Goal: Information Seeking & Learning: Learn about a topic

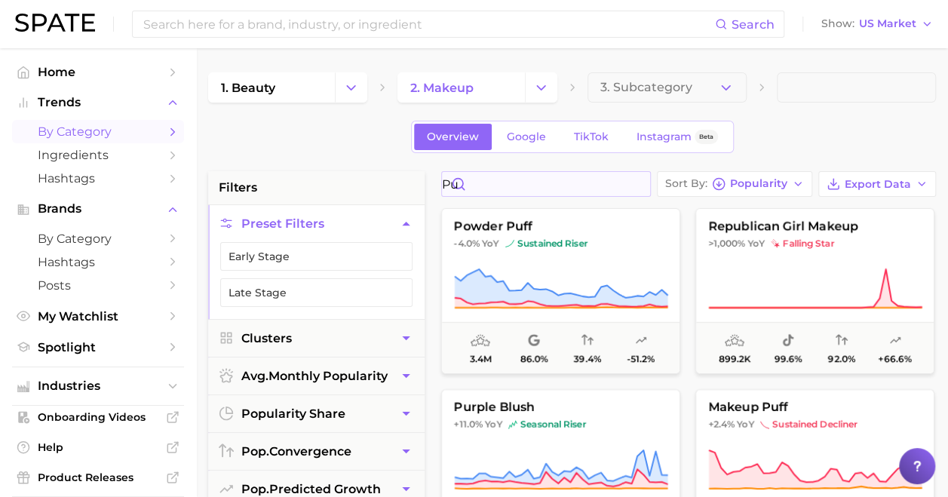
type input "p"
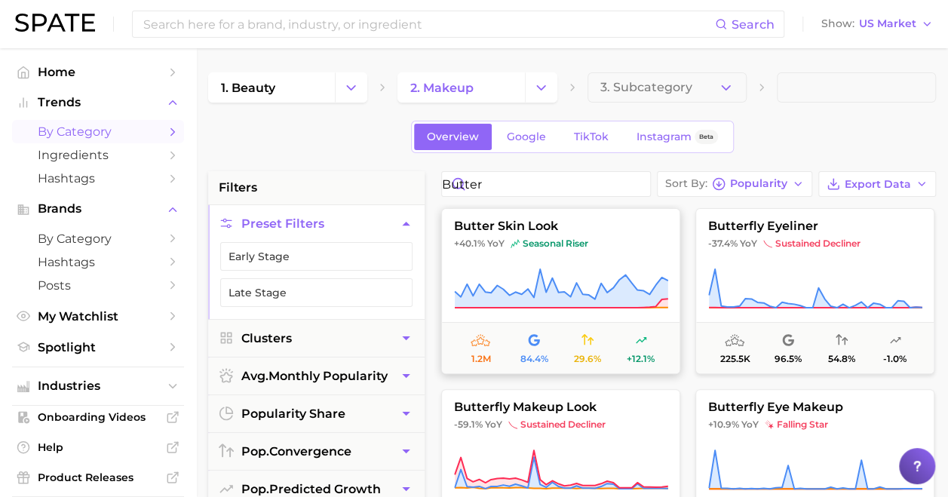
click at [593, 250] on button "butter skin look +40.1% YoY seasonal riser 1.2m 84.4% 29.6% +12.1%" at bounding box center [560, 291] width 239 height 166
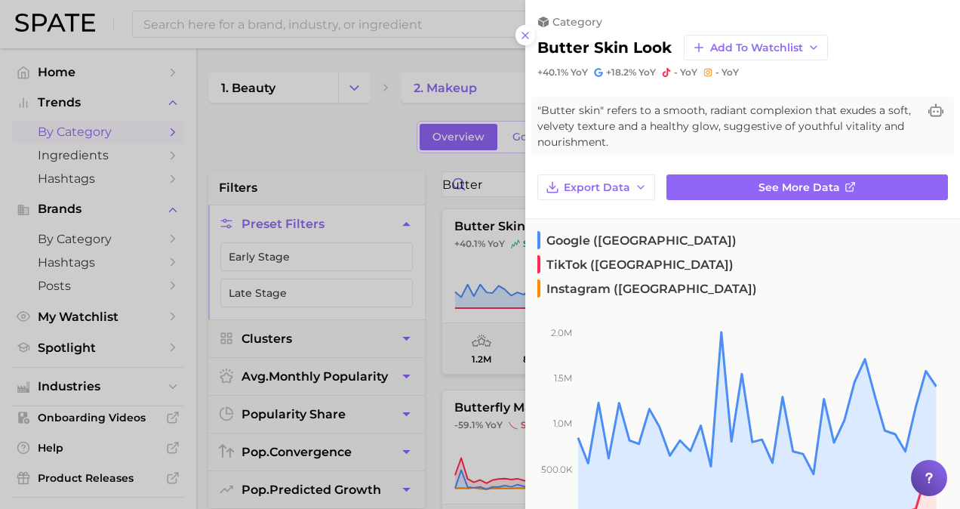
click at [441, 447] on div at bounding box center [480, 254] width 960 height 509
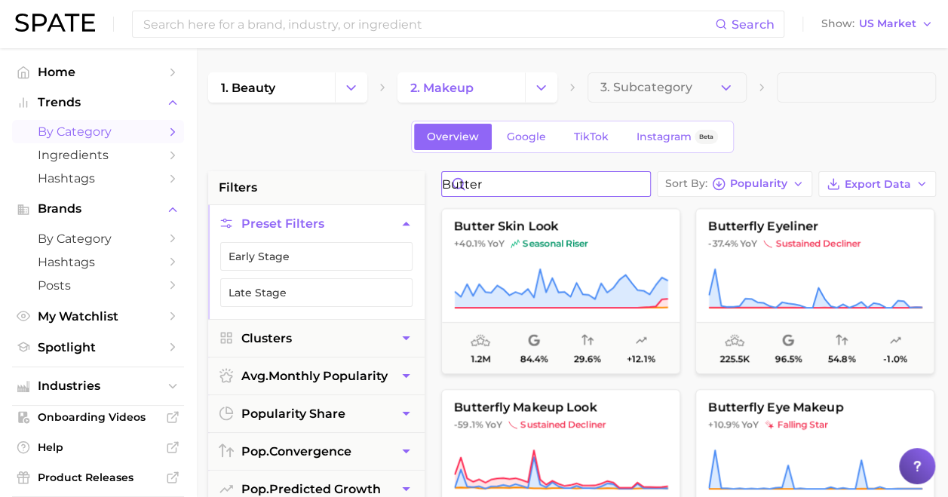
click at [522, 180] on input "butter" at bounding box center [546, 184] width 208 height 24
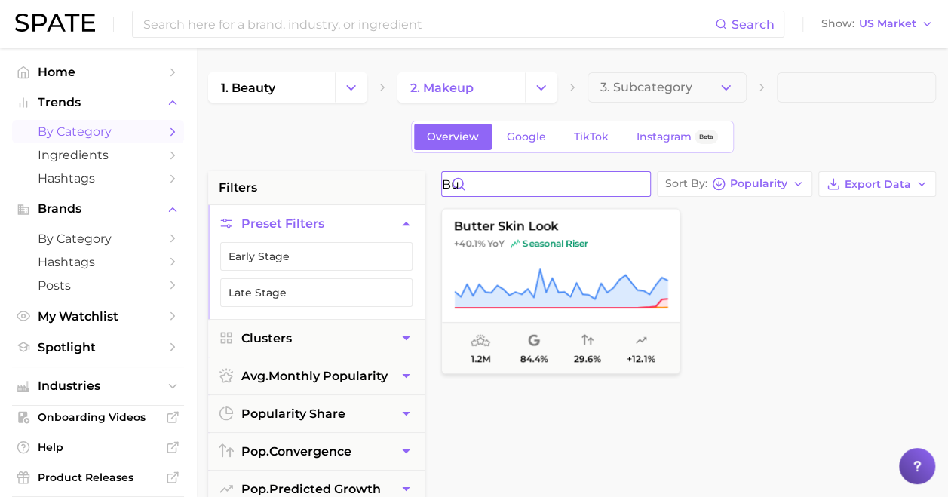
type input "b"
type input "butter sk"
click at [349, 88] on polyline "Change Category" at bounding box center [352, 87] width 8 height 4
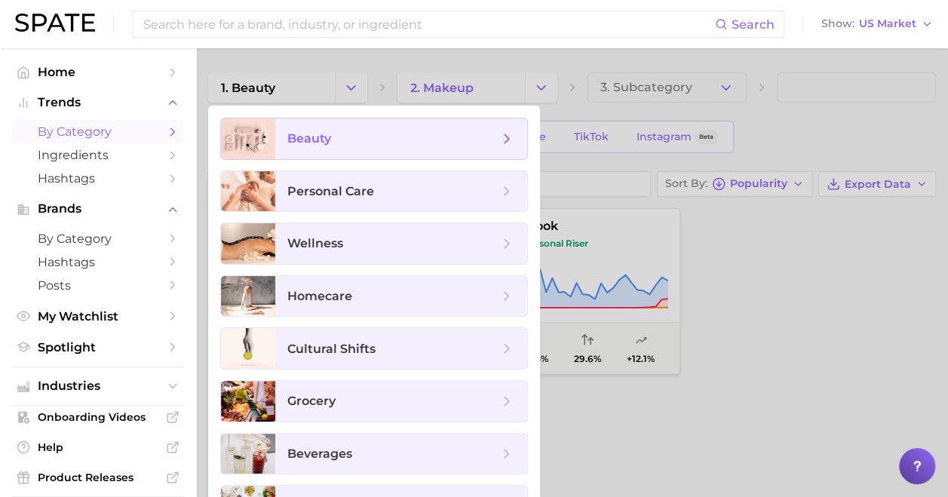
click at [345, 140] on span "beauty" at bounding box center [392, 139] width 211 height 17
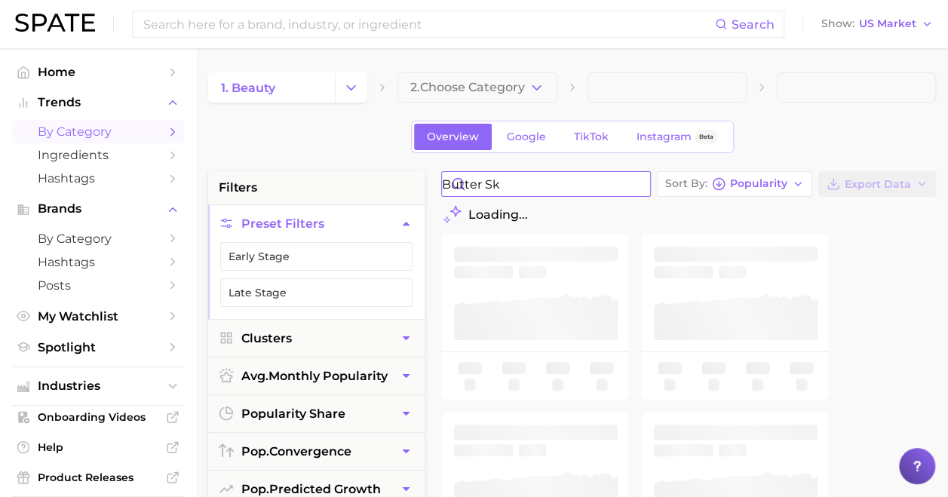
click at [534, 182] on input "butter sk" at bounding box center [546, 184] width 208 height 24
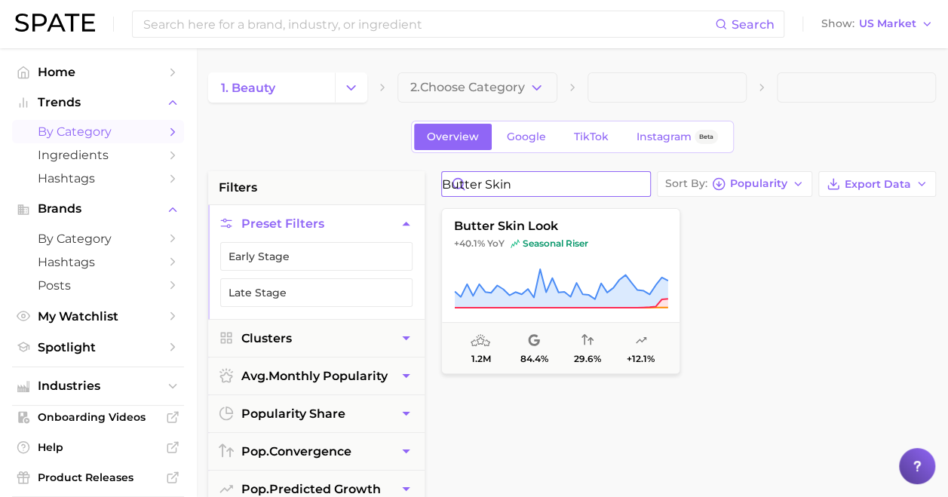
type input "butter skin"
drag, startPoint x: 818, startPoint y: 279, endPoint x: 830, endPoint y: 25, distance: 254.5
click at [819, 279] on div at bounding box center [815, 291] width 239 height 166
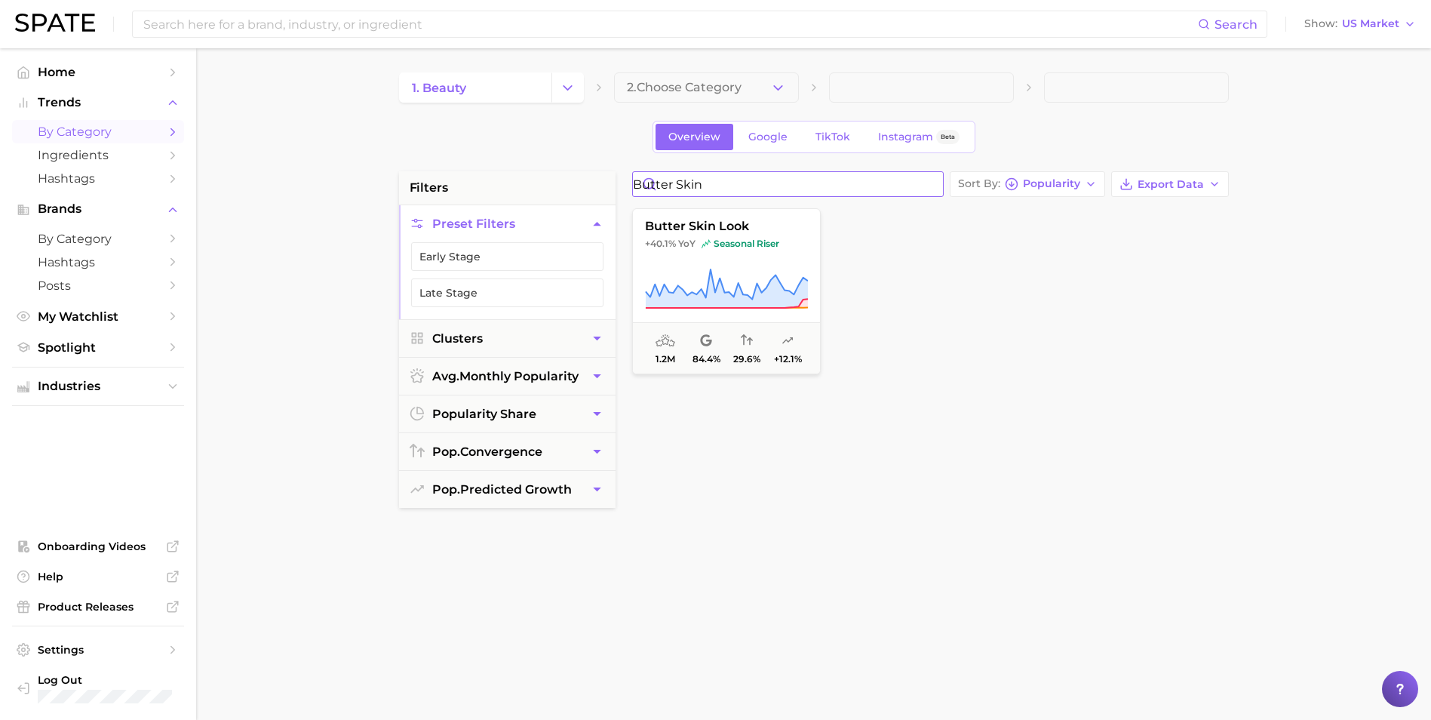
drag, startPoint x: 740, startPoint y: 190, endPoint x: 624, endPoint y: 146, distance: 124.2
click at [627, 180] on div "butter skin Sort By Popularity Export Data butter skin look +40.1% YoY seasonal…" at bounding box center [931, 553] width 612 height 765
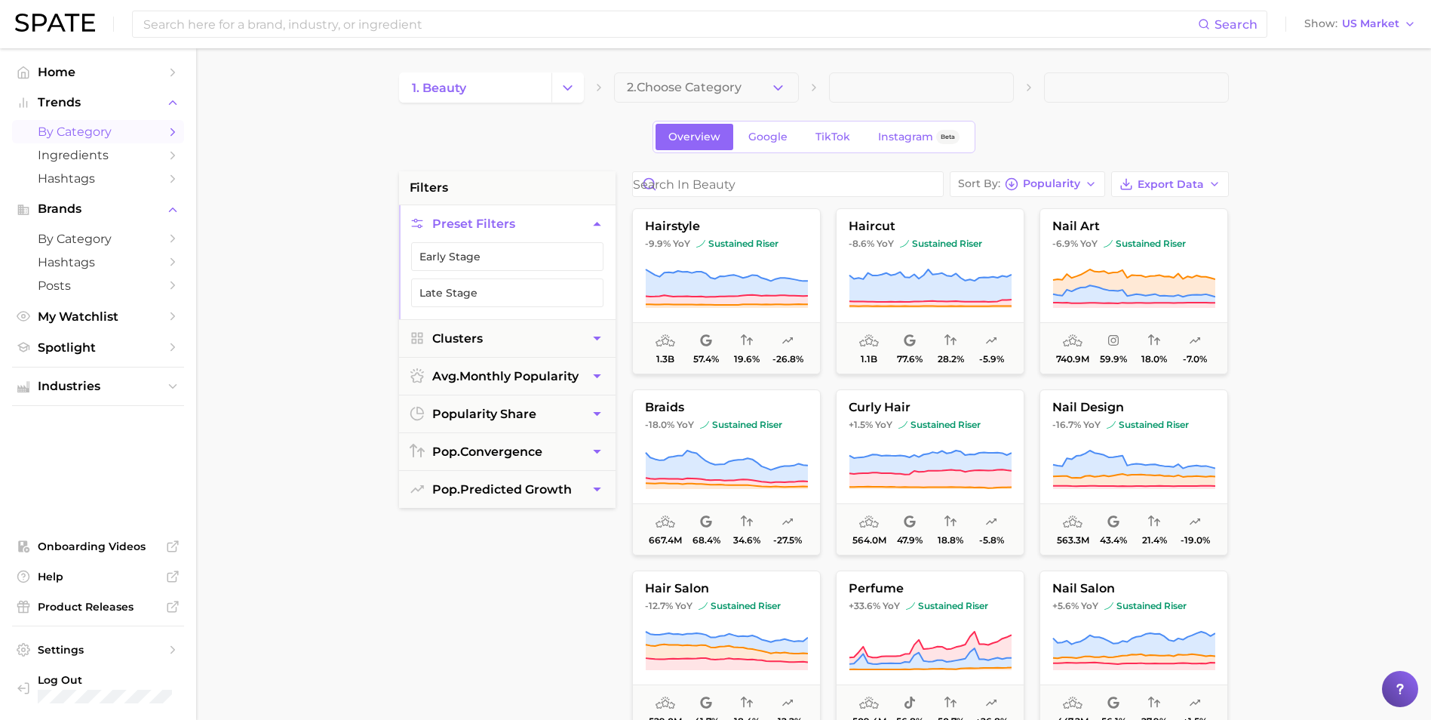
drag, startPoint x: 484, startPoint y: 614, endPoint x: 471, endPoint y: 606, distance: 15.3
click at [484, 496] on div "filters Preset Filters Early Stage Late Stage Clusters avg. monthly popularity …" at bounding box center [507, 553] width 217 height 765
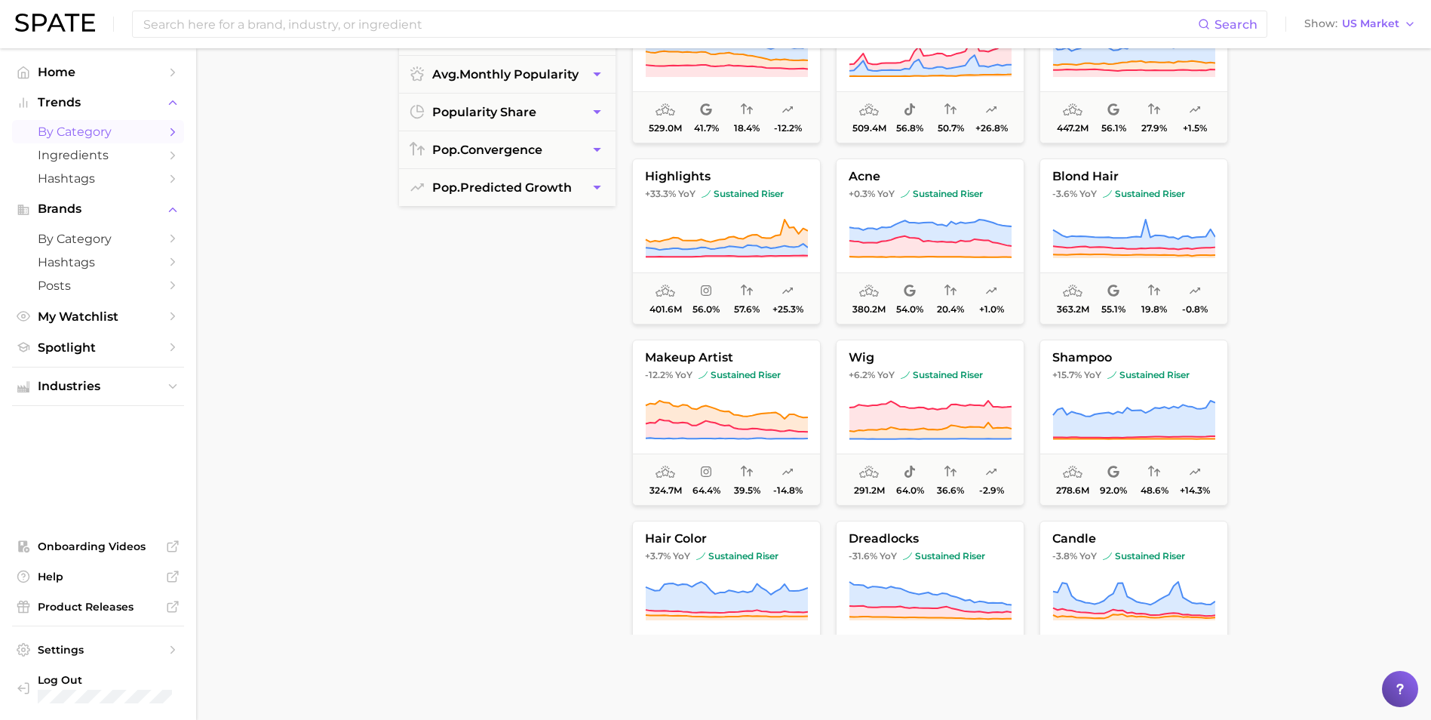
scroll to position [302, 0]
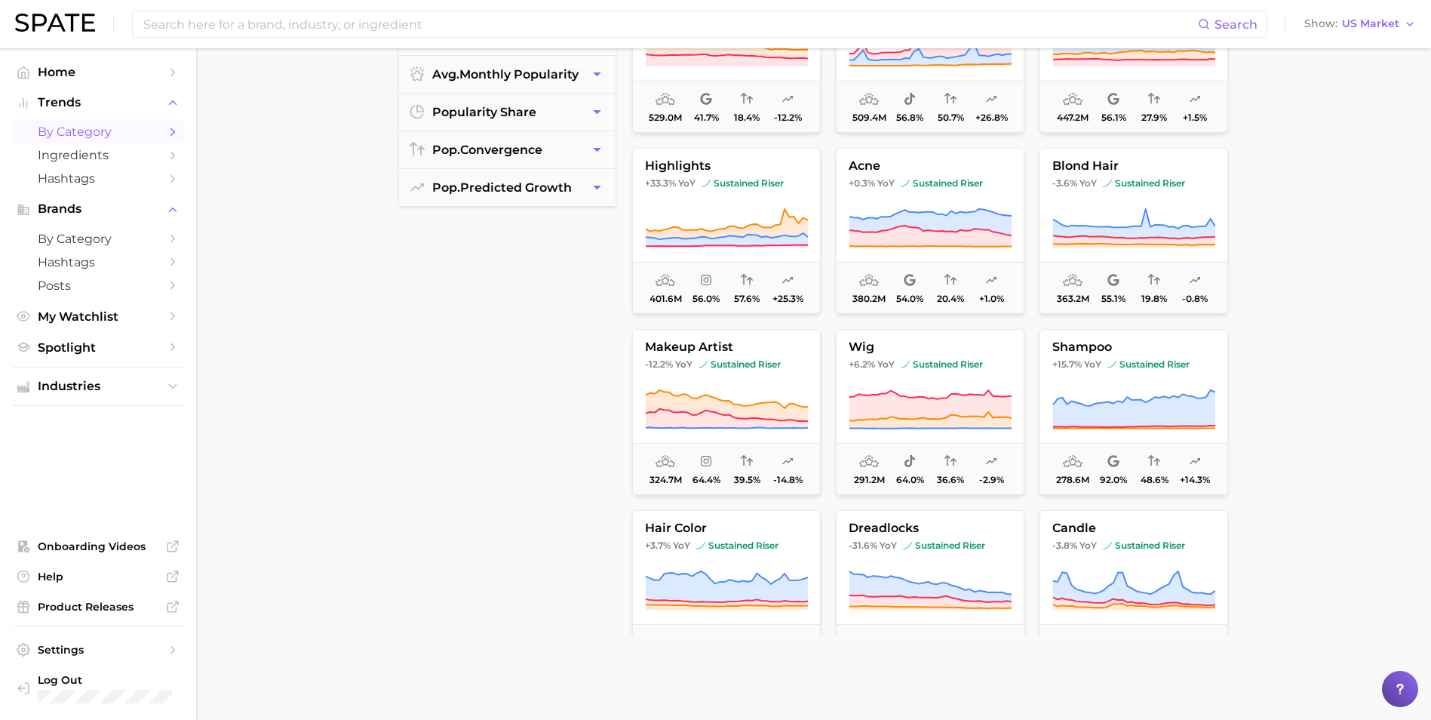
click at [388, 366] on main "1. beauty 2. Choose Category Overview Google TikTok Instagram Beta filters Pres…" at bounding box center [813, 318] width 1235 height 1145
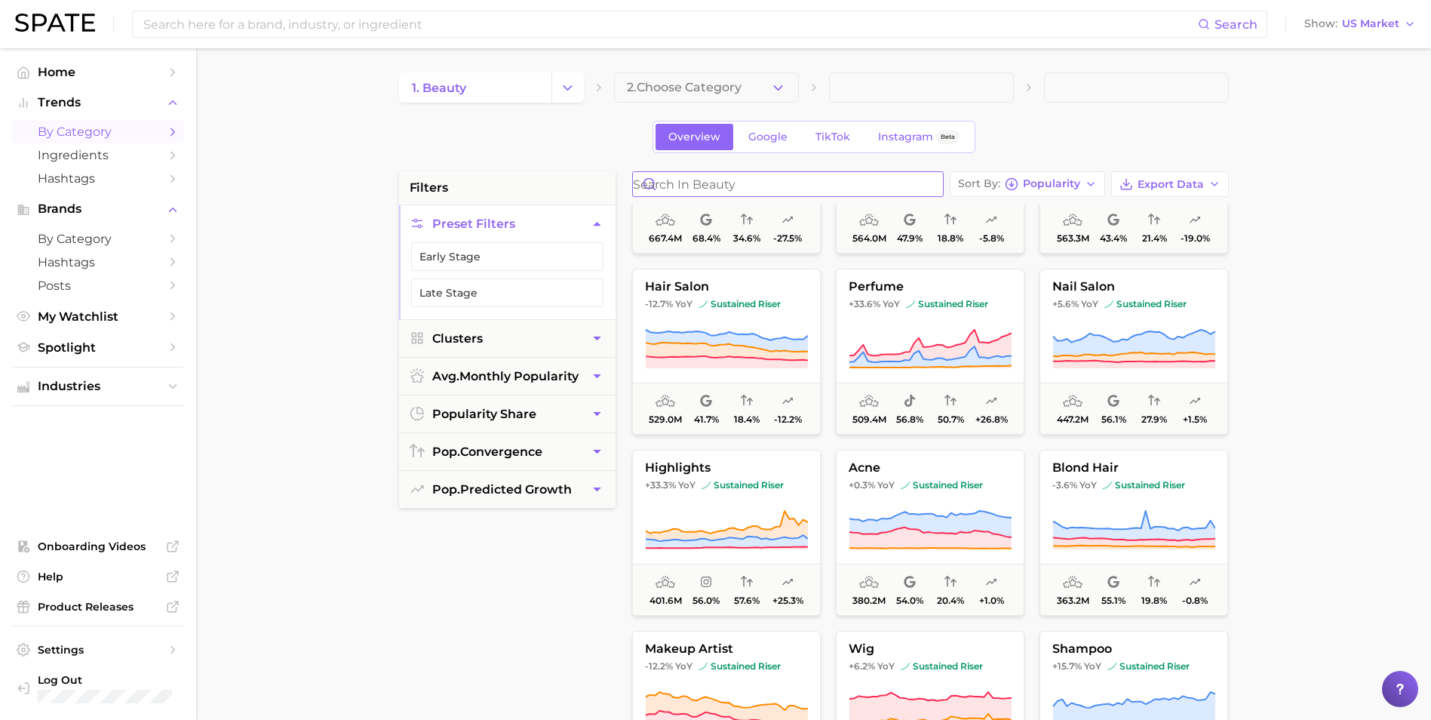
click at [701, 181] on input "Search in beauty" at bounding box center [788, 184] width 310 height 24
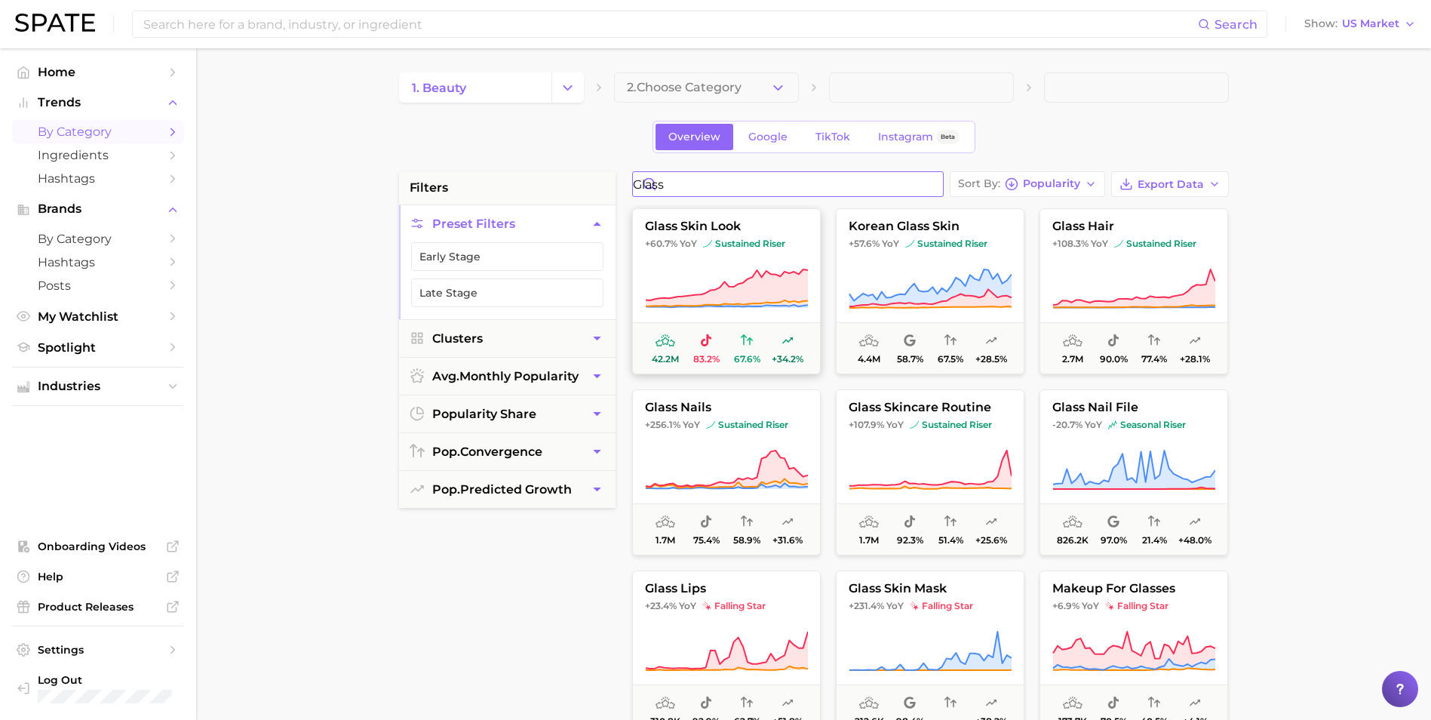
type input "glass"
click at [739, 280] on icon at bounding box center [726, 289] width 163 height 42
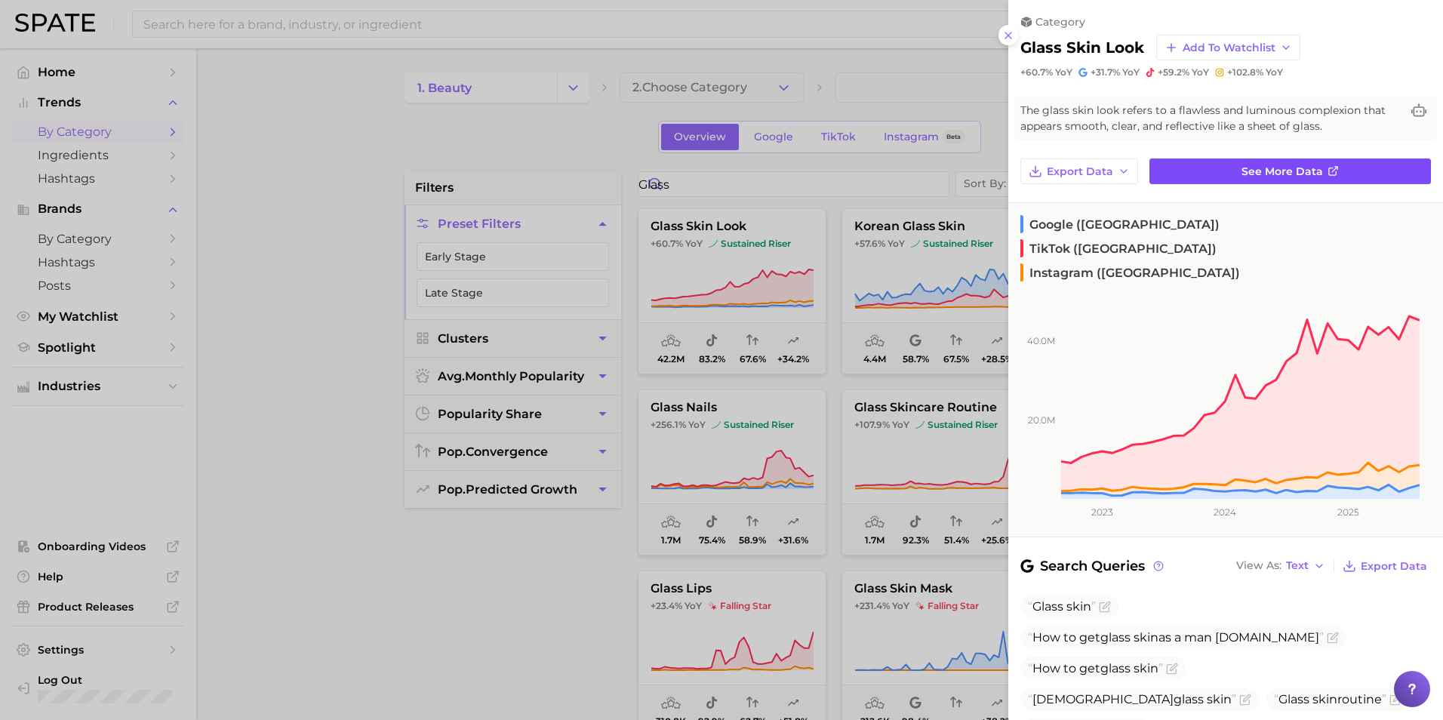
click at [948, 170] on link "See more data" at bounding box center [1289, 171] width 281 height 26
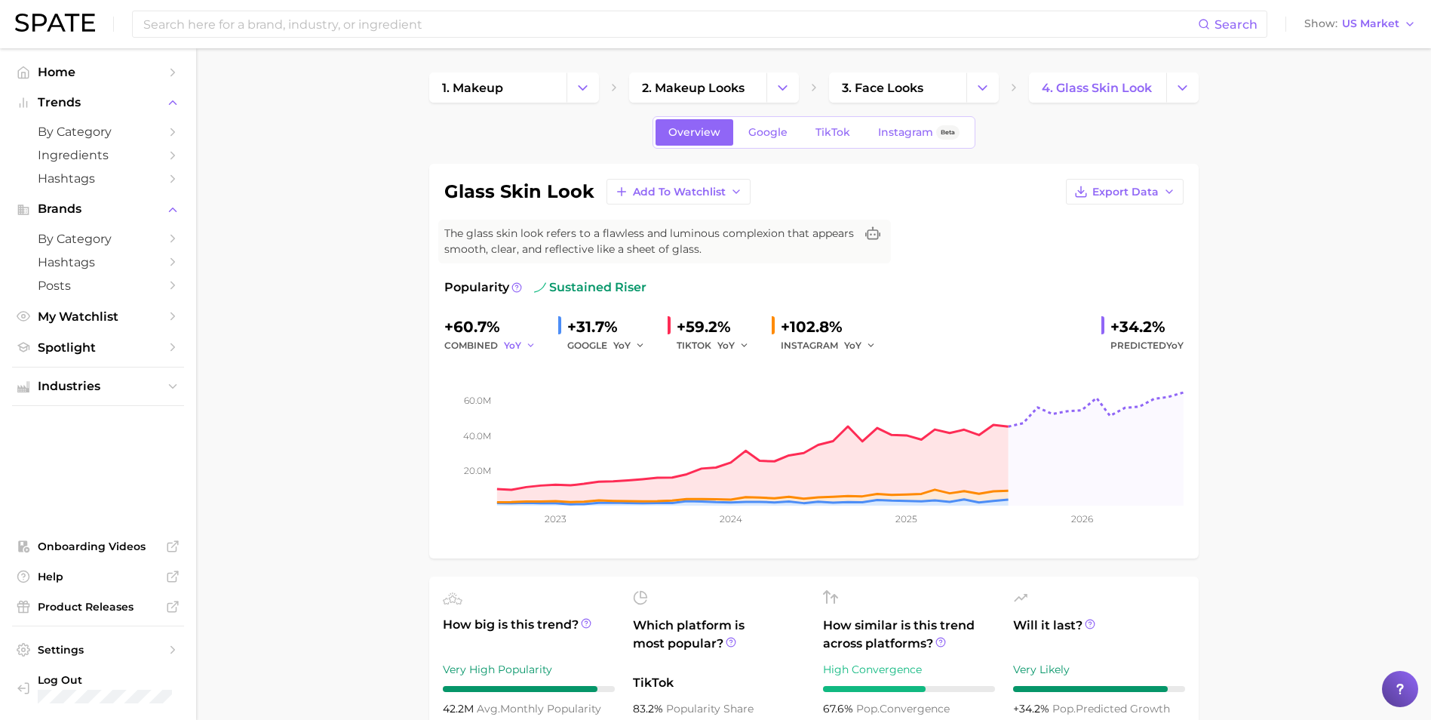
click at [530, 346] on polyline "button" at bounding box center [530, 345] width 5 height 2
click at [545, 391] on button "QoQ" at bounding box center [587, 396] width 166 height 27
drag, startPoint x: 526, startPoint y: 347, endPoint x: 533, endPoint y: 376, distance: 30.2
click at [530, 358] on div "+2.5% combined QoQ +31.7% GOOGLE YoY +59.2% TIKTOK YoY +102.8% INSTAGRAM YoY +3…" at bounding box center [813, 429] width 739 height 229
click at [525, 344] on button "QoQ" at bounding box center [522, 346] width 36 height 18
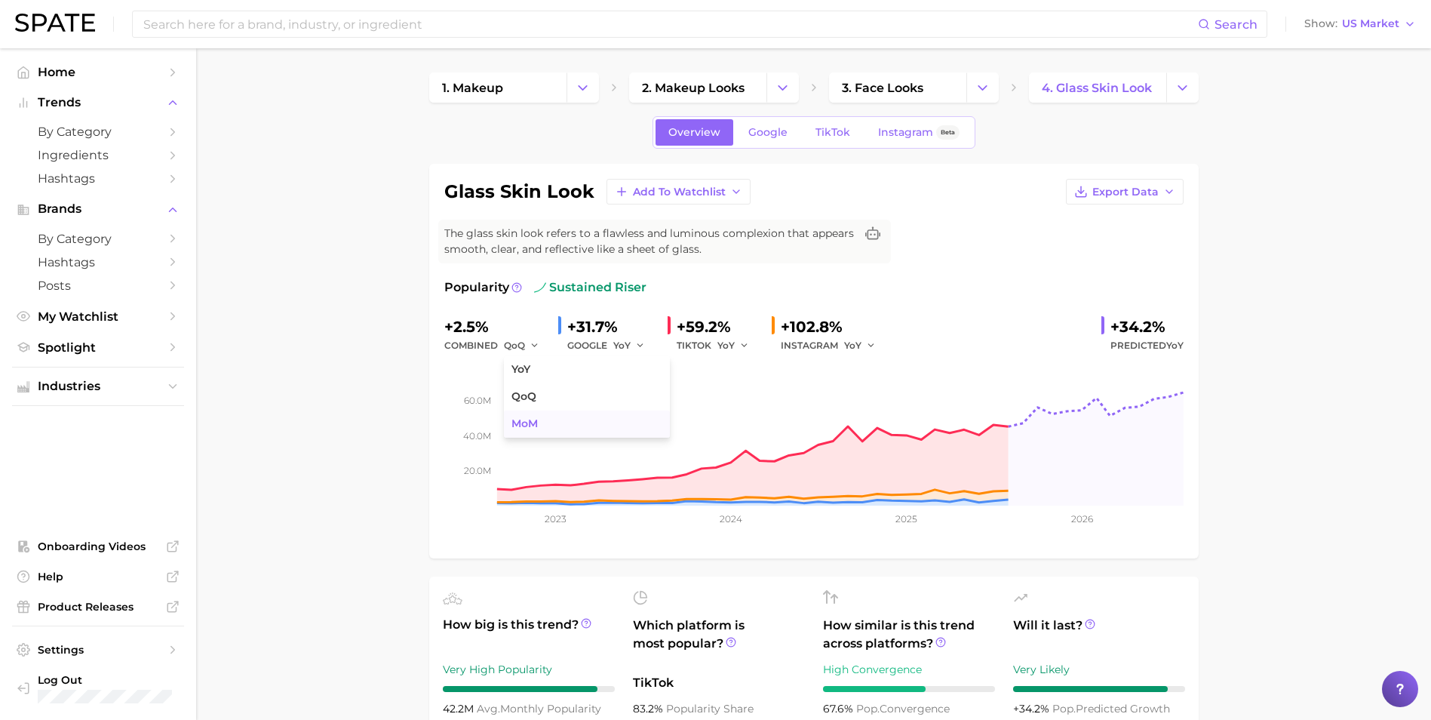
click at [540, 420] on button "MoM" at bounding box center [587, 423] width 166 height 27
click at [514, 343] on span "MoM" at bounding box center [515, 345] width 23 height 13
click at [536, 369] on button "YoY" at bounding box center [587, 369] width 166 height 27
click at [532, 361] on rect at bounding box center [813, 430] width 739 height 151
click at [526, 347] on icon "button" at bounding box center [531, 345] width 11 height 11
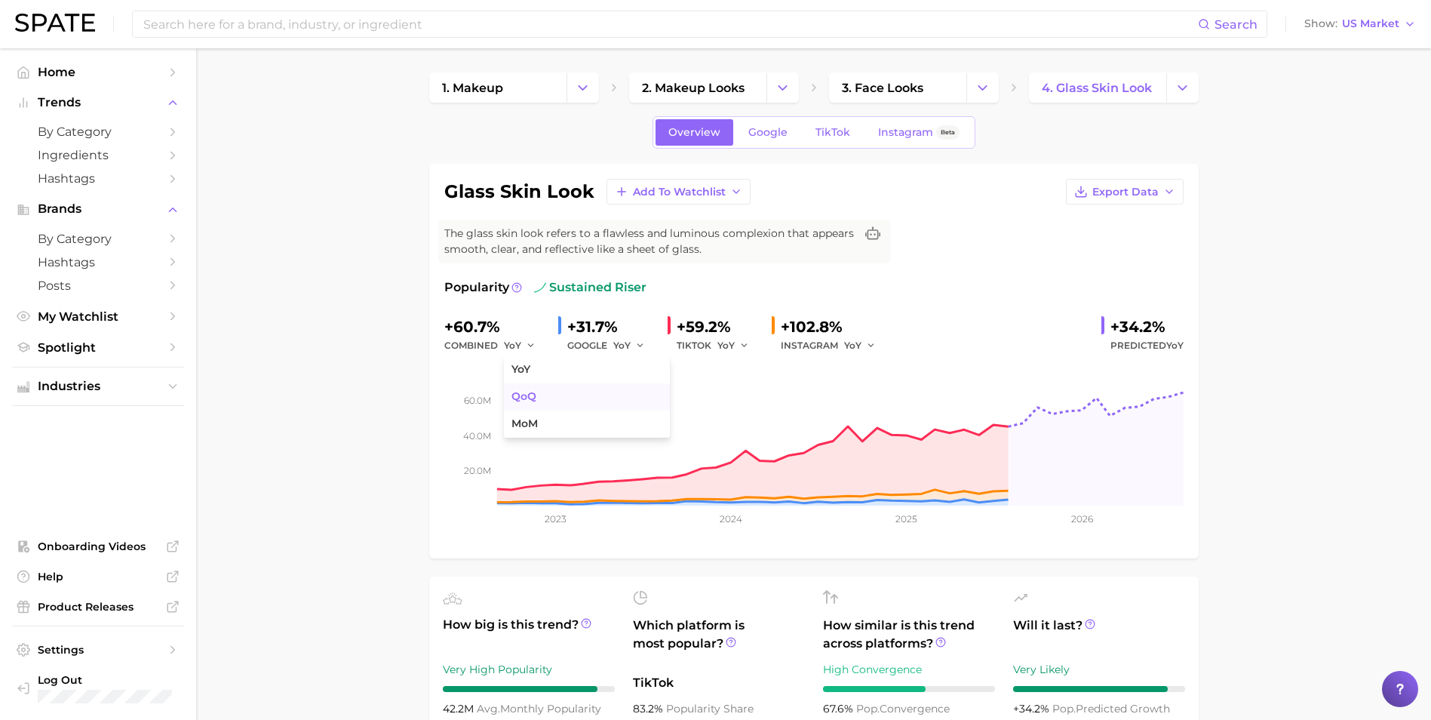
click at [532, 393] on span "QoQ" at bounding box center [524, 396] width 25 height 13
drag, startPoint x: 512, startPoint y: 348, endPoint x: 527, endPoint y: 346, distance: 14.4
click at [512, 348] on span "QoQ" at bounding box center [514, 345] width 21 height 13
click at [555, 423] on button "MoM" at bounding box center [587, 423] width 166 height 27
click at [790, 89] on icon "Change Category" at bounding box center [783, 88] width 16 height 16
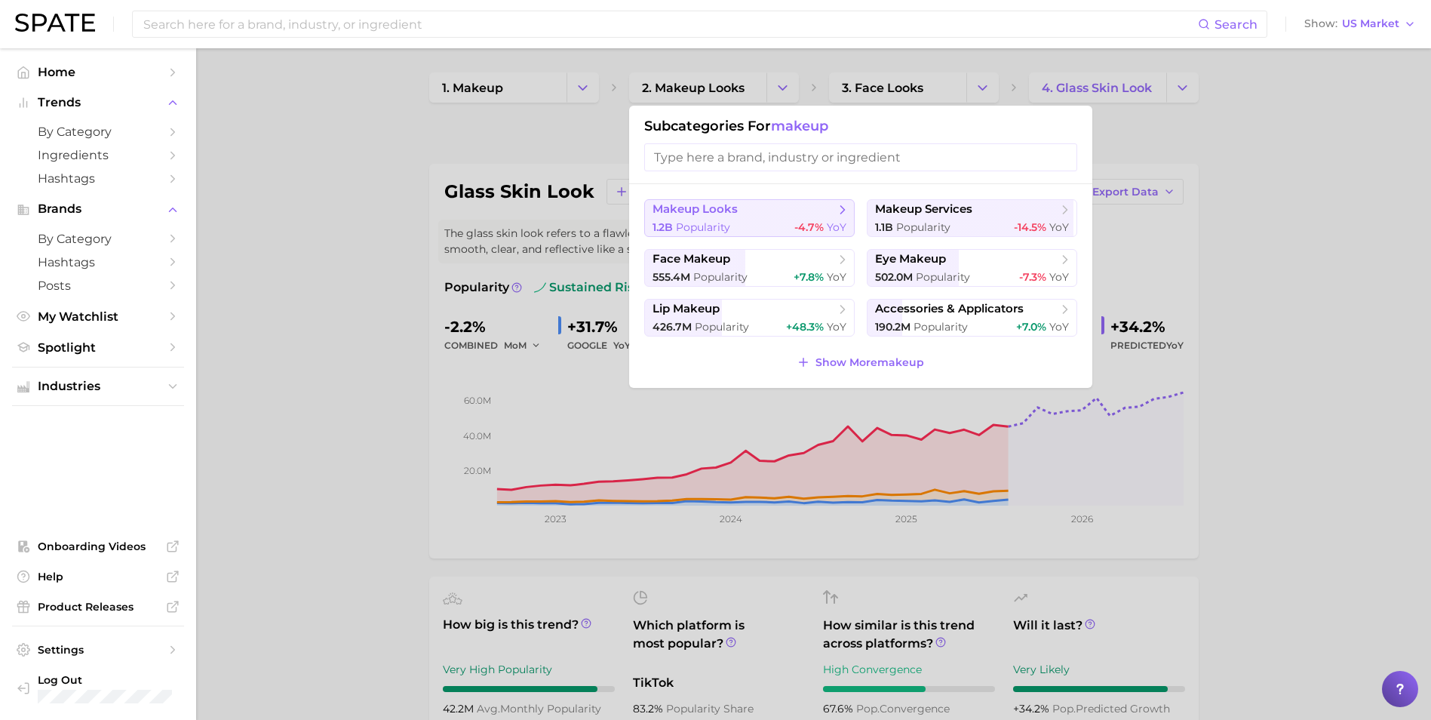
click at [777, 214] on span "makeup looks" at bounding box center [744, 209] width 183 height 15
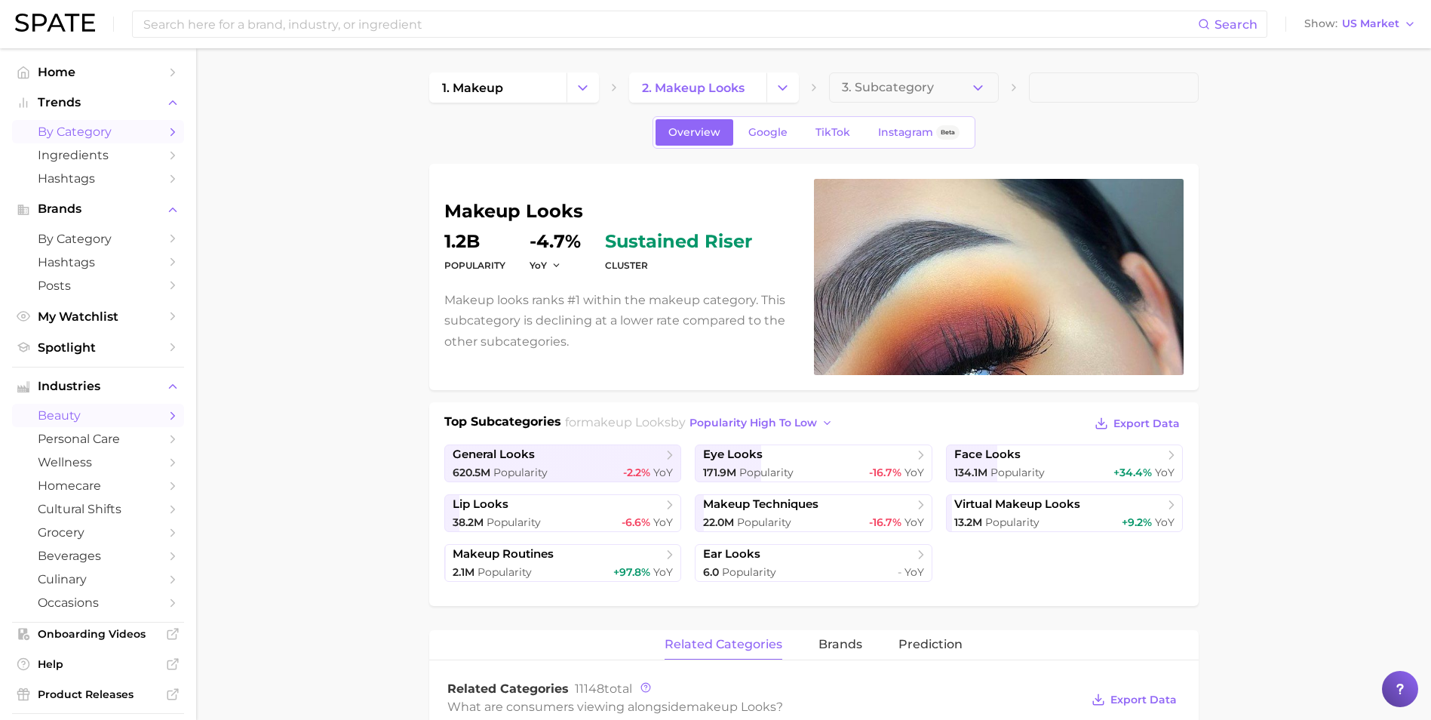
click at [137, 134] on span "by Category" at bounding box center [98, 131] width 121 height 14
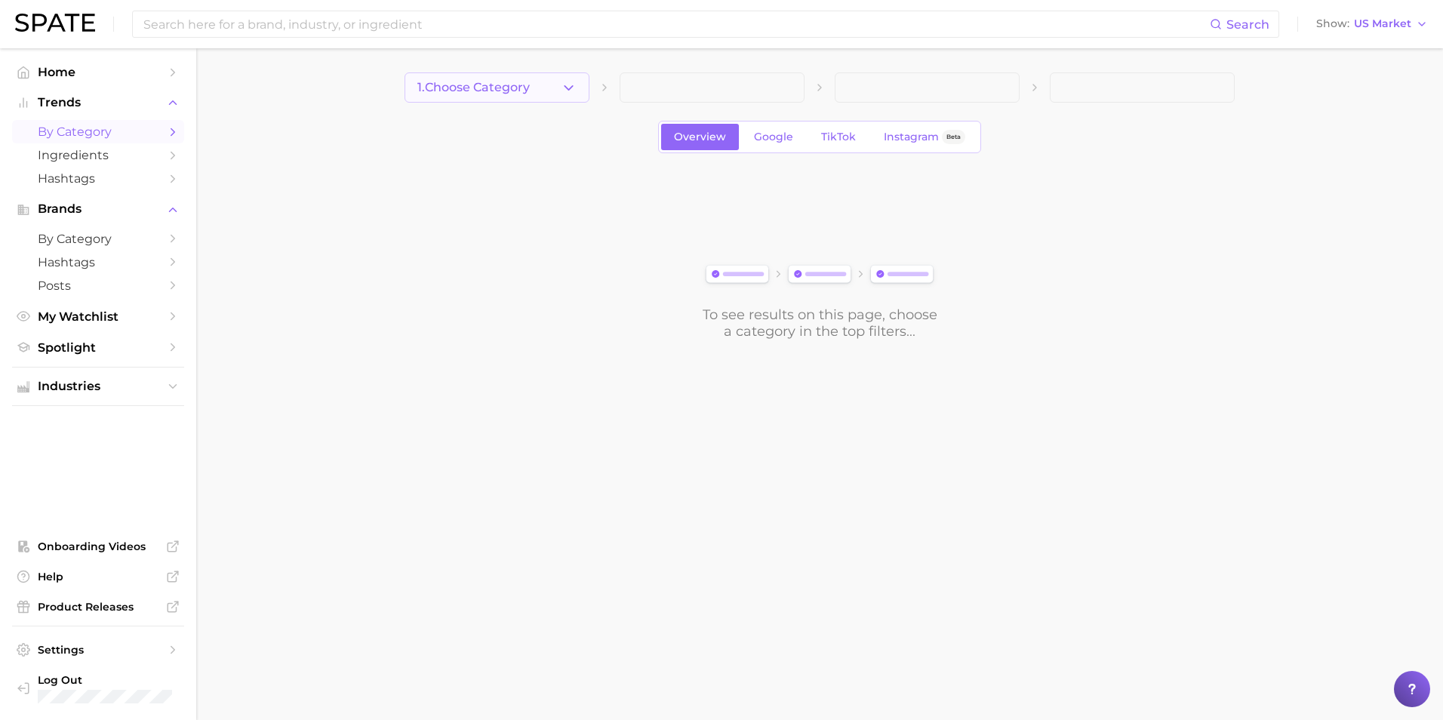
click at [558, 89] on button "1. Choose Category" at bounding box center [496, 87] width 185 height 30
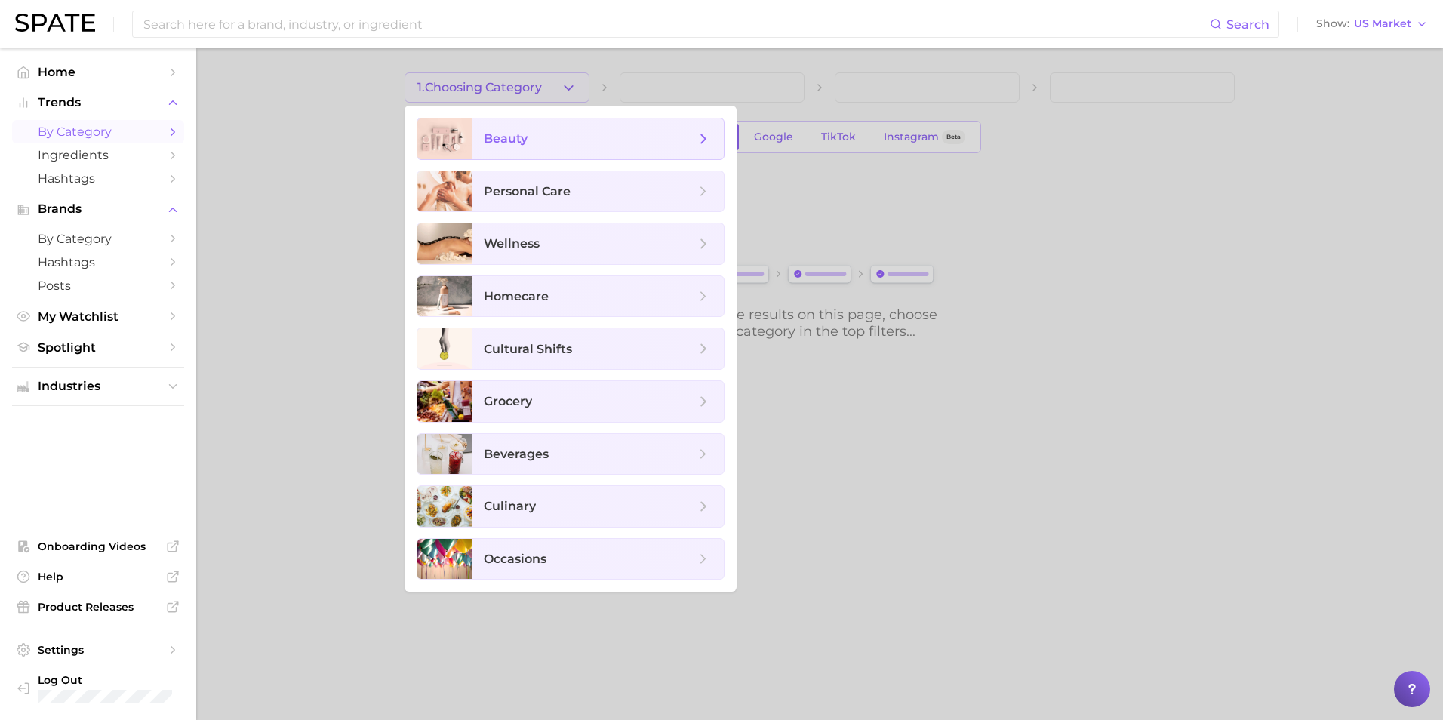
click at [558, 134] on span "beauty" at bounding box center [589, 139] width 211 height 17
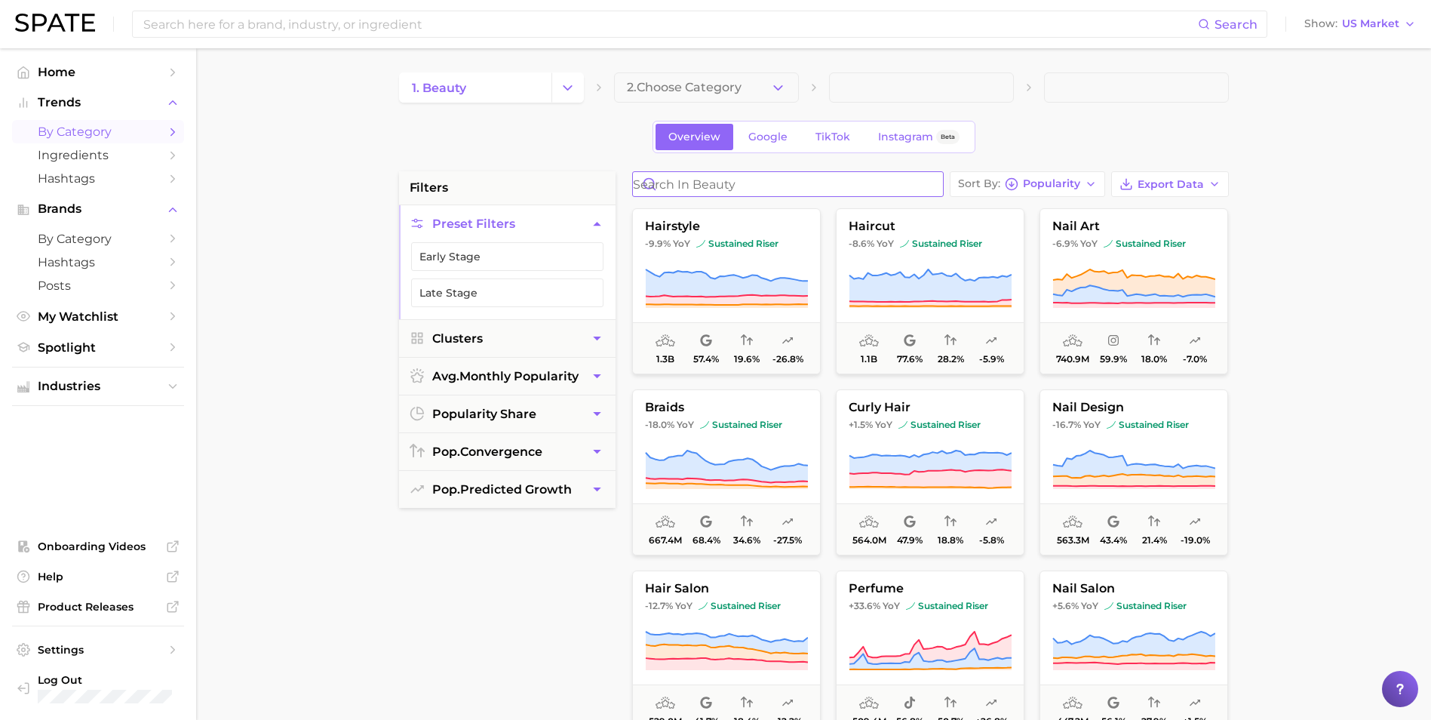
click at [850, 183] on input "Search in beauty" at bounding box center [788, 184] width 310 height 24
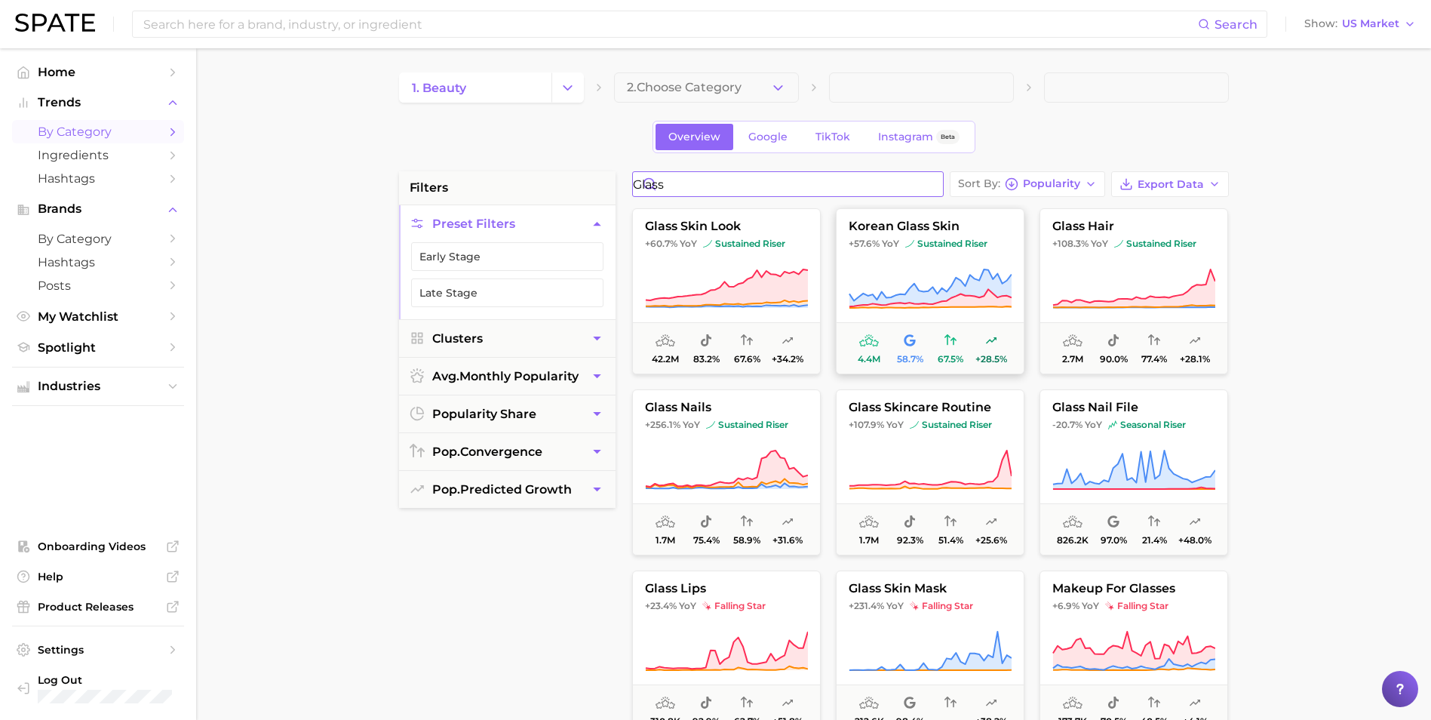
type input "glass"
click at [948, 266] on button "korean glass skin +57.6% YoY sustained riser 4.4m 58.7% 67.5% +28.5%" at bounding box center [930, 291] width 189 height 166
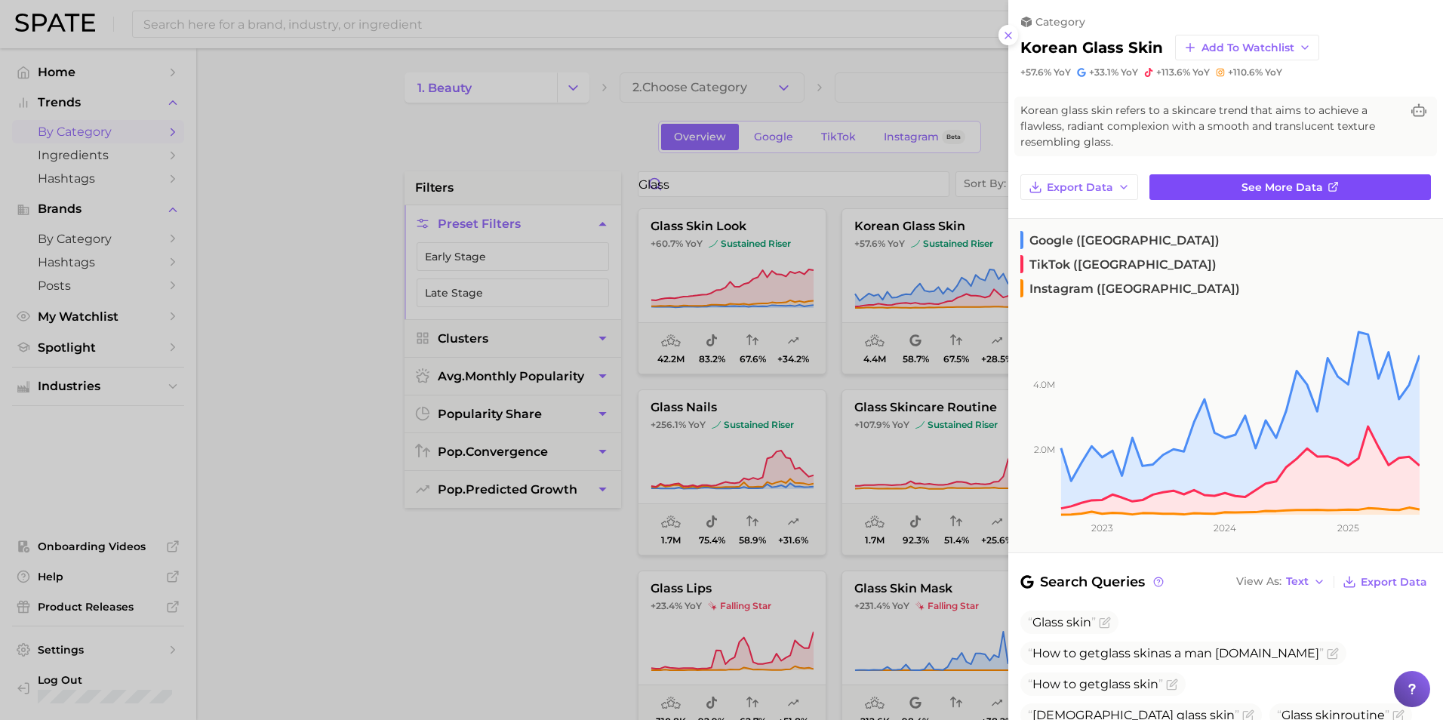
click at [948, 186] on span "See more data" at bounding box center [1281, 187] width 81 height 13
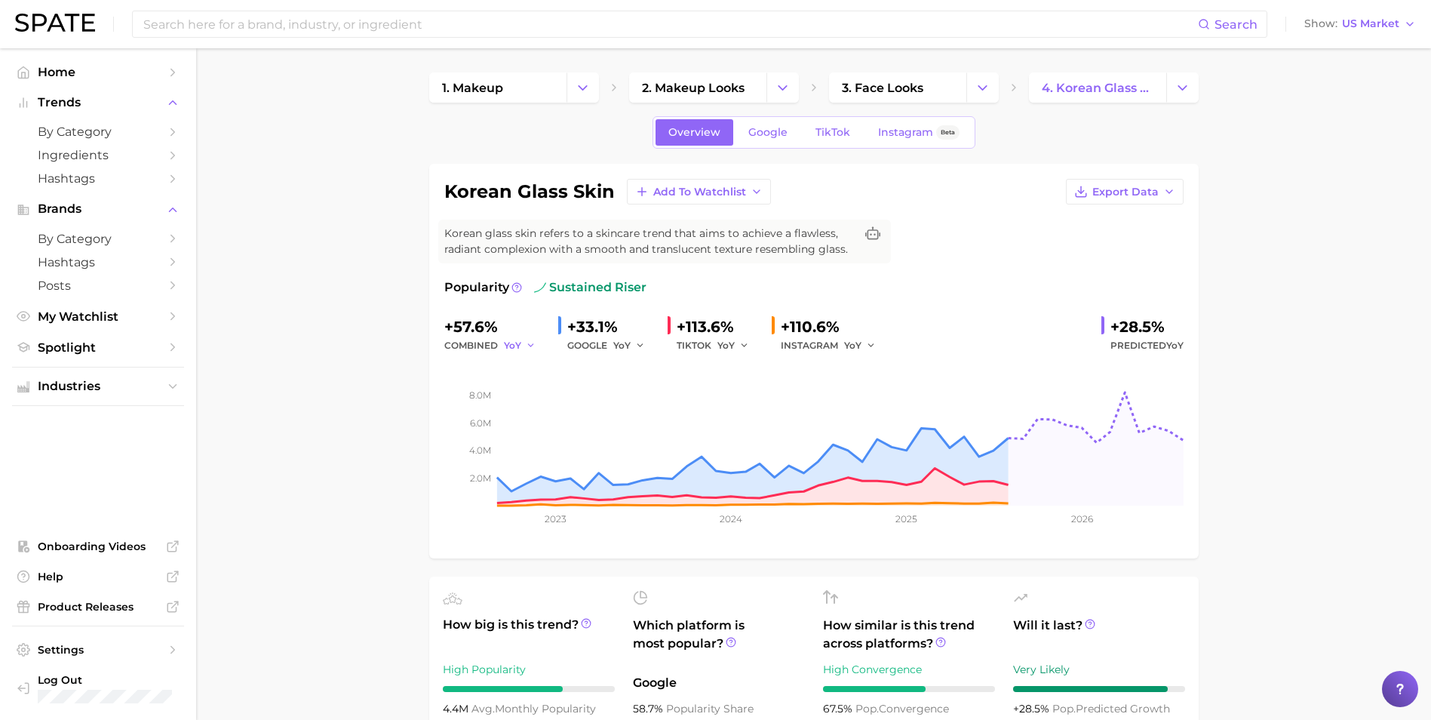
click at [526, 346] on icon "button" at bounding box center [531, 345] width 11 height 11
click at [541, 398] on button "QoQ" at bounding box center [587, 396] width 166 height 27
click at [520, 346] on span "QoQ" at bounding box center [514, 345] width 21 height 13
click at [541, 422] on button "MoM" at bounding box center [587, 423] width 166 height 27
click at [525, 344] on span "MoM" at bounding box center [515, 345] width 23 height 13
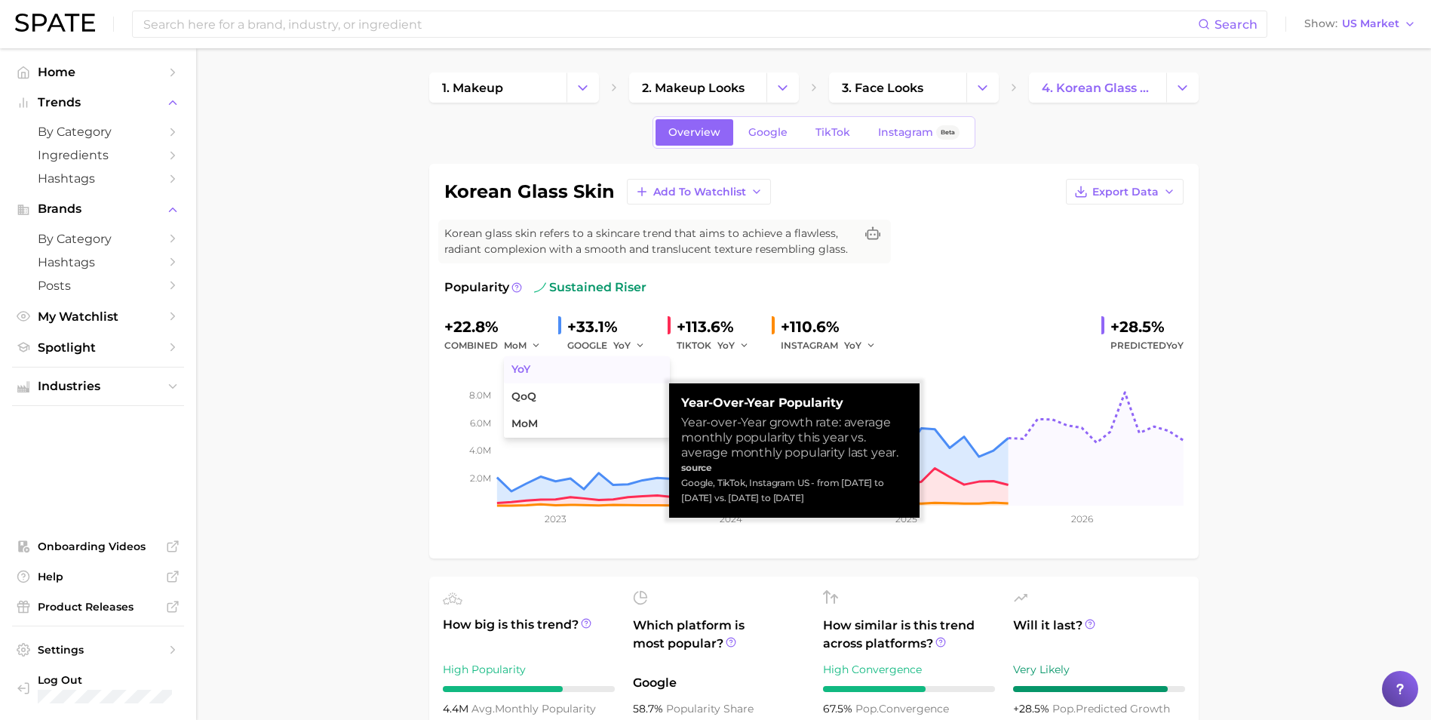
click at [542, 376] on button "YoY" at bounding box center [587, 369] width 166 height 27
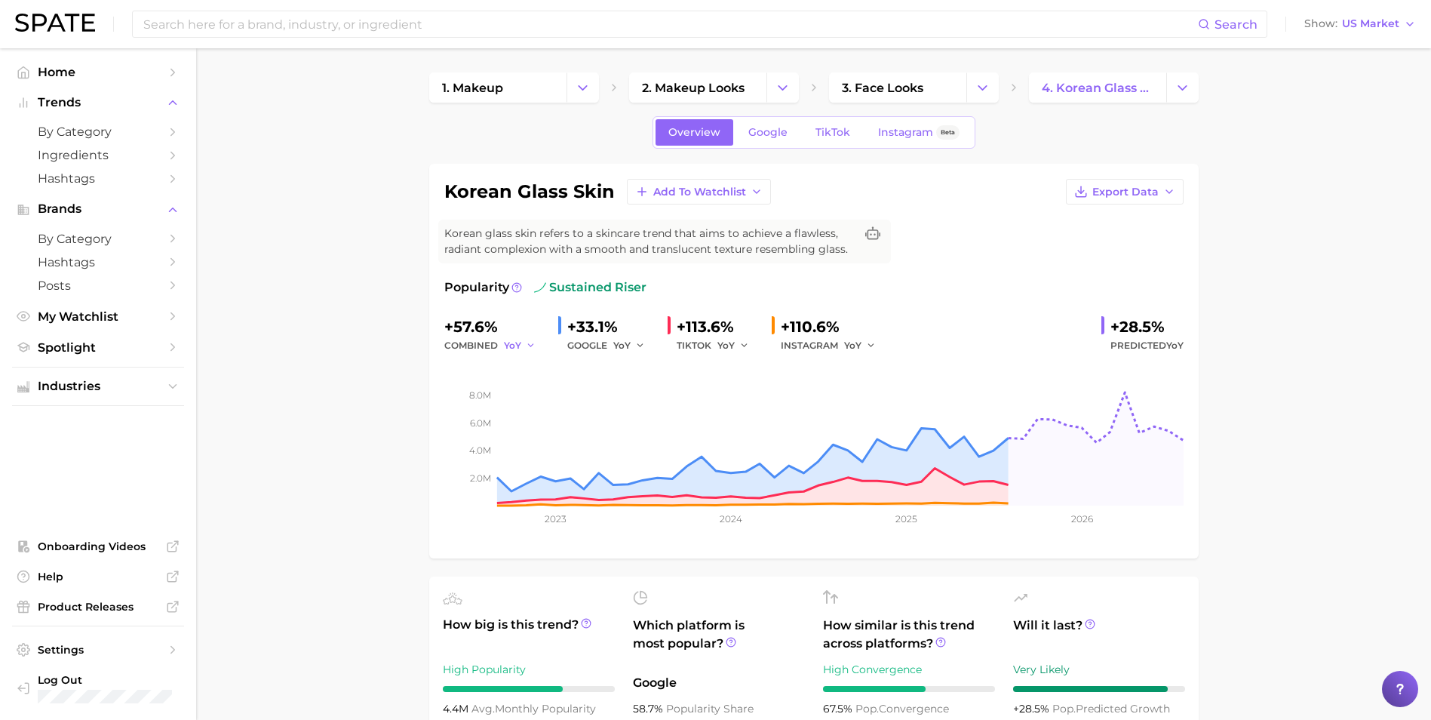
click at [528, 344] on icon "button" at bounding box center [531, 345] width 11 height 11
click at [558, 432] on ul "YoY QoQ MoM" at bounding box center [587, 396] width 166 height 81
click at [552, 390] on button "QoQ" at bounding box center [587, 396] width 166 height 27
click at [521, 344] on span "QoQ" at bounding box center [514, 345] width 21 height 13
click at [547, 416] on button "MoM" at bounding box center [587, 423] width 166 height 27
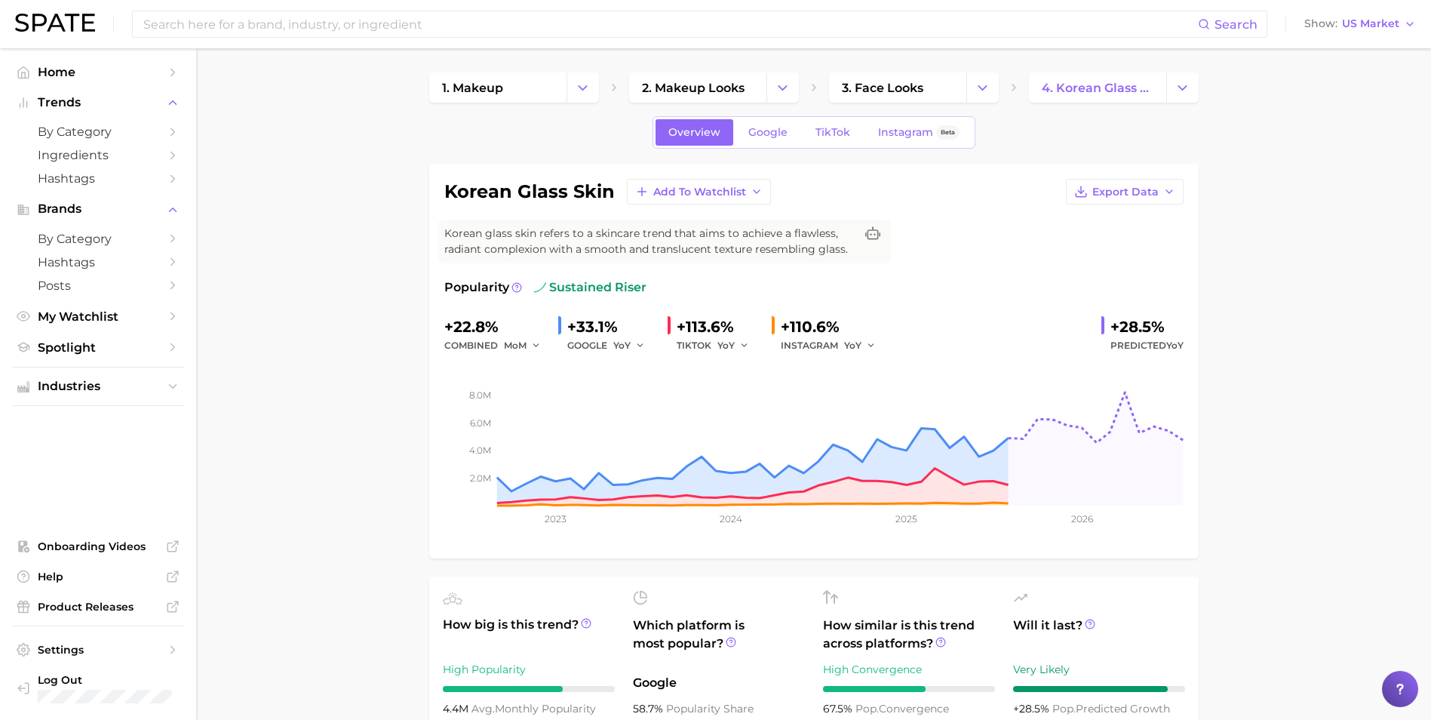
click at [435, 376] on div "korean glass skin Add to Watchlist Export Data Korean glass skin refers to a sk…" at bounding box center [814, 361] width 770 height 395
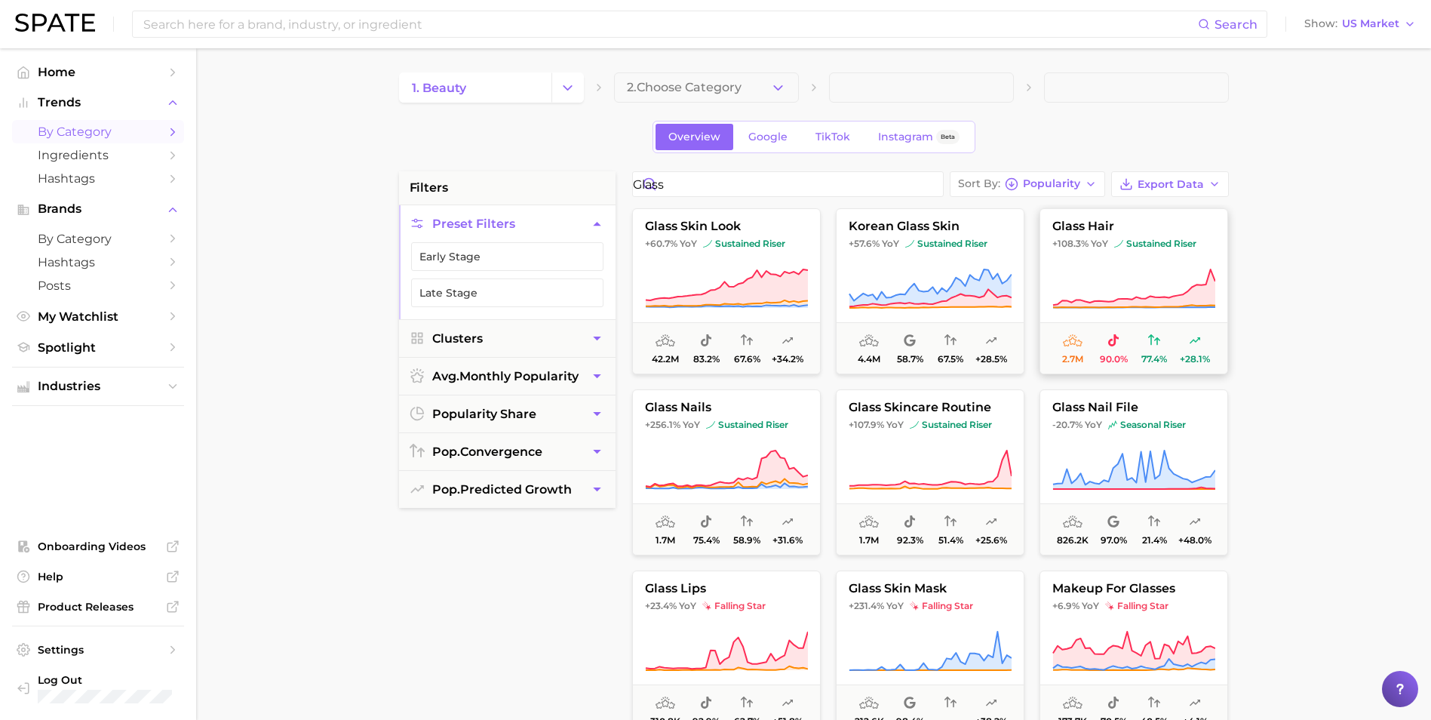
click at [776, 278] on icon at bounding box center [726, 287] width 162 height 37
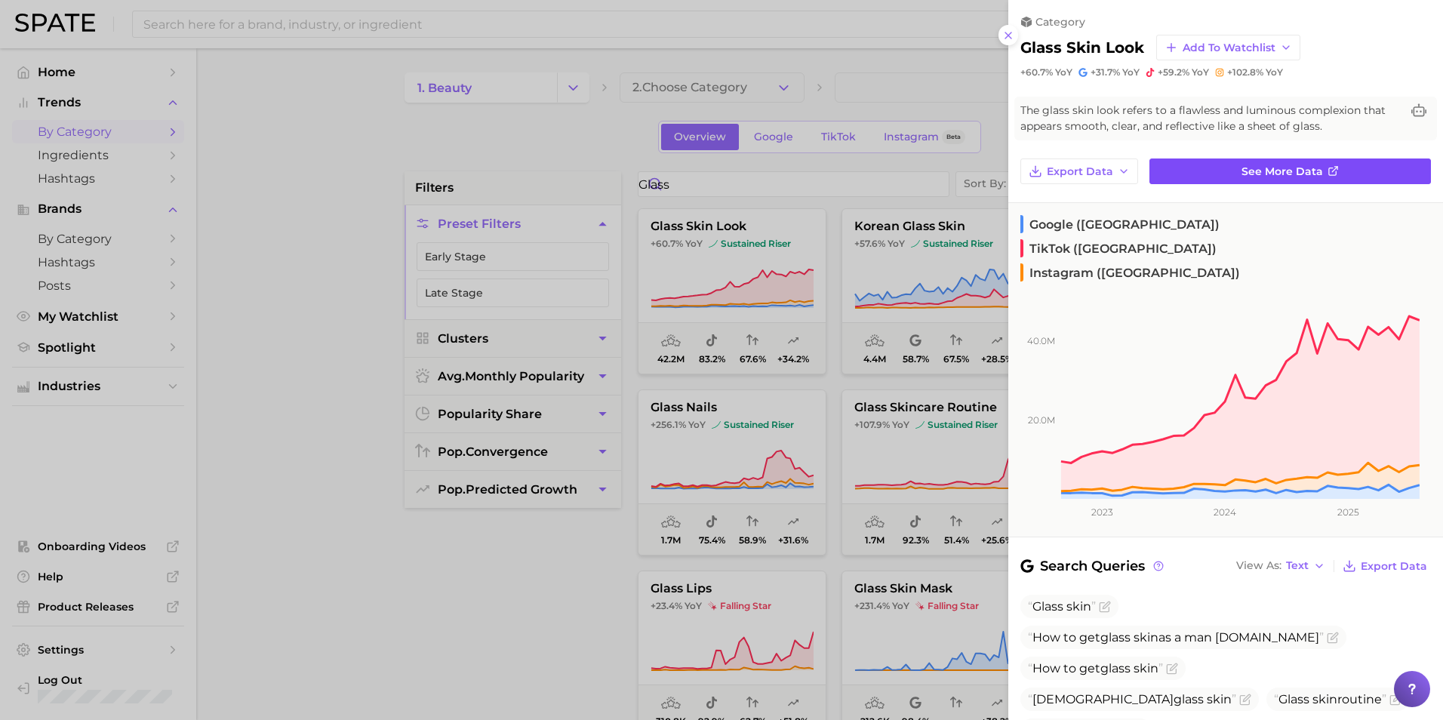
click at [948, 173] on span "See more data" at bounding box center [1281, 171] width 81 height 13
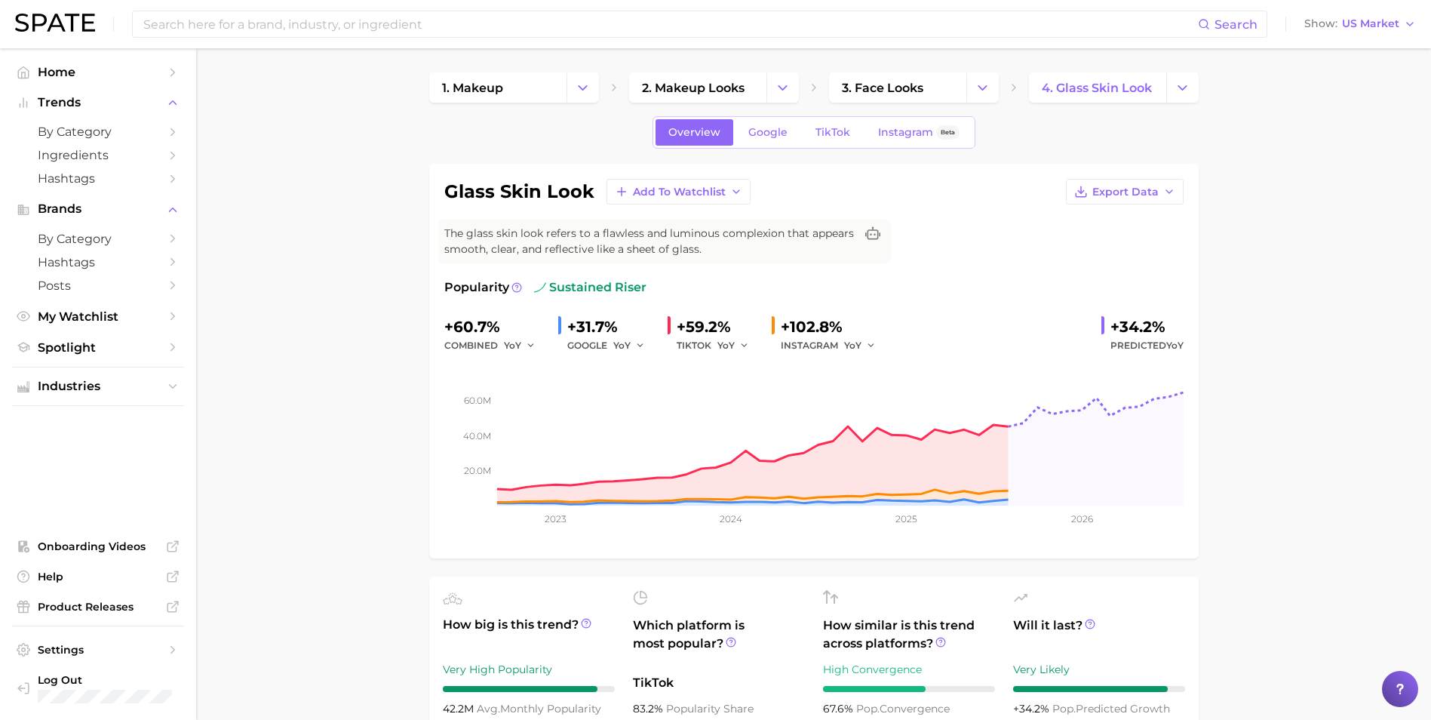
click at [773, 100] on button "Change Category" at bounding box center [783, 87] width 32 height 30
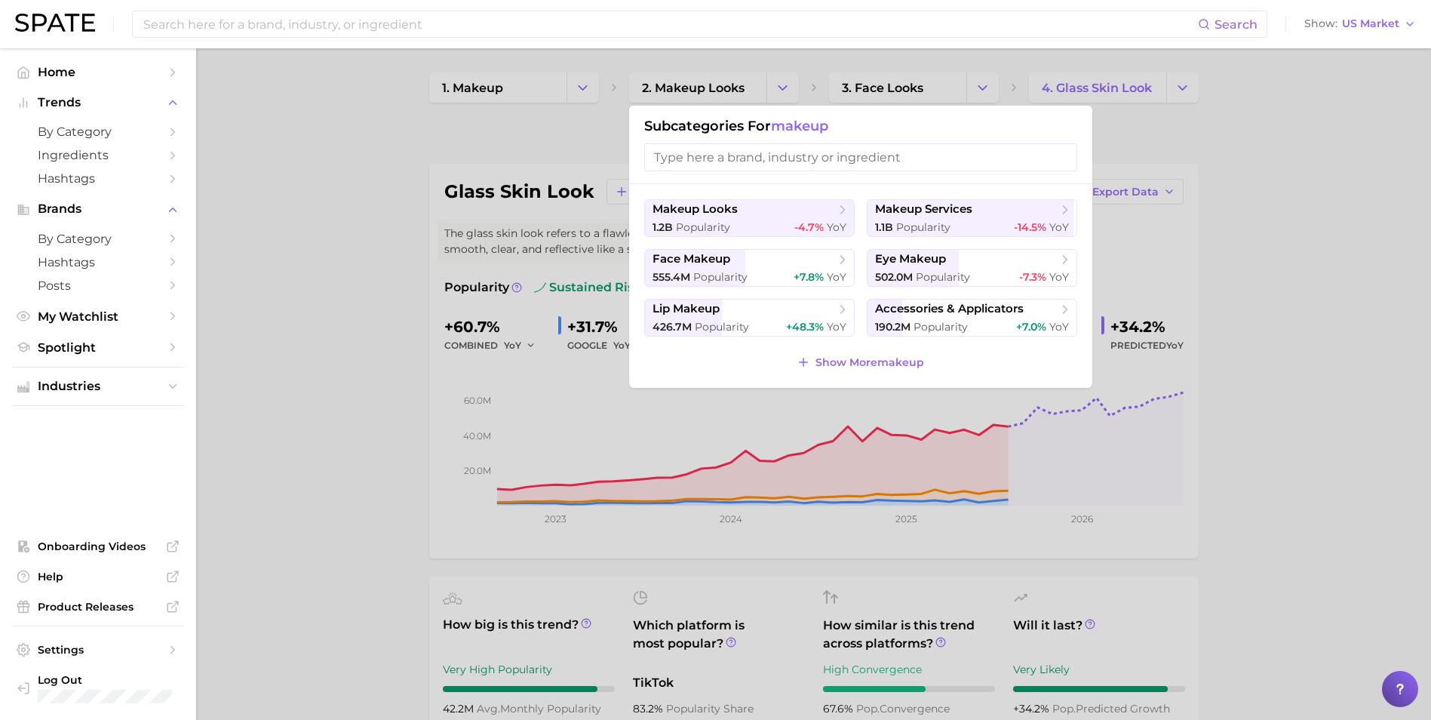
drag, startPoint x: 317, startPoint y: 155, endPoint x: 329, endPoint y: 146, distance: 14.6
click at [319, 153] on div at bounding box center [715, 360] width 1431 height 720
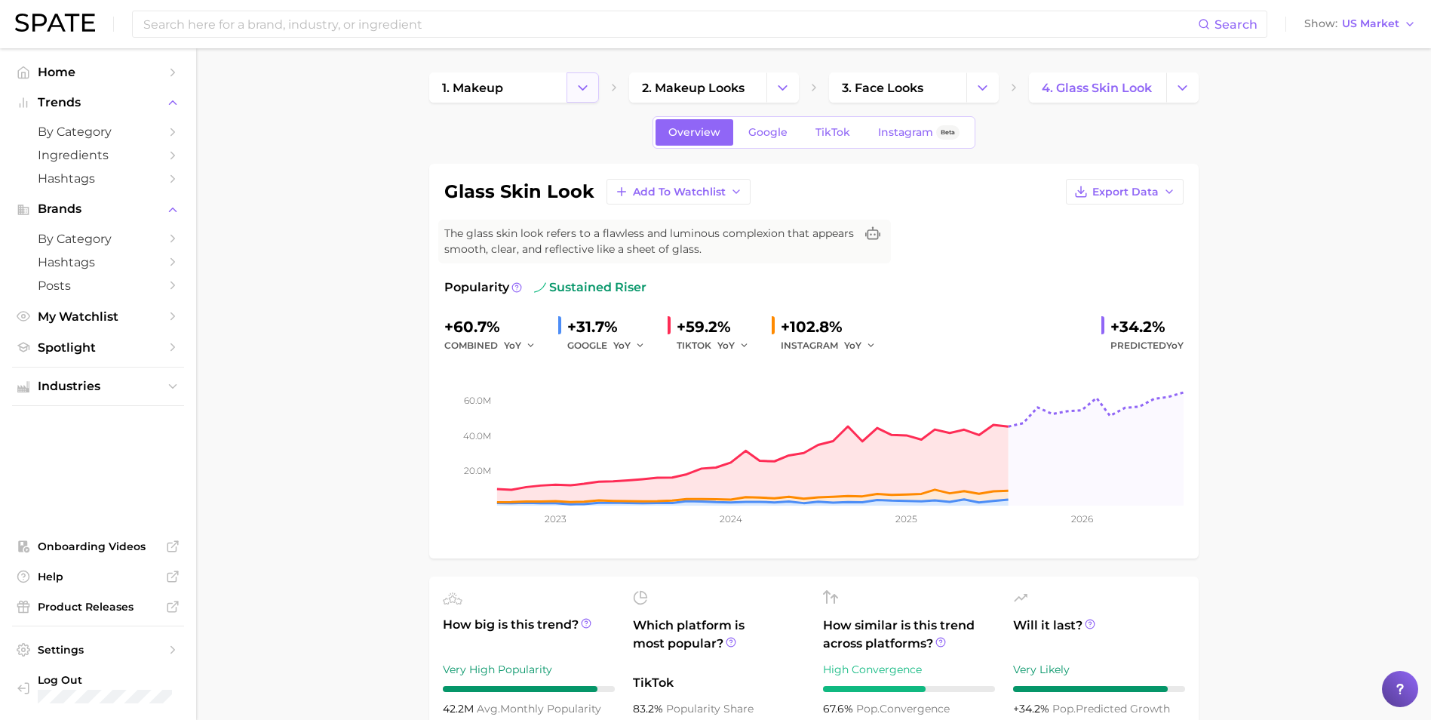
click at [581, 86] on icon "Change Category" at bounding box center [583, 88] width 16 height 16
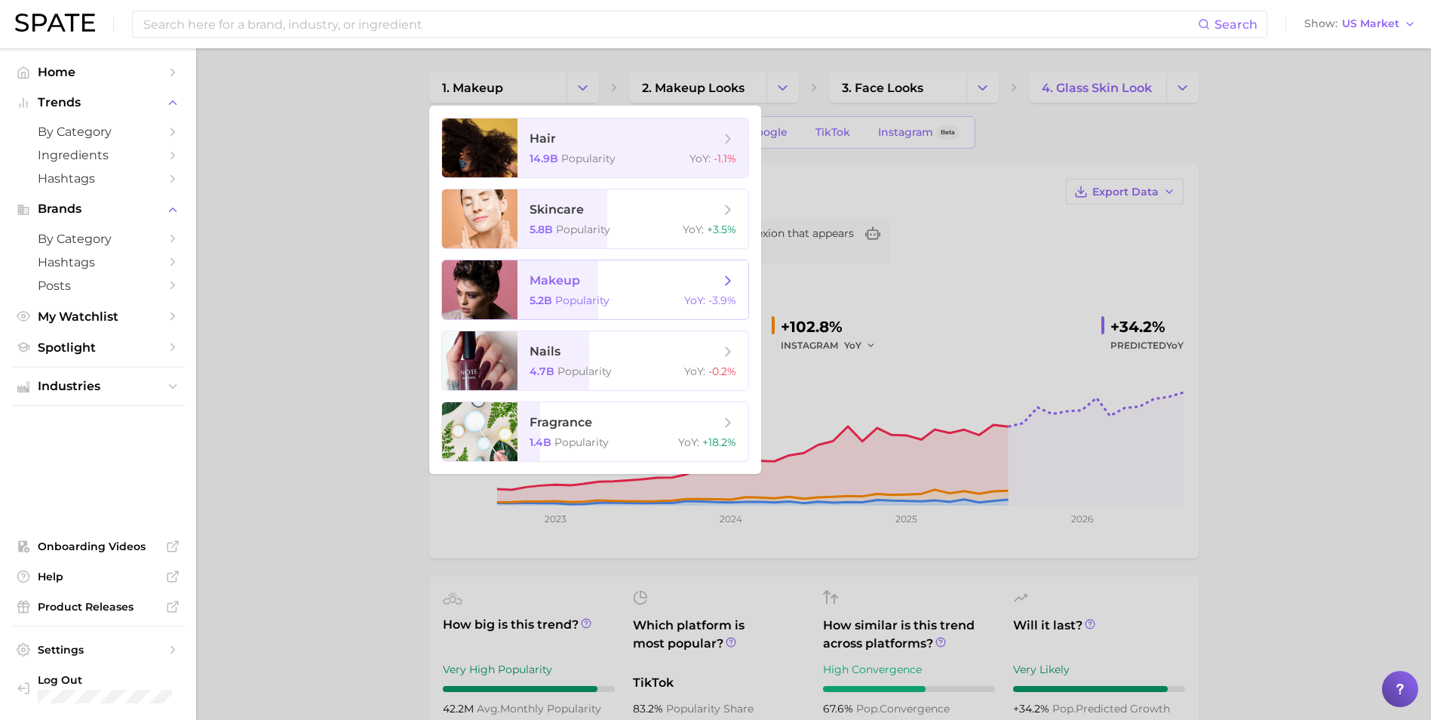
click at [610, 294] on div "5.2b Popularity YoY : -3.9%" at bounding box center [633, 300] width 207 height 14
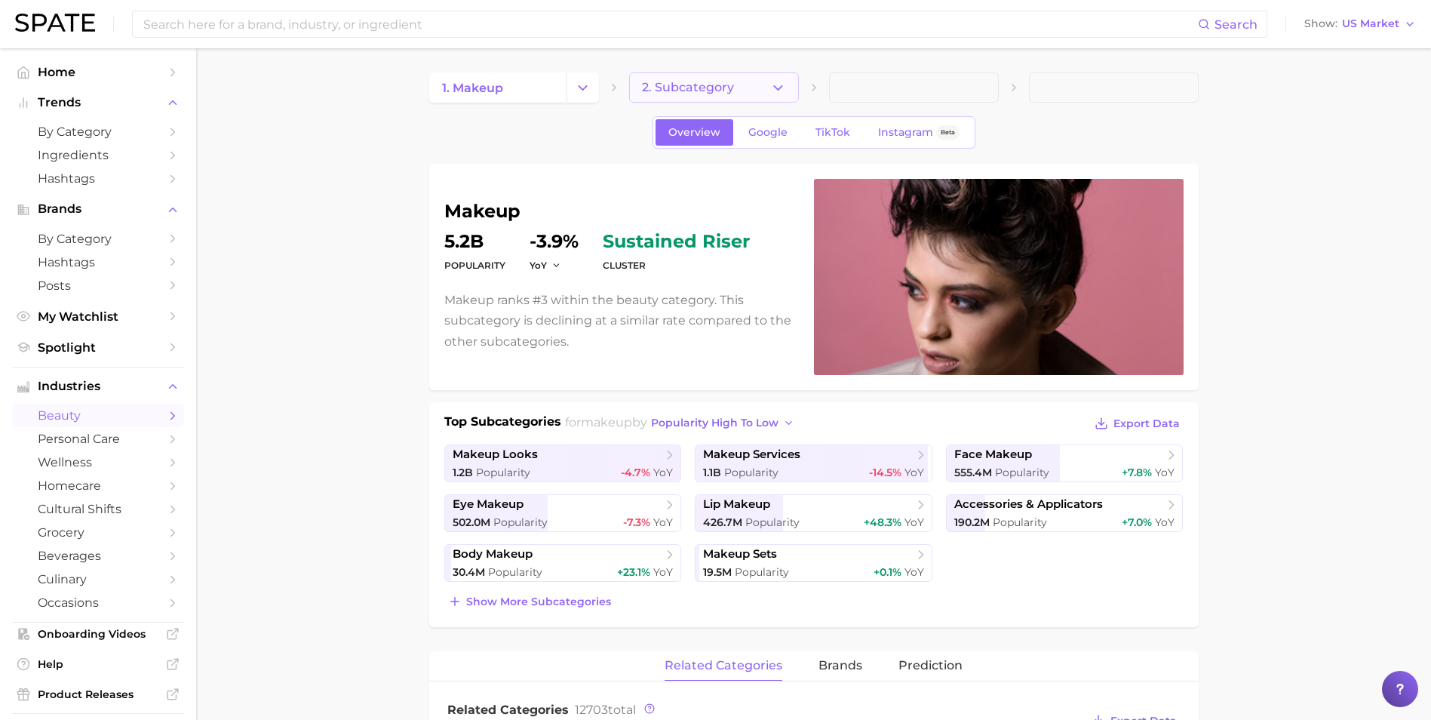
click at [754, 88] on button "2. Subcategory" at bounding box center [714, 87] width 170 height 30
click at [106, 134] on span "by Category" at bounding box center [98, 131] width 121 height 14
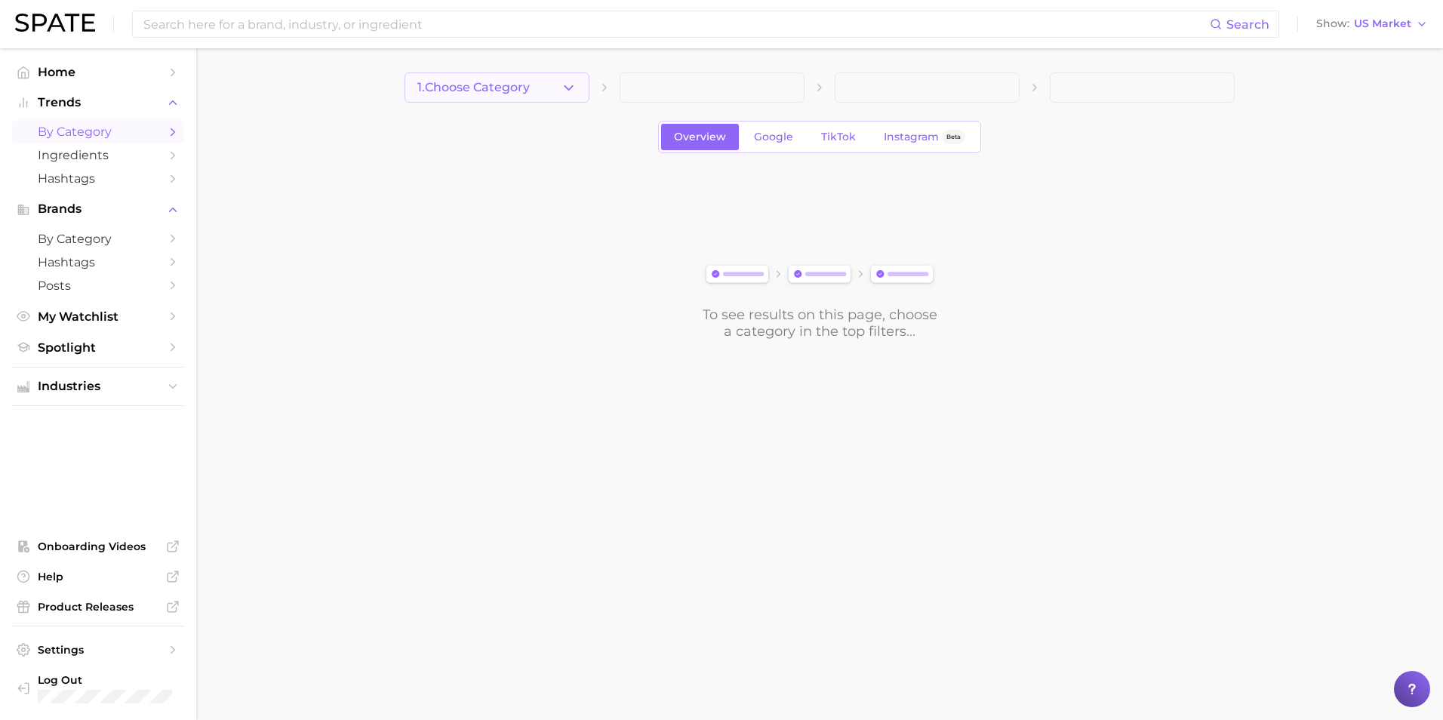
click at [552, 94] on button "1. Choose Category" at bounding box center [496, 87] width 185 height 30
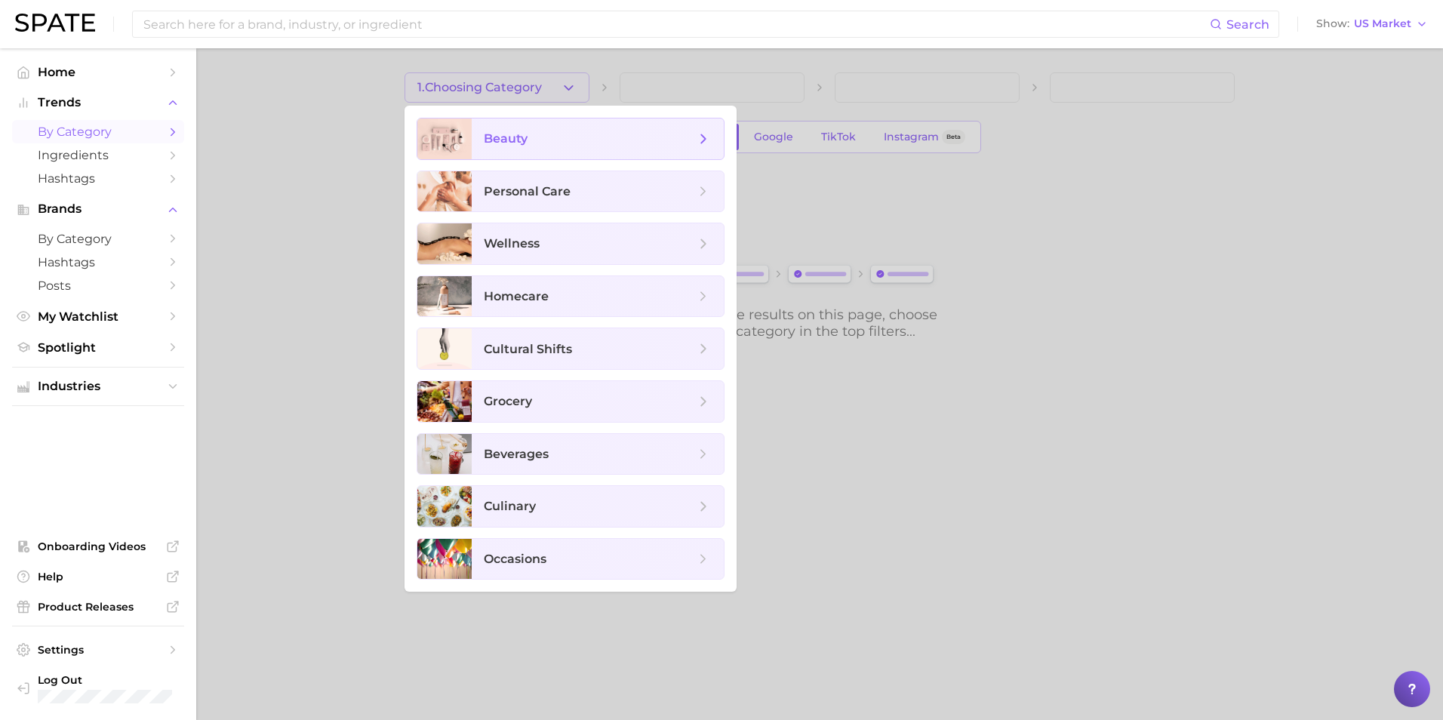
click at [615, 134] on span "beauty" at bounding box center [589, 139] width 211 height 17
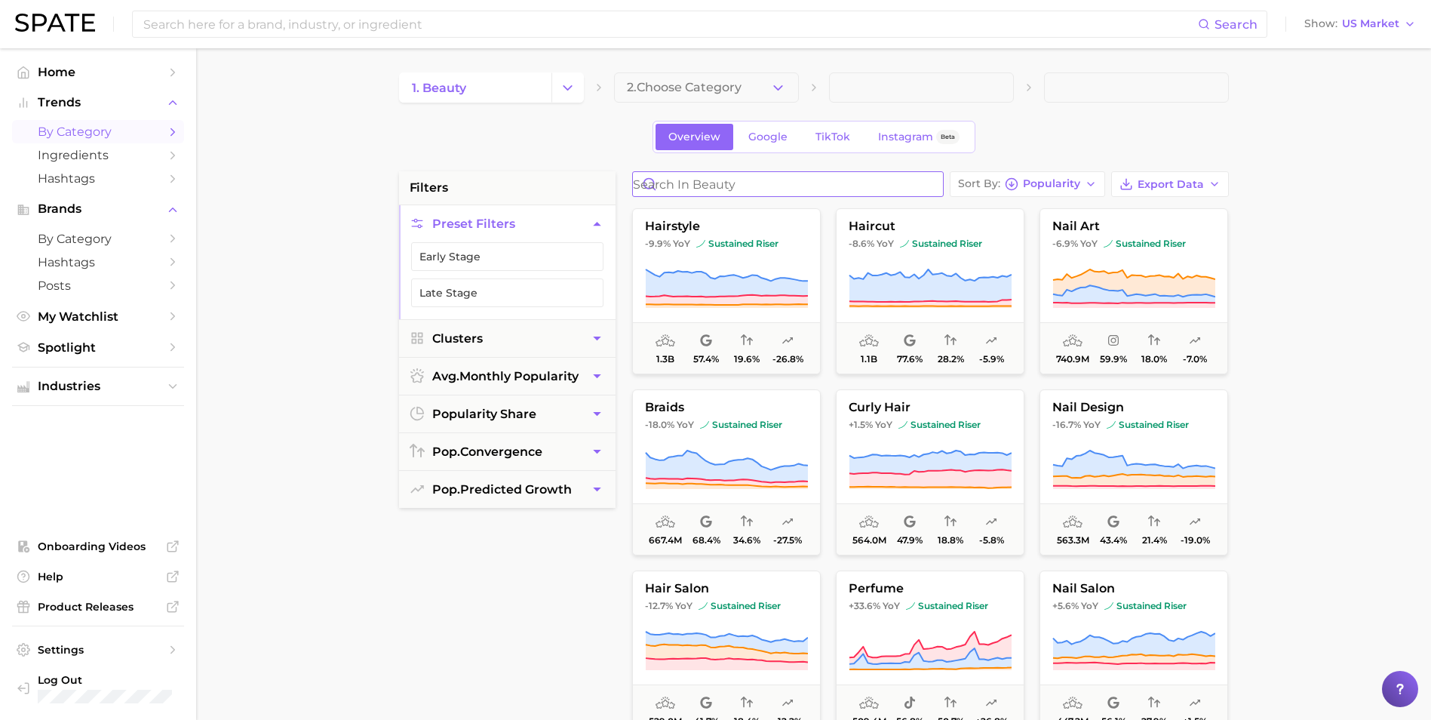
click at [721, 186] on input "Search in beauty" at bounding box center [788, 184] width 310 height 24
drag, startPoint x: 791, startPoint y: 170, endPoint x: 791, endPoint y: 185, distance: 15.1
click at [791, 170] on div "1. beauty 2. Choose Category Overview Google TikTok Instagram Beta filters Pres…" at bounding box center [814, 594] width 830 height 1045
click at [791, 185] on input "Search in beauty" at bounding box center [788, 184] width 310 height 24
type input "glow"
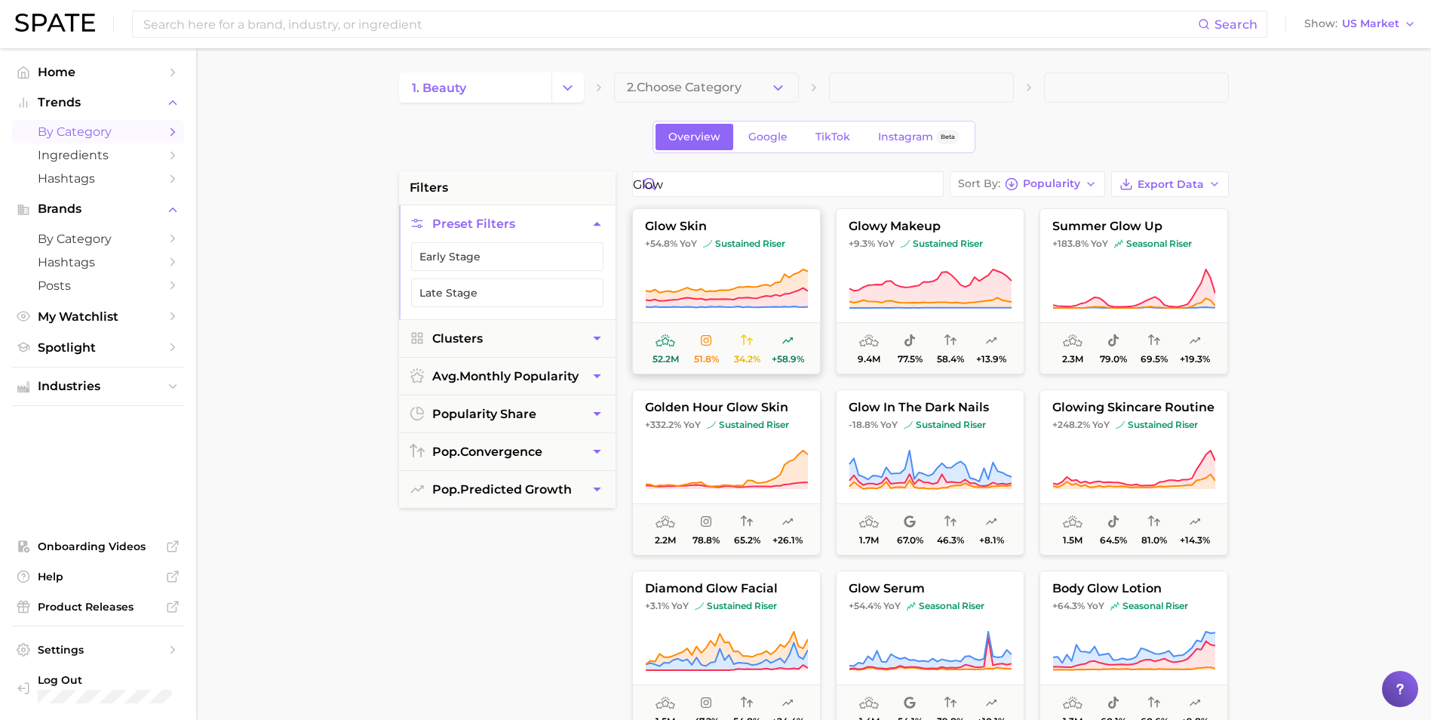
click at [725, 291] on icon at bounding box center [726, 285] width 162 height 32
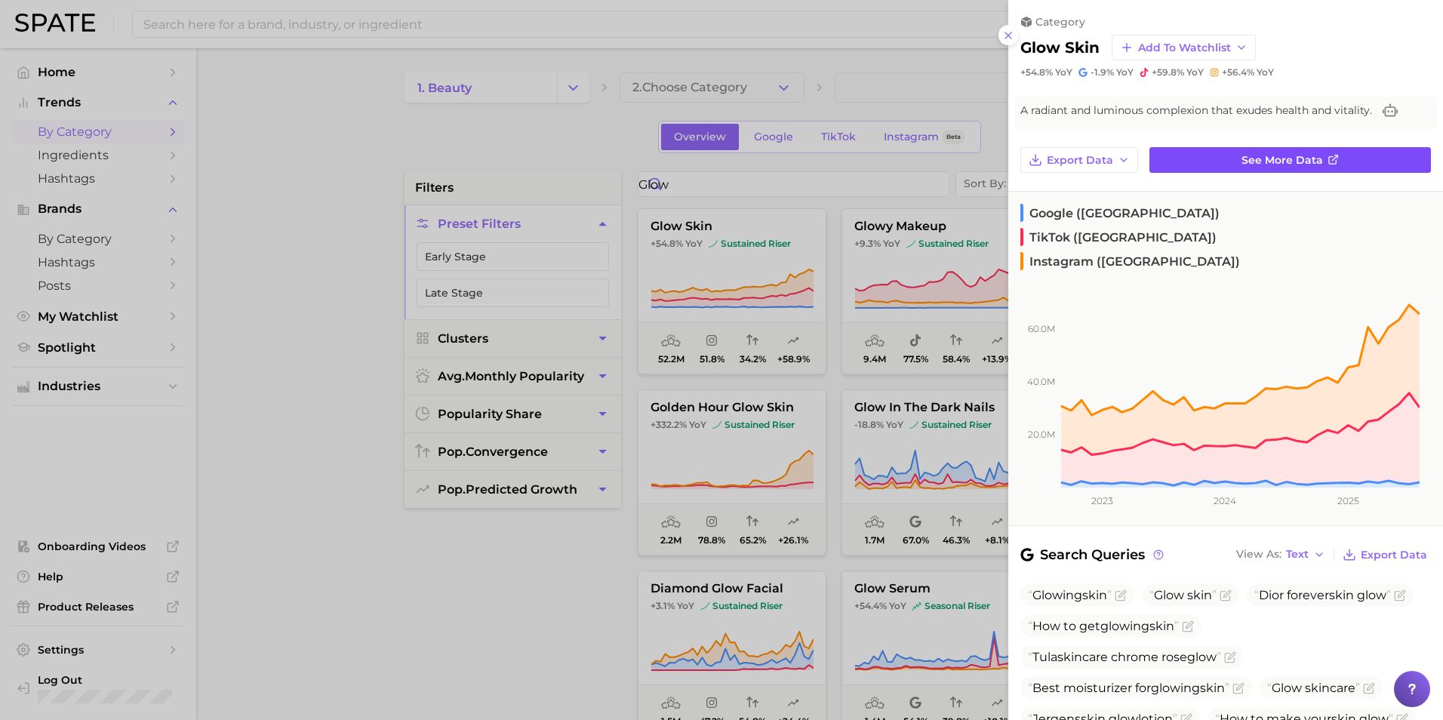
click at [948, 156] on link "See more data" at bounding box center [1289, 160] width 281 height 26
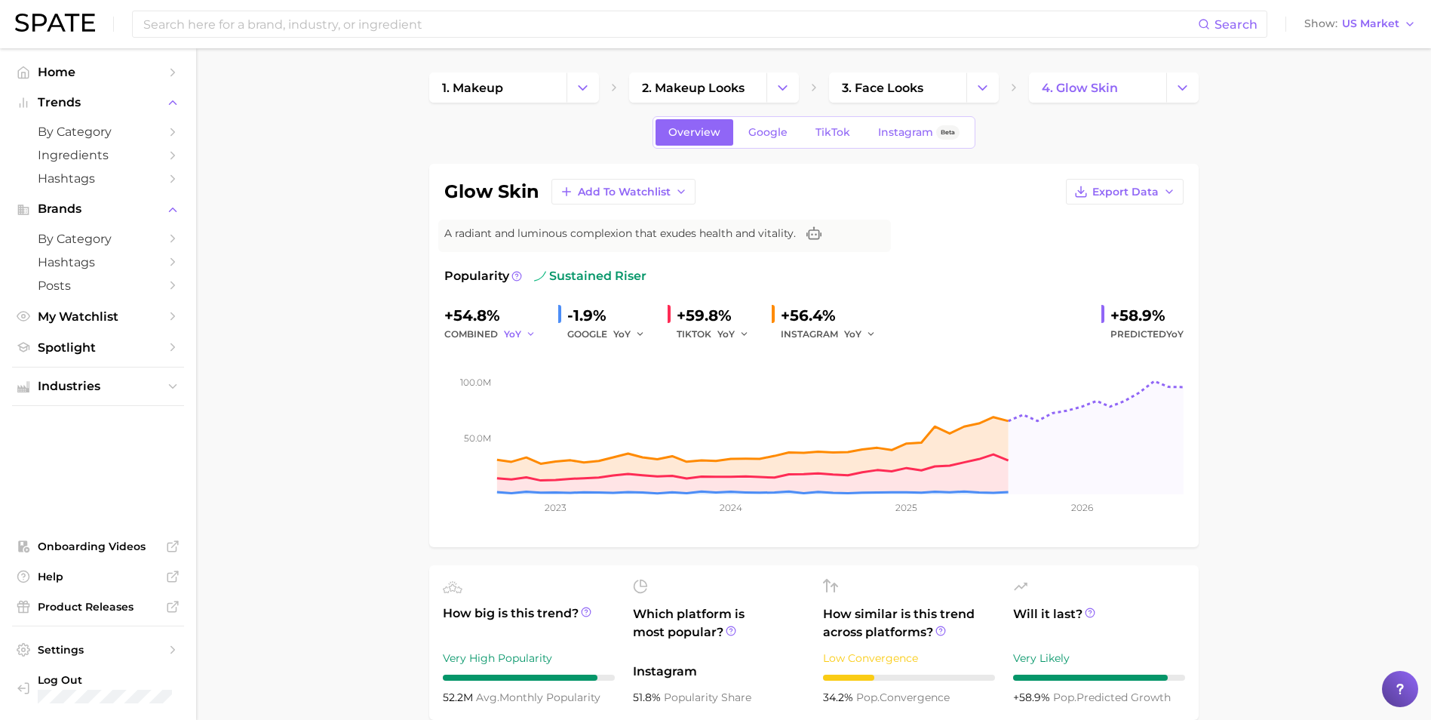
click at [528, 335] on icon "button" at bounding box center [531, 334] width 11 height 11
click at [536, 381] on button "QoQ" at bounding box center [587, 385] width 166 height 27
click at [516, 329] on span "QoQ" at bounding box center [514, 333] width 21 height 13
click at [537, 413] on span "MoM" at bounding box center [525, 412] width 26 height 13
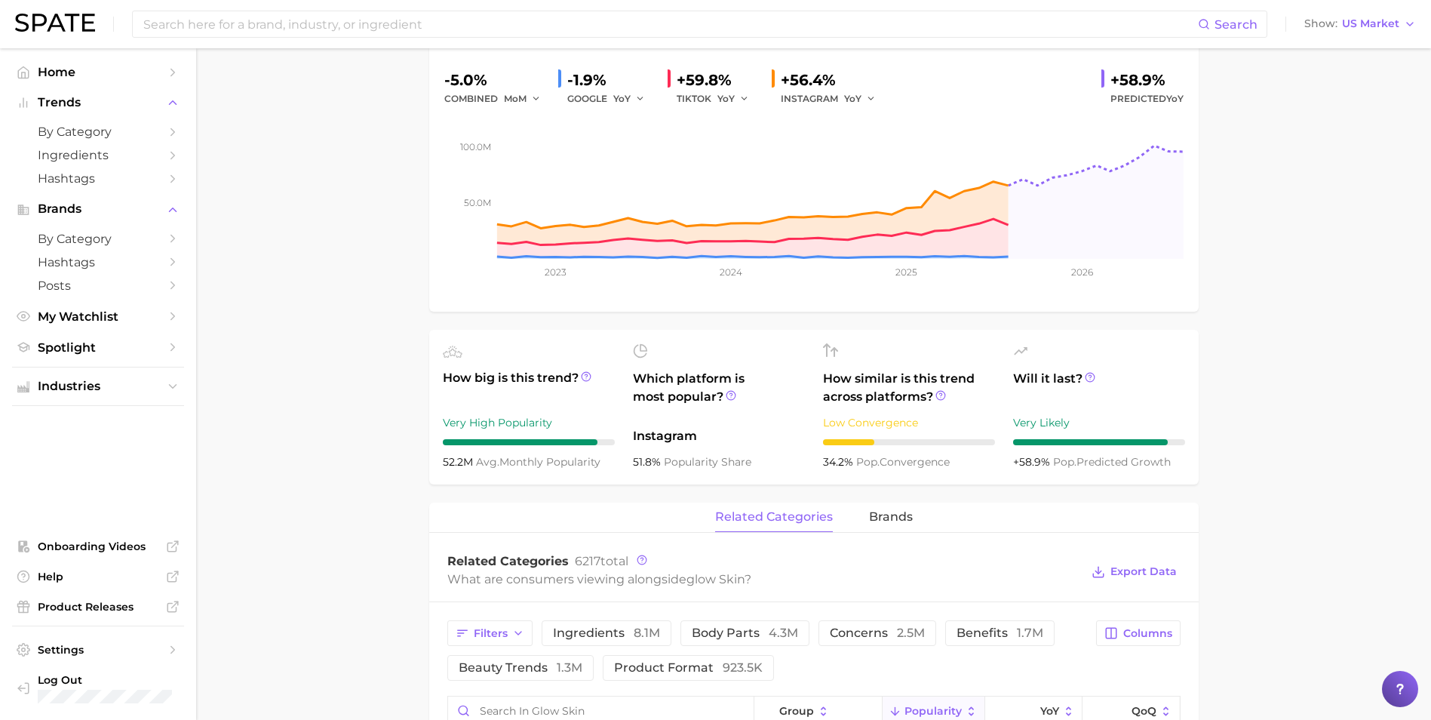
scroll to position [75, 0]
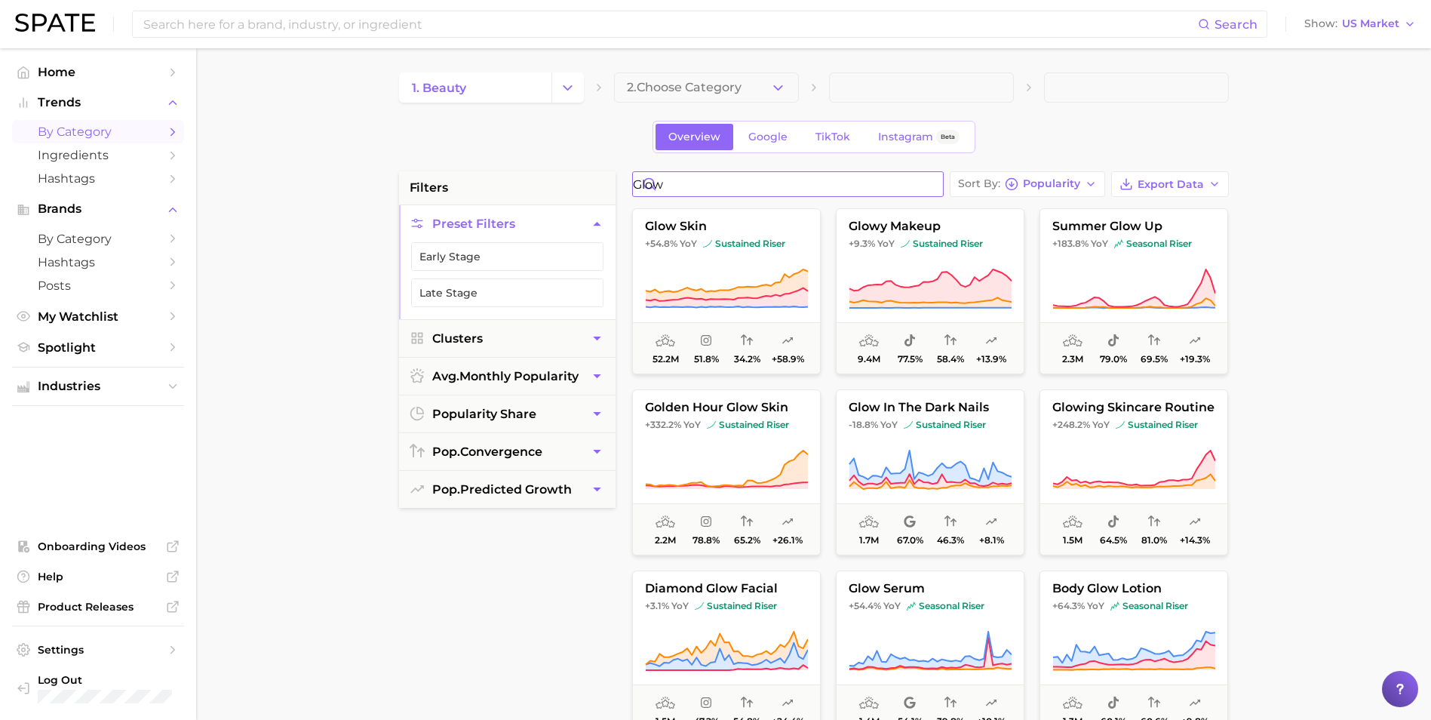
drag, startPoint x: 696, startPoint y: 183, endPoint x: 469, endPoint y: 156, distance: 228.0
click at [603, 174] on div "filters Preset Filters Early Stage Late Stage Clusters avg. monthly popularity …" at bounding box center [817, 644] width 837 height 946
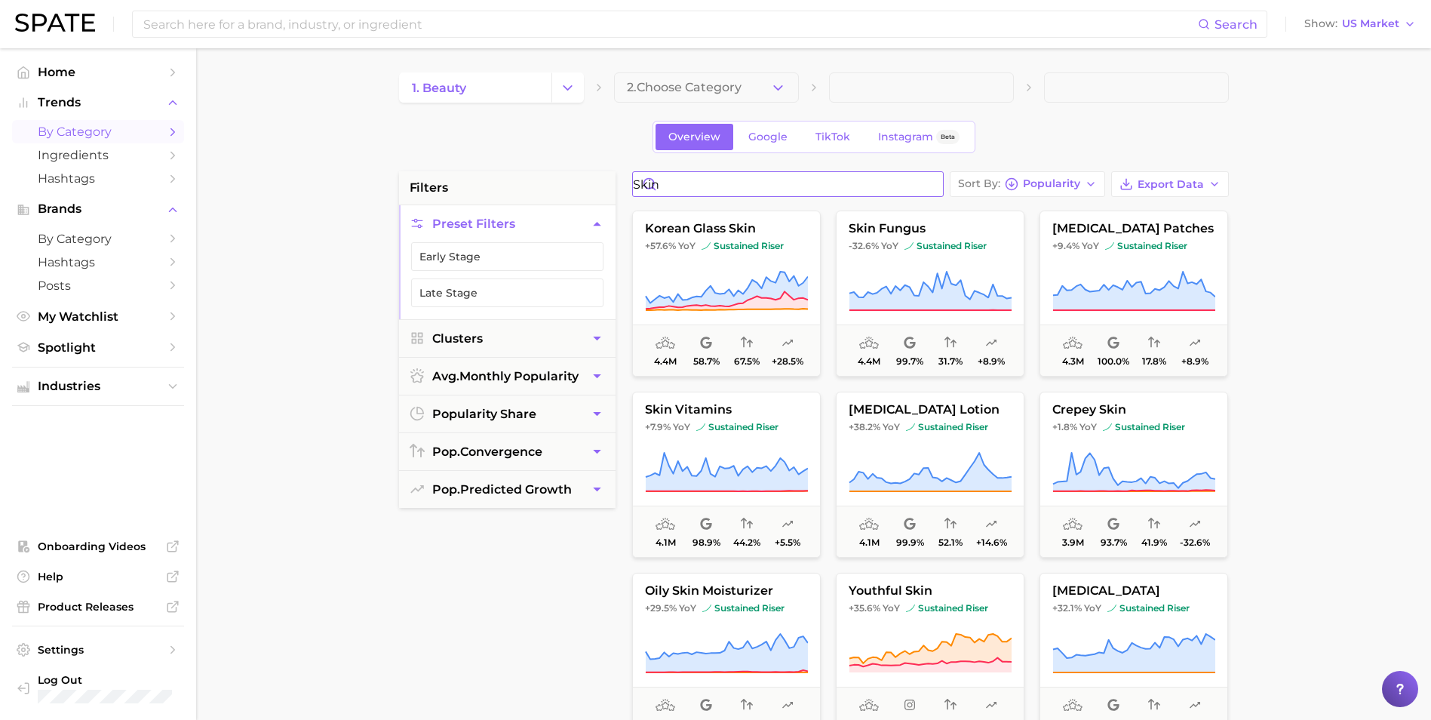
scroll to position [1660, 0]
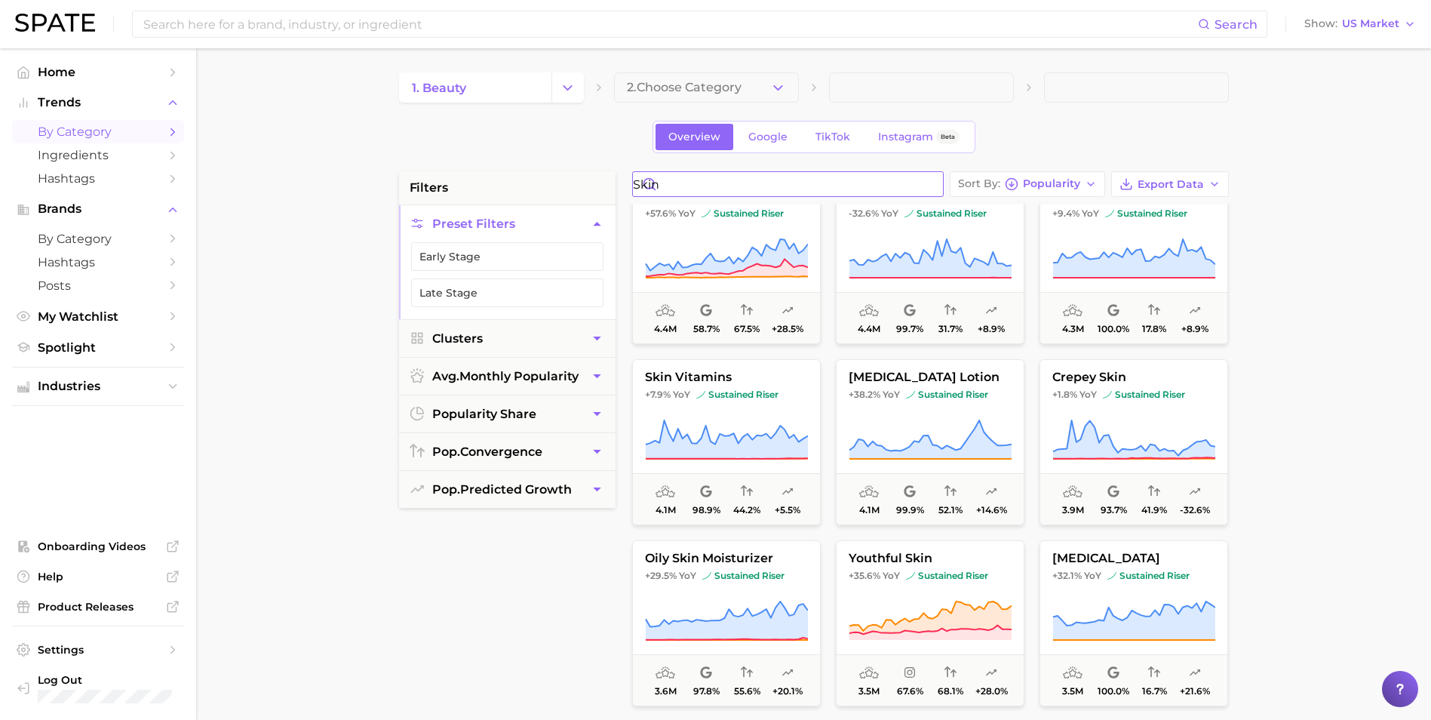
drag, startPoint x: 701, startPoint y: 189, endPoint x: 596, endPoint y: 192, distance: 104.9
click at [596, 192] on div "filters Preset Filters Early Stage Late Stage Clusters avg. monthly popularity …" at bounding box center [817, 644] width 837 height 946
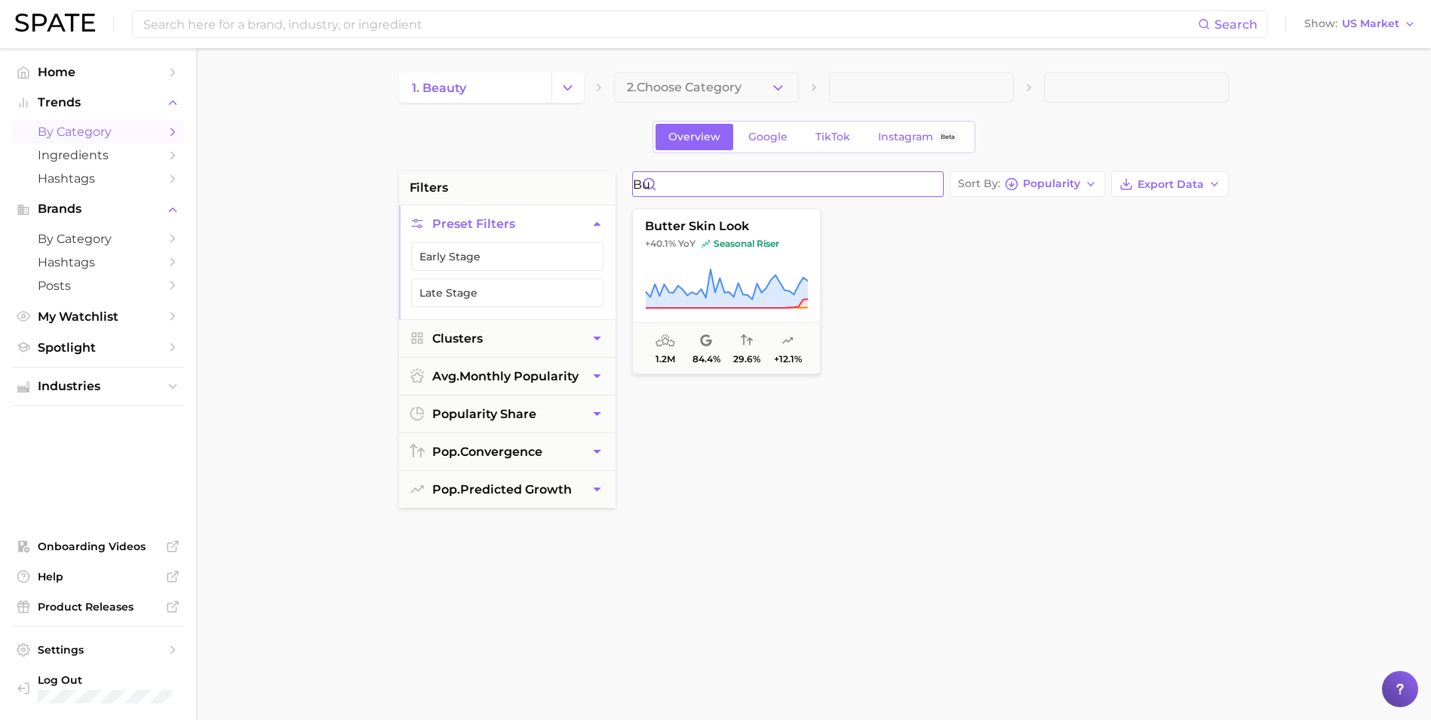
type input "b"
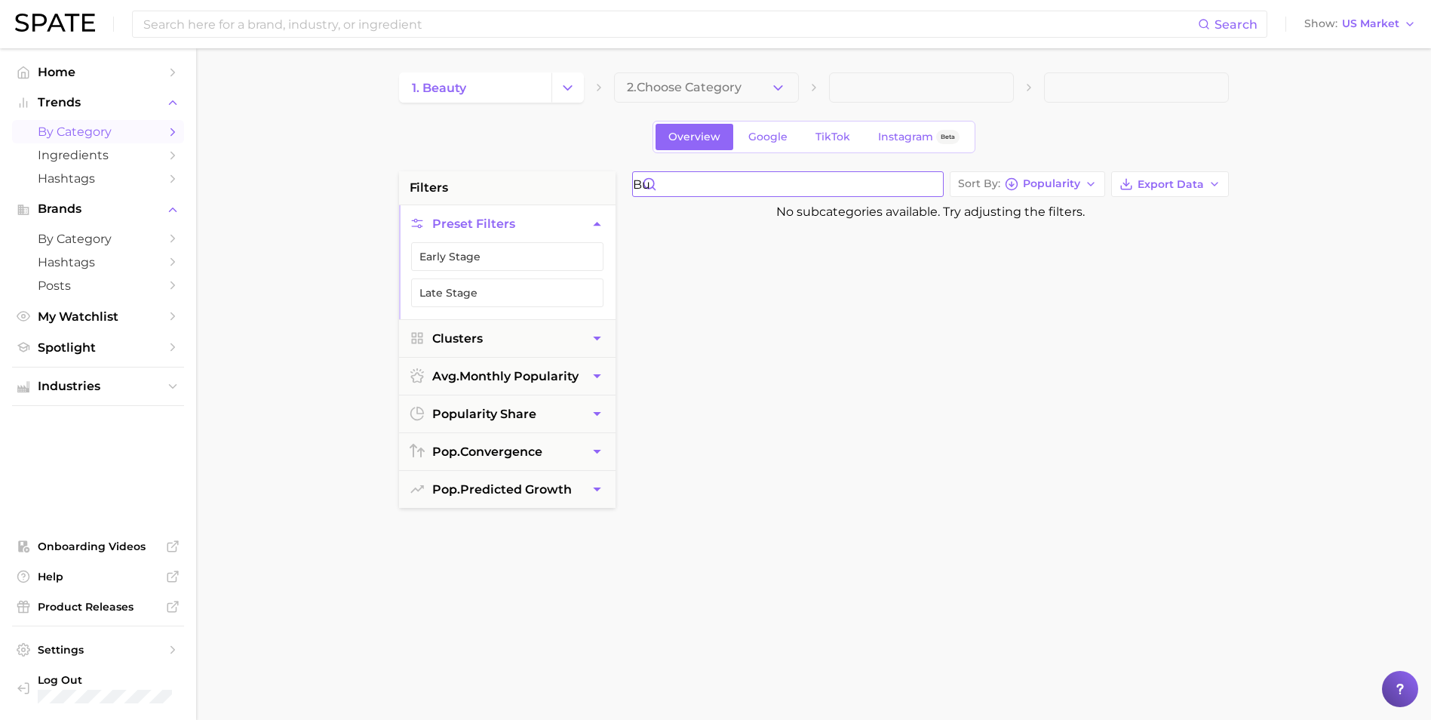
type input "b"
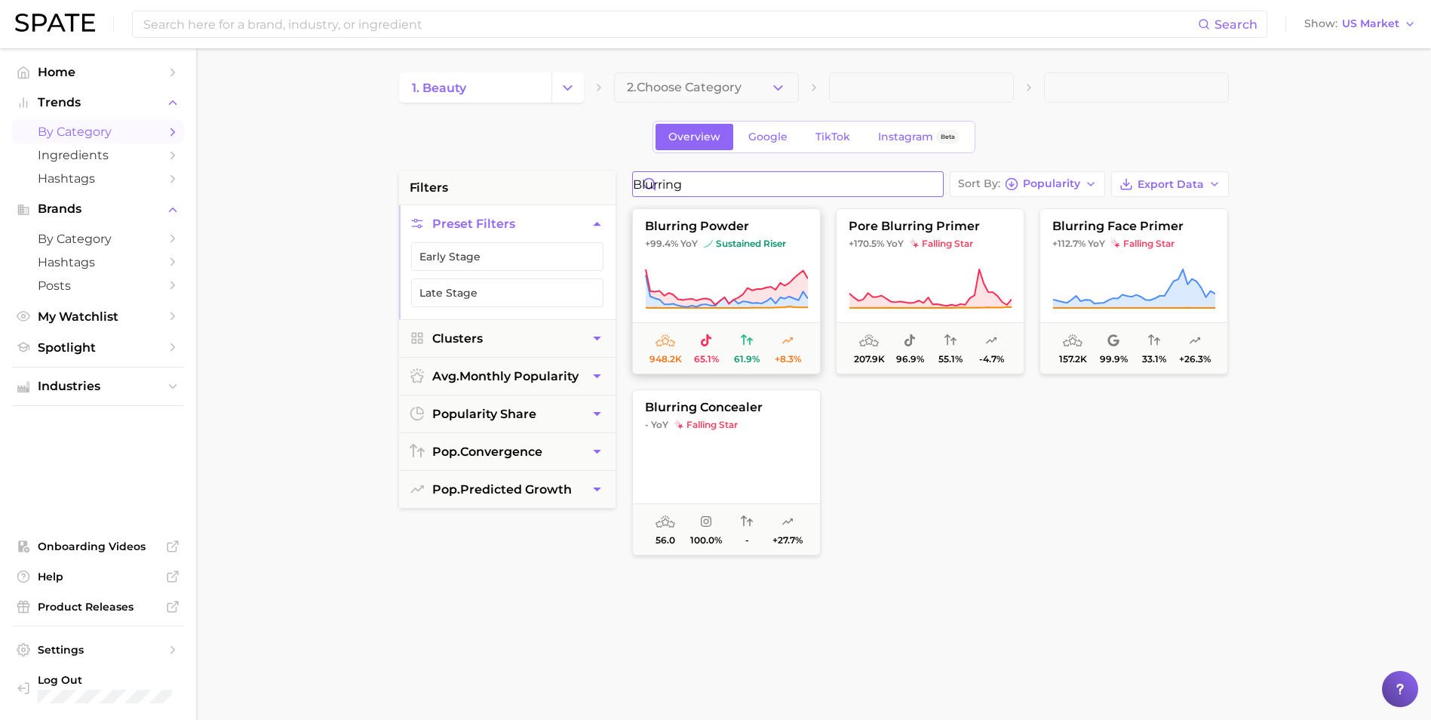
type input "blurring"
drag, startPoint x: 770, startPoint y: 260, endPoint x: 788, endPoint y: 235, distance: 30.2
click at [776, 254] on button "blurring powder +99.4% YoY sustained riser 948.2k 65.1% 61.9% +8.3%" at bounding box center [726, 291] width 189 height 166
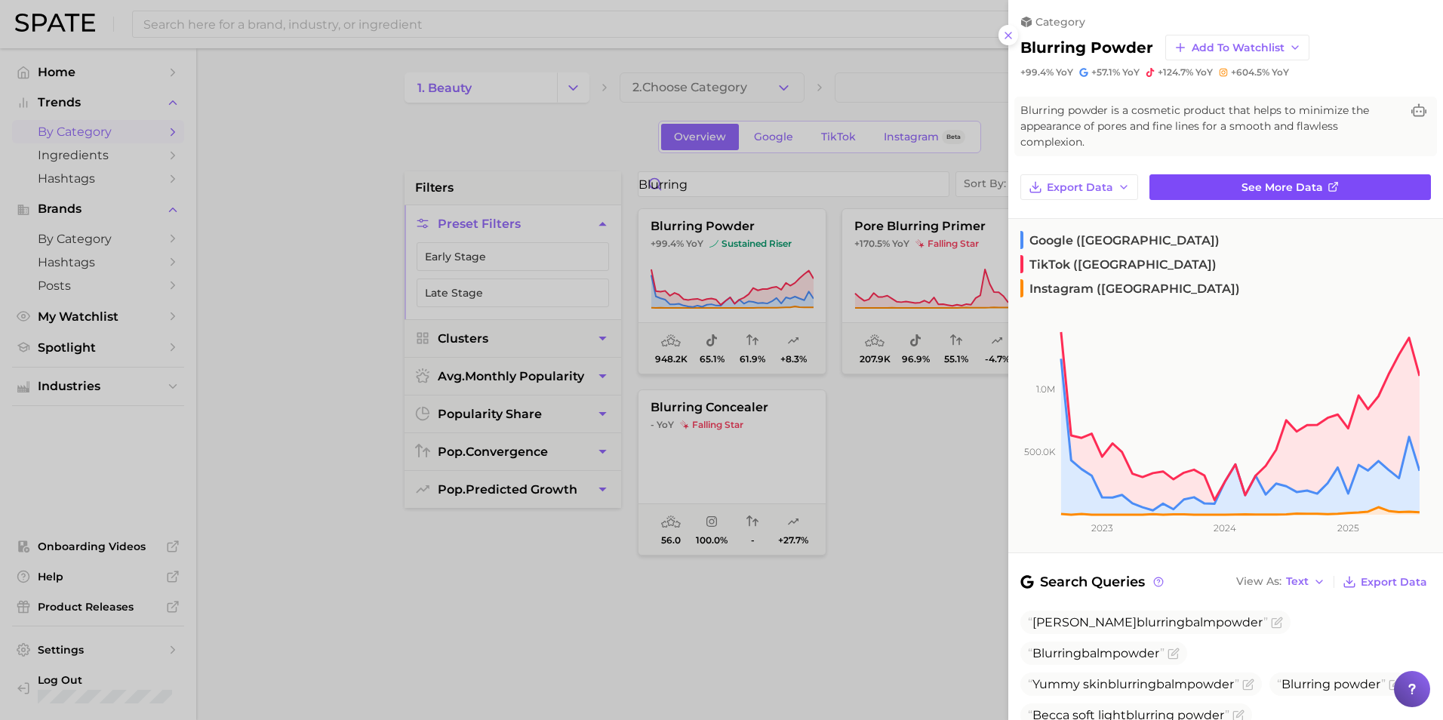
click at [948, 185] on span "See more data" at bounding box center [1281, 187] width 81 height 13
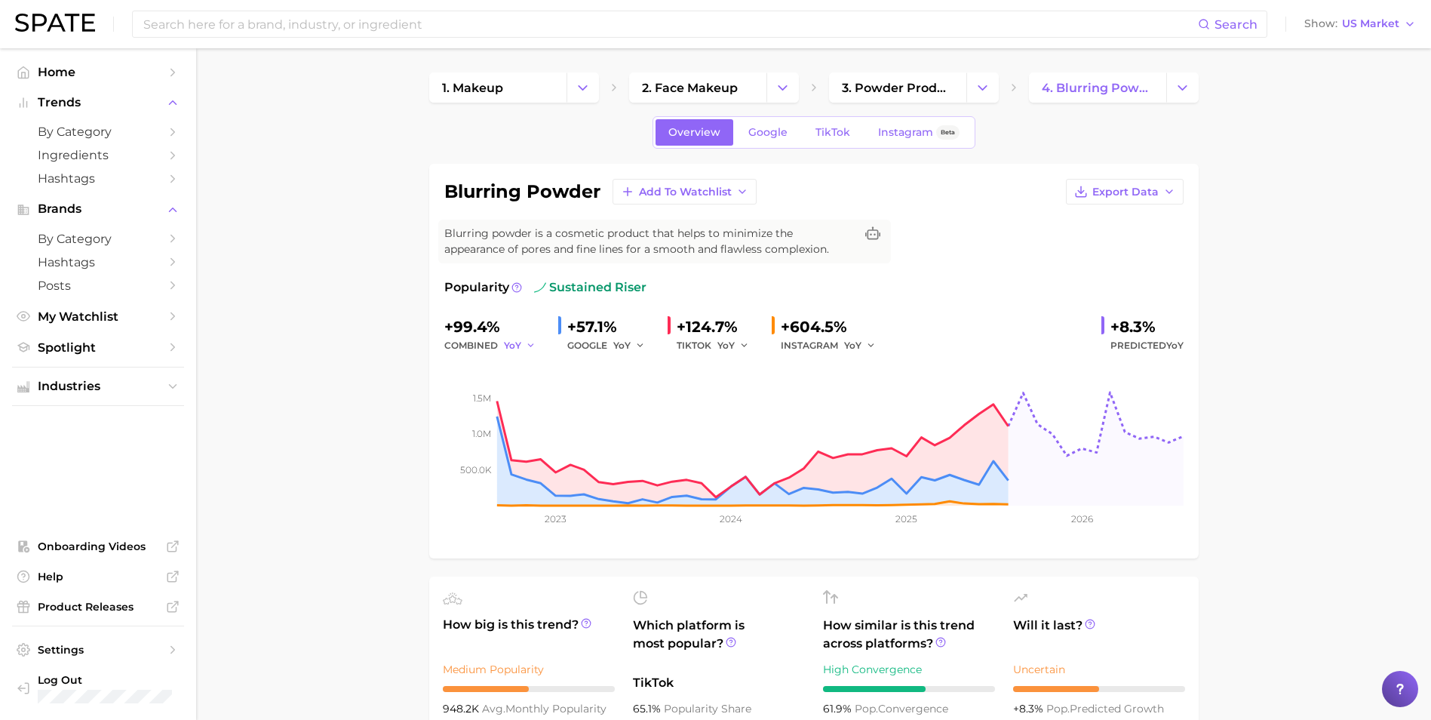
click at [523, 346] on button "YoY" at bounding box center [520, 346] width 32 height 18
click at [537, 391] on button "QoQ" at bounding box center [587, 396] width 166 height 27
click at [519, 348] on span "QoQ" at bounding box center [514, 345] width 21 height 13
click at [552, 419] on button "MoM" at bounding box center [587, 423] width 166 height 27
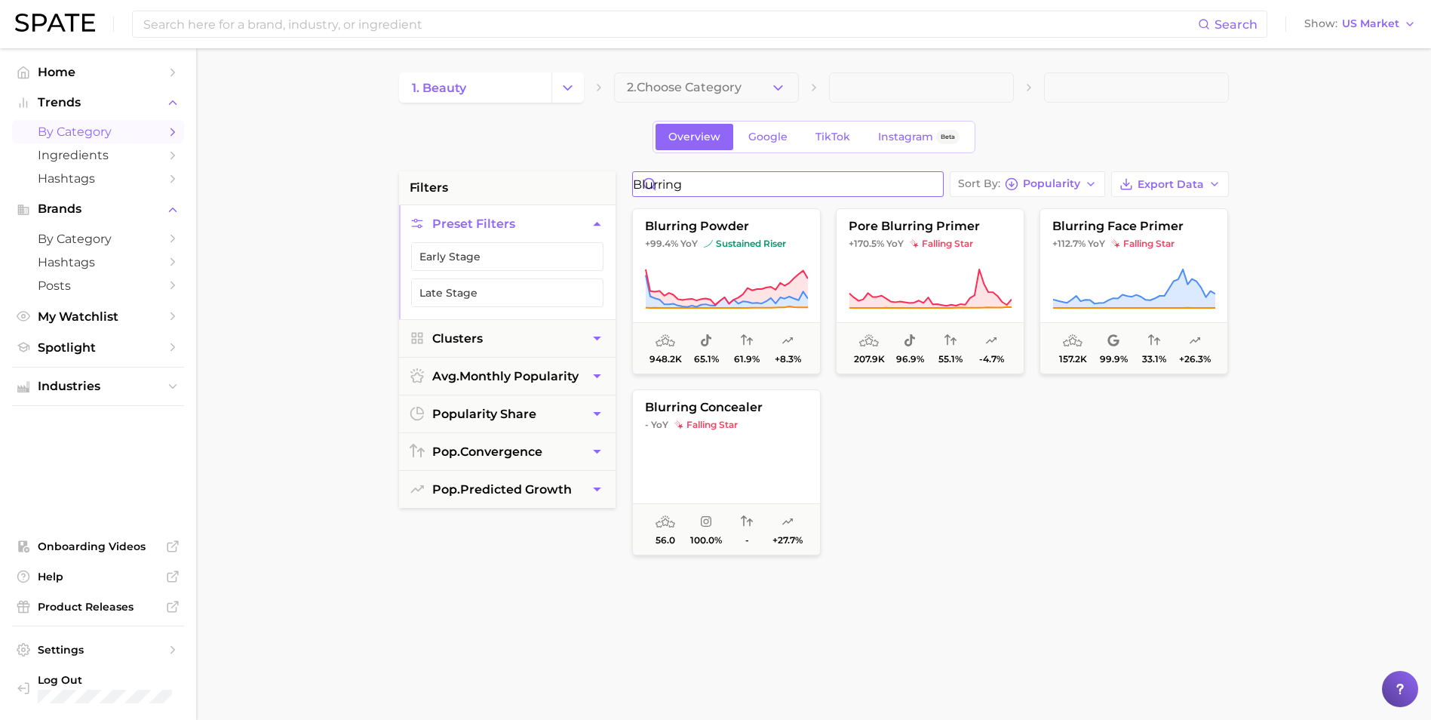
click at [491, 191] on div "filters Preset Filters Early Stage Late Stage Clusters avg. monthly popularity …" at bounding box center [817, 644] width 837 height 946
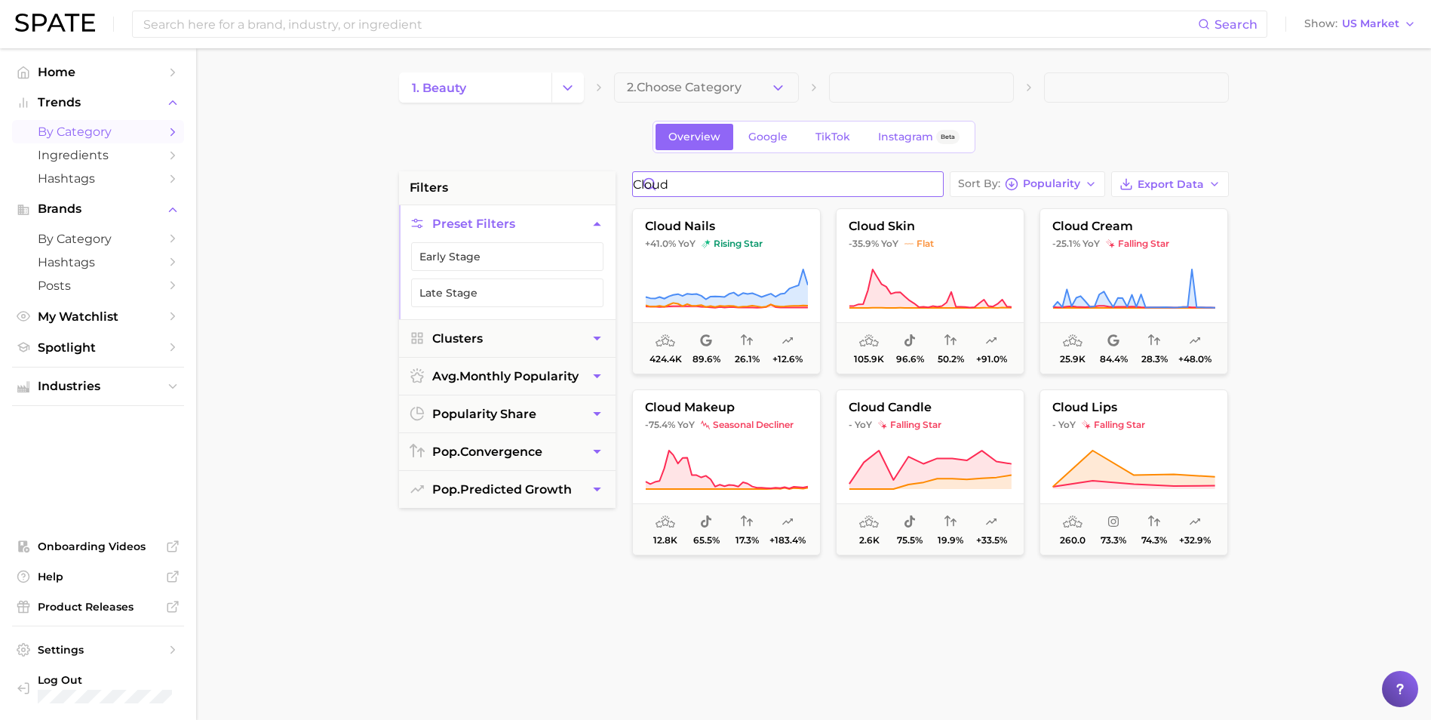
drag, startPoint x: 728, startPoint y: 188, endPoint x: 547, endPoint y: 192, distance: 181.1
click at [547, 192] on div "filters Preset Filters Early Stage Late Stage Clusters avg. monthly popularity …" at bounding box center [817, 644] width 837 height 946
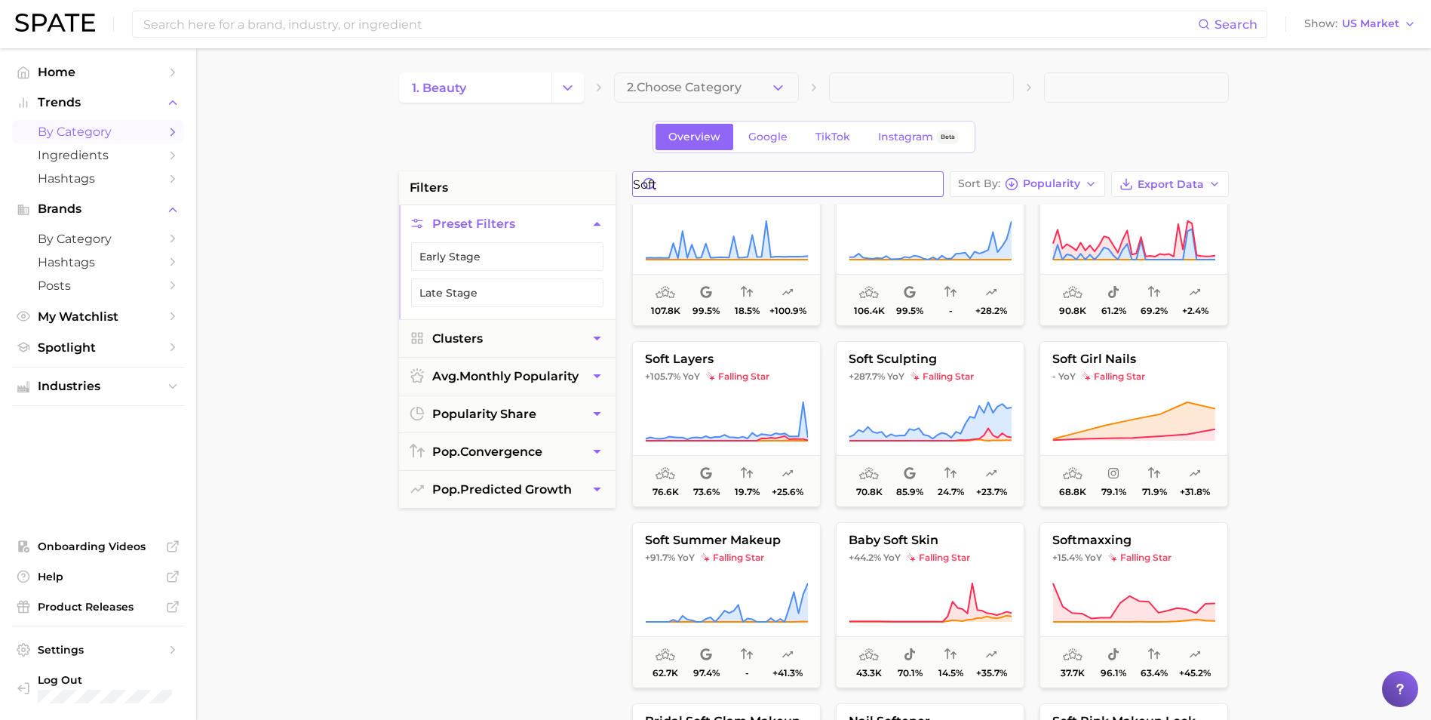
scroll to position [981, 0]
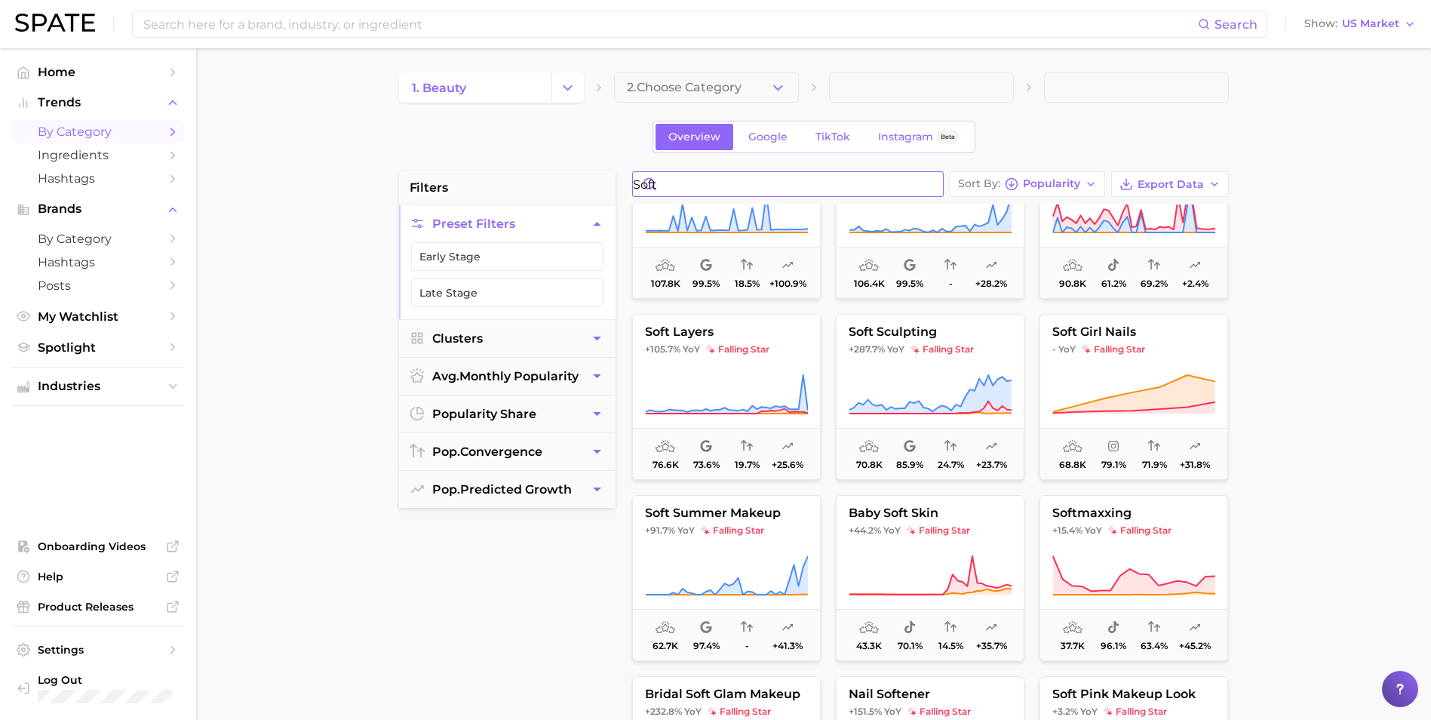
type input "soft"
drag, startPoint x: 794, startPoint y: 90, endPoint x: 769, endPoint y: 93, distance: 25.1
click at [794, 90] on button "2. Choose Category" at bounding box center [706, 87] width 185 height 30
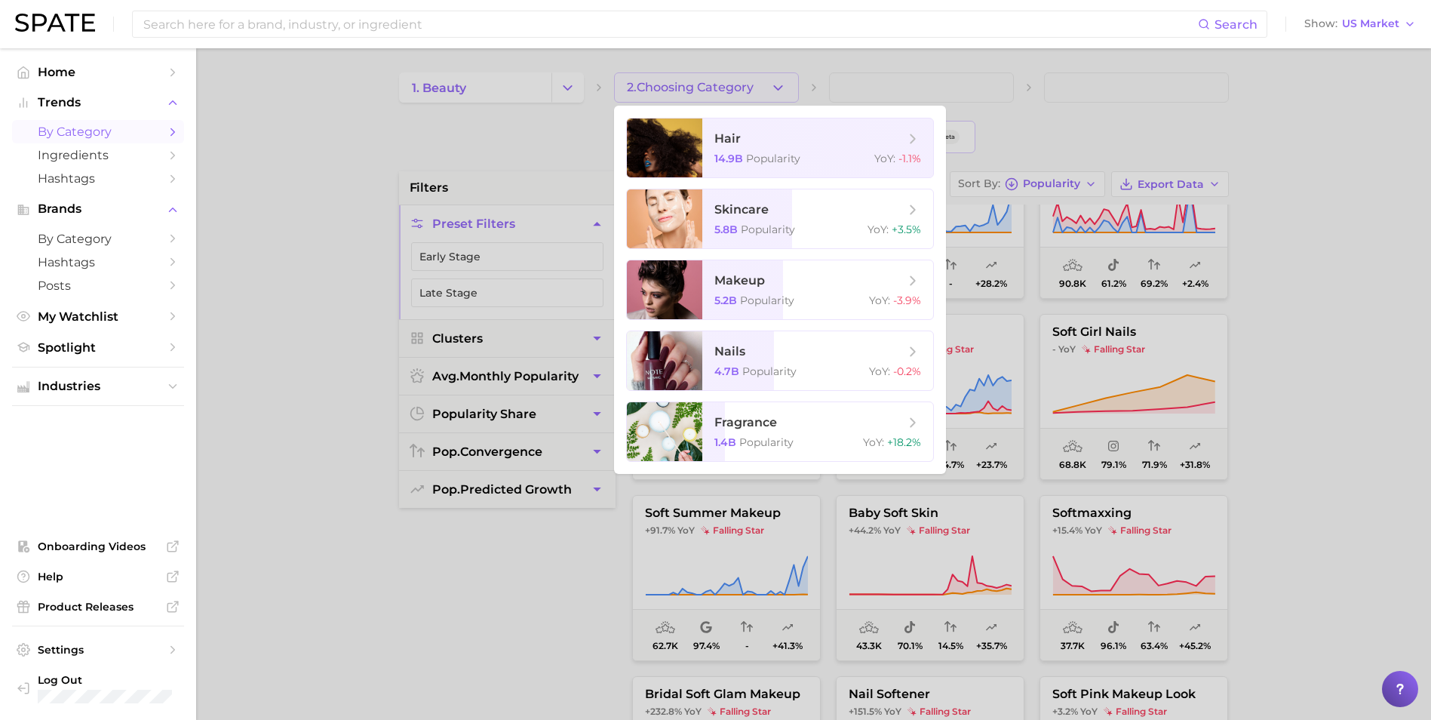
click at [769, 93] on div at bounding box center [715, 360] width 1431 height 720
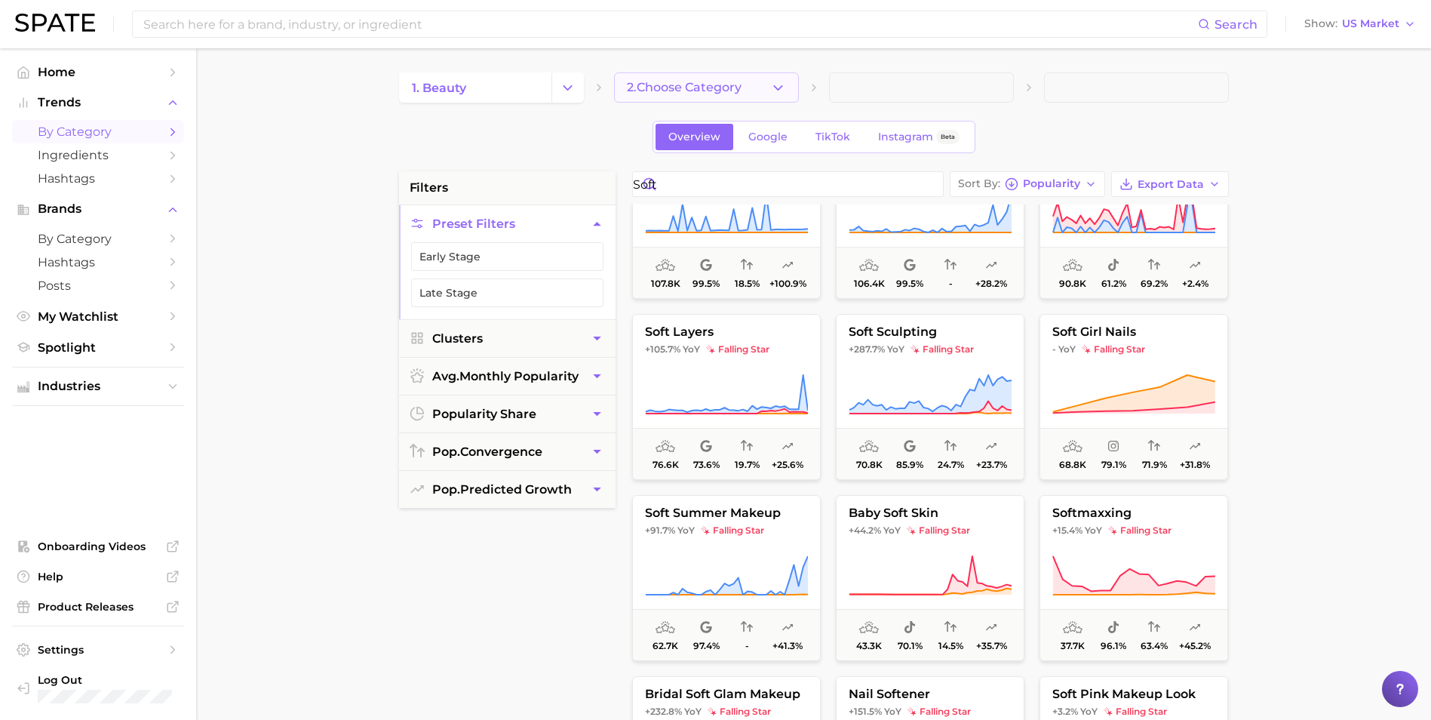
click at [755, 93] on button "2. Choose Category" at bounding box center [706, 87] width 185 height 30
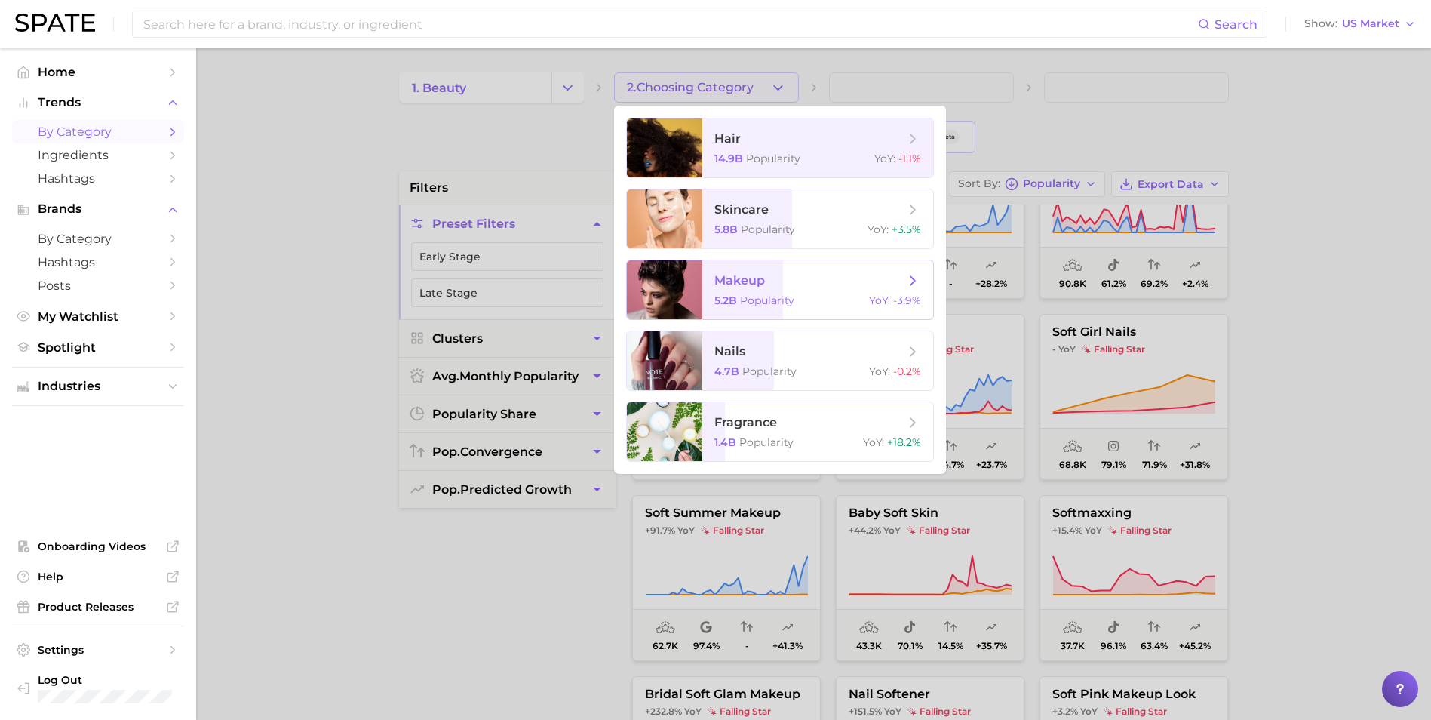
click at [780, 293] on span "makeup 5.2b Popularity YoY : -3.9%" at bounding box center [817, 289] width 231 height 59
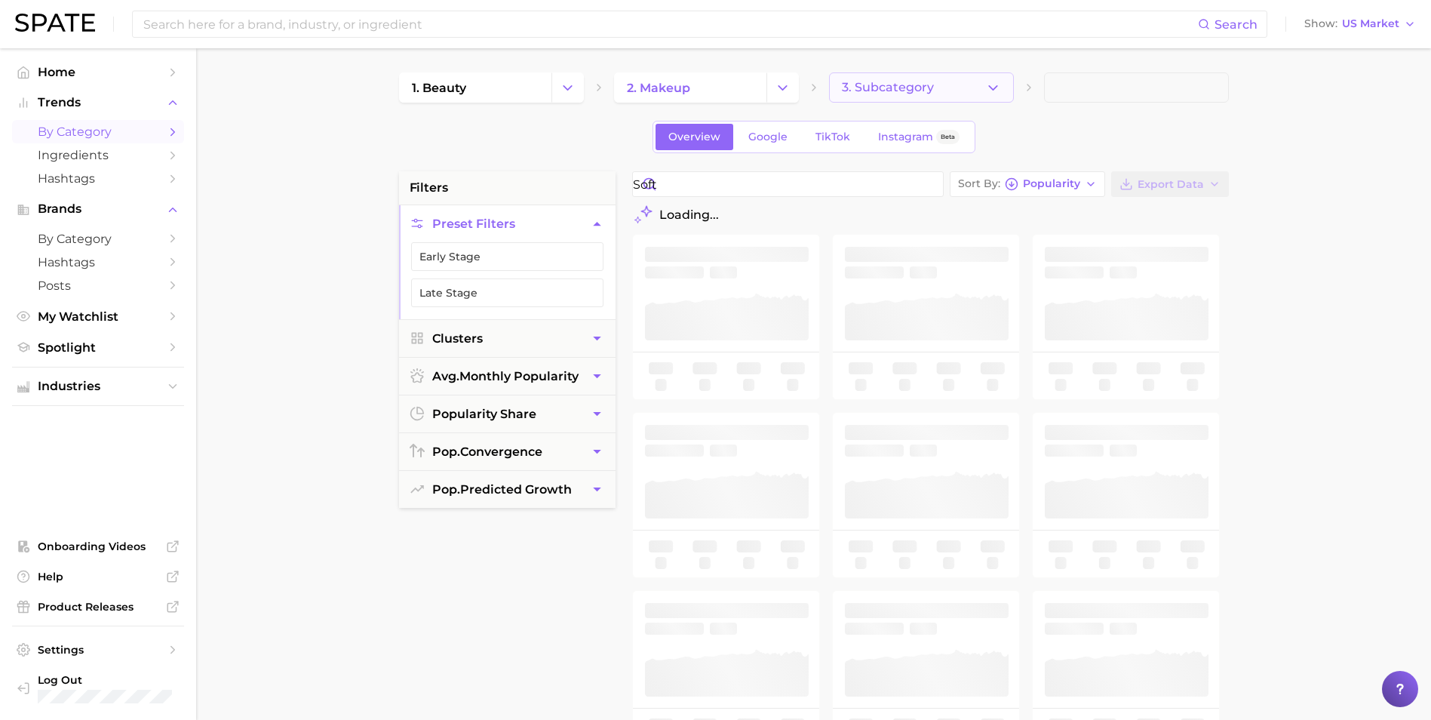
click at [948, 94] on icon "button" at bounding box center [993, 88] width 16 height 16
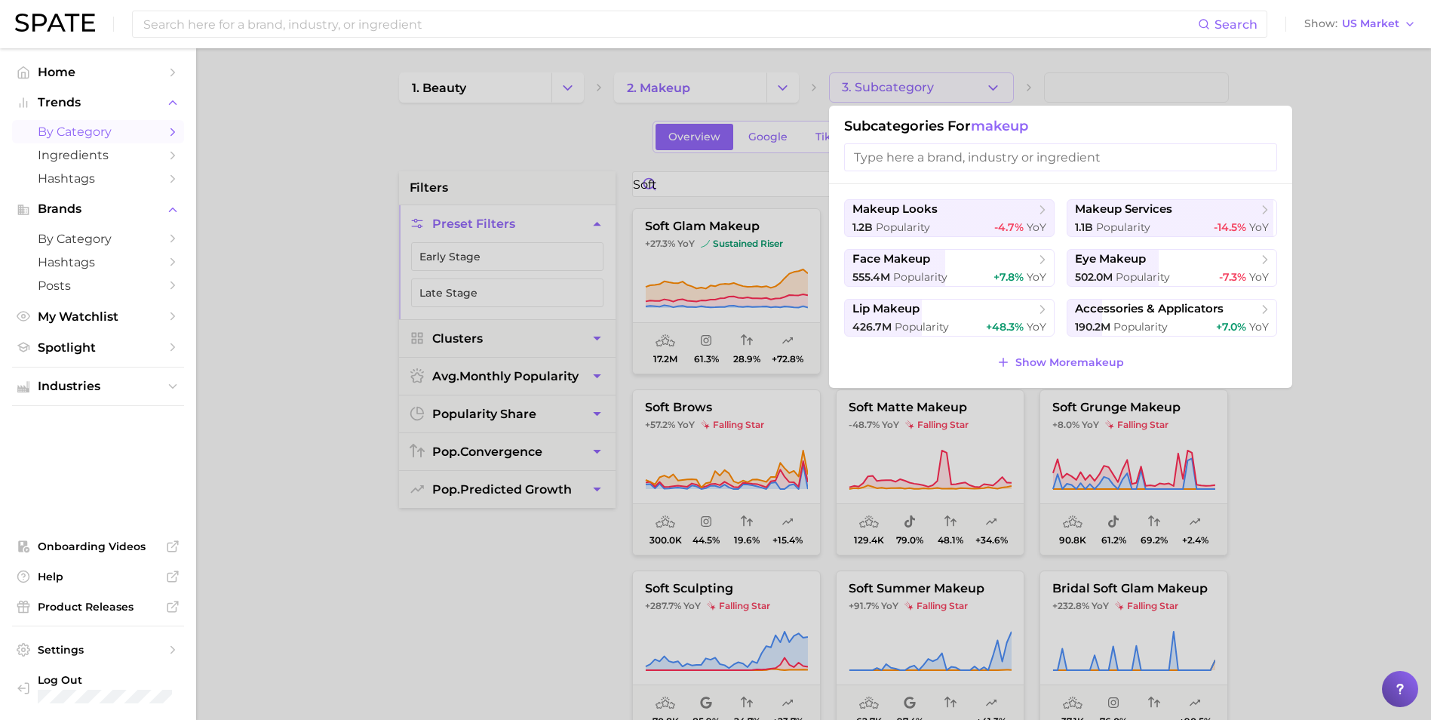
click at [749, 182] on div at bounding box center [715, 360] width 1431 height 720
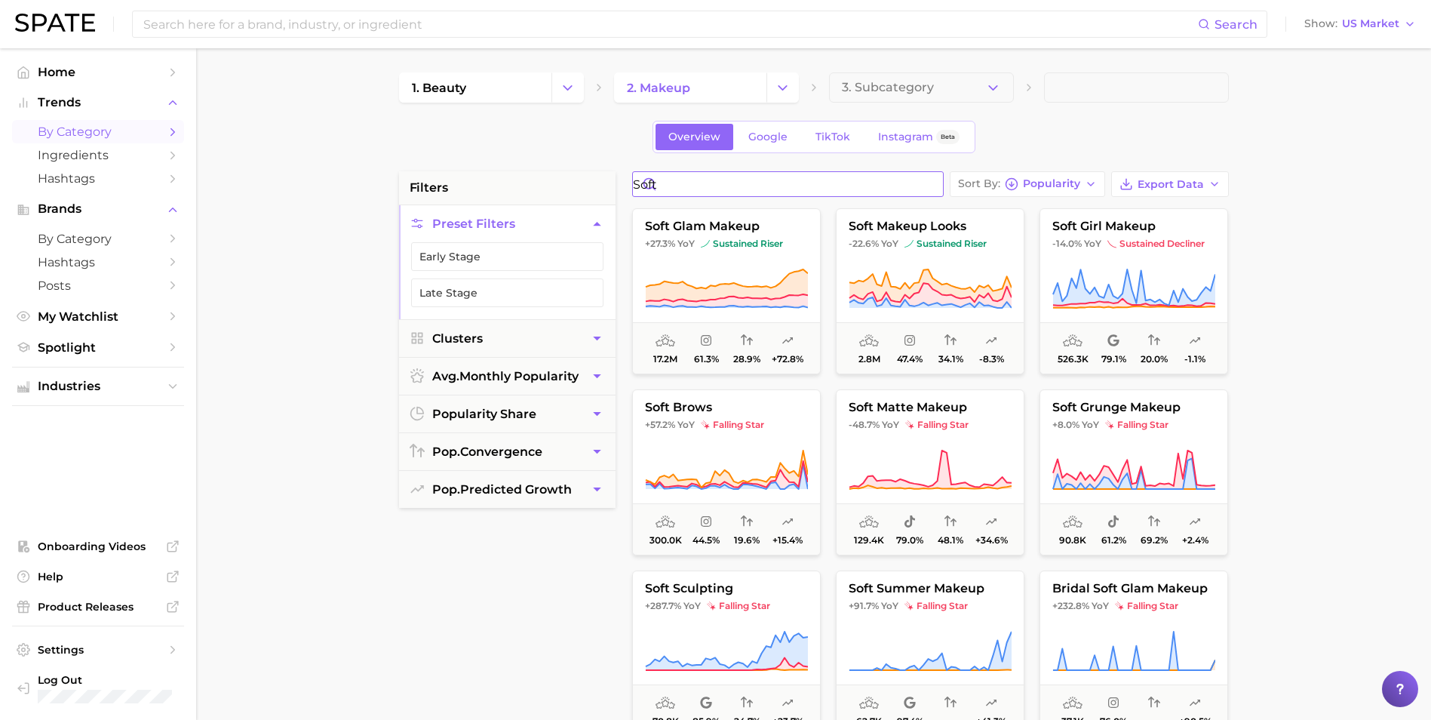
drag, startPoint x: 770, startPoint y: 188, endPoint x: 558, endPoint y: 189, distance: 212.0
click at [558, 189] on div "filters Preset Filters Early Stage Late Stage Clusters avg. monthly popularity …" at bounding box center [817, 644] width 837 height 946
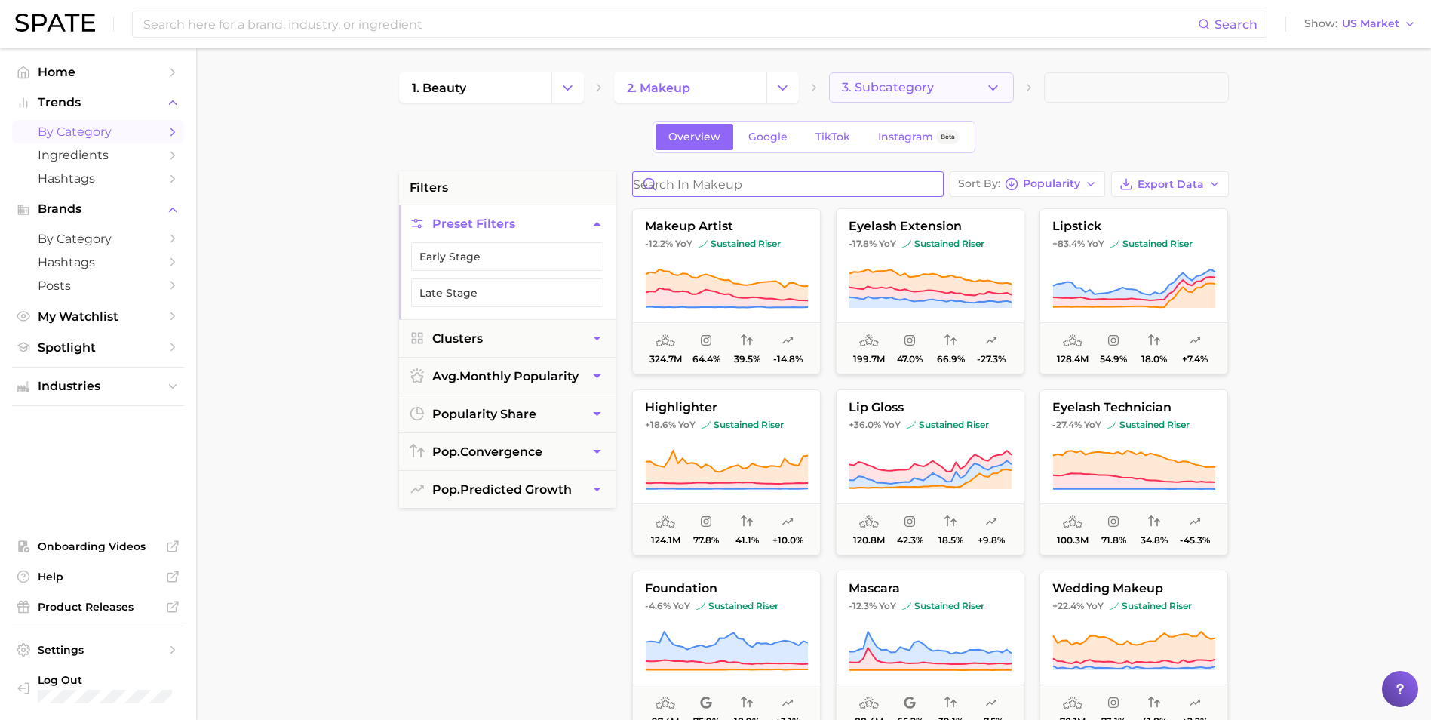
click at [930, 85] on span "3. Subcategory" at bounding box center [888, 88] width 92 height 14
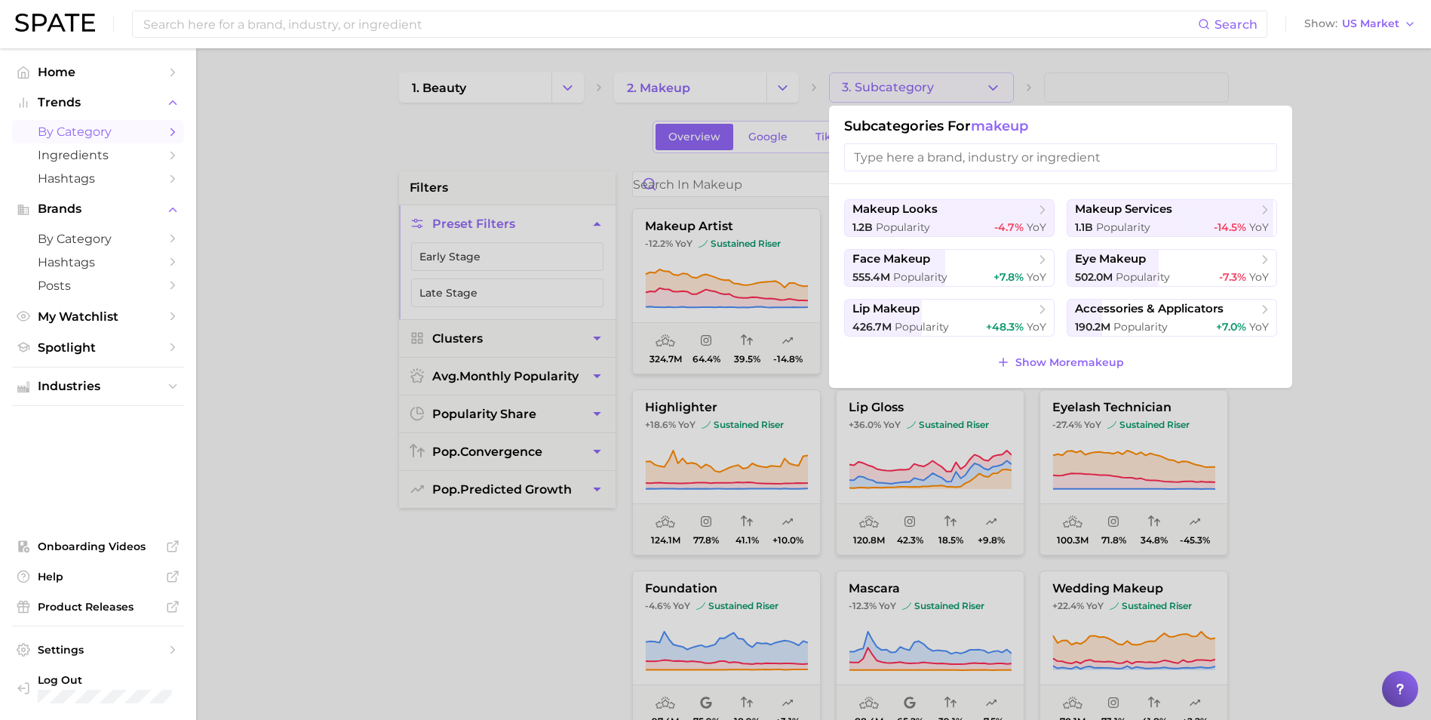
click at [764, 187] on div at bounding box center [715, 360] width 1431 height 720
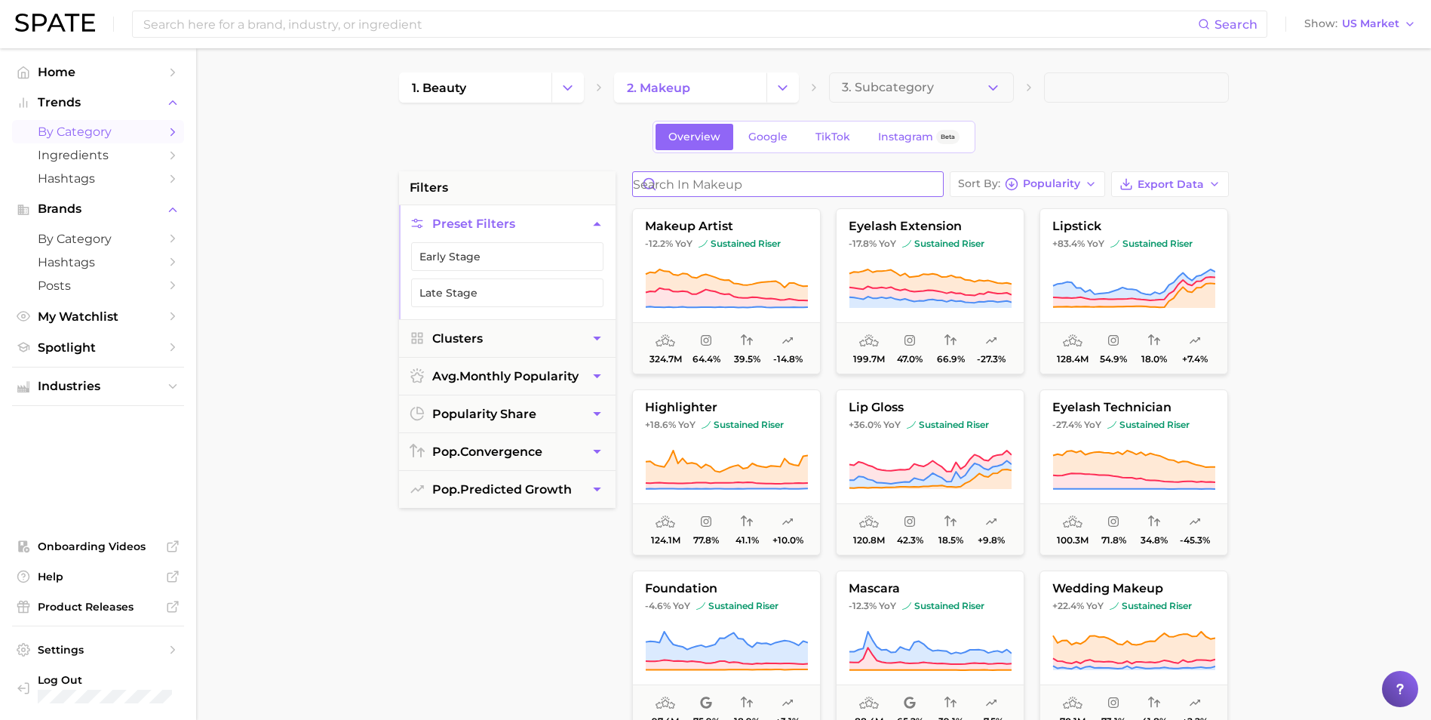
click at [762, 183] on input "Search in makeup" at bounding box center [788, 184] width 310 height 24
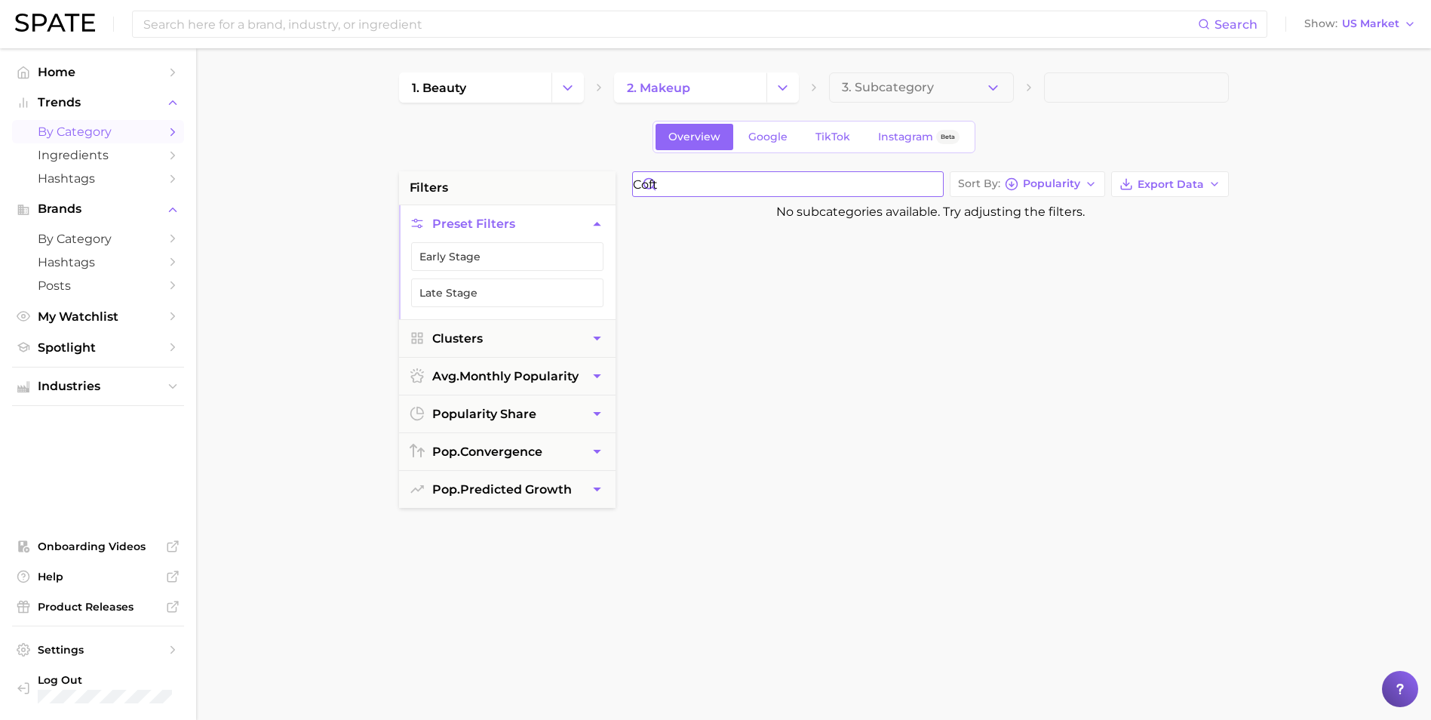
drag, startPoint x: 724, startPoint y: 177, endPoint x: 547, endPoint y: 185, distance: 176.7
click at [547, 185] on div "filters Preset Filters Early Stage Late Stage Clusters avg. monthly popularity …" at bounding box center [817, 644] width 837 height 946
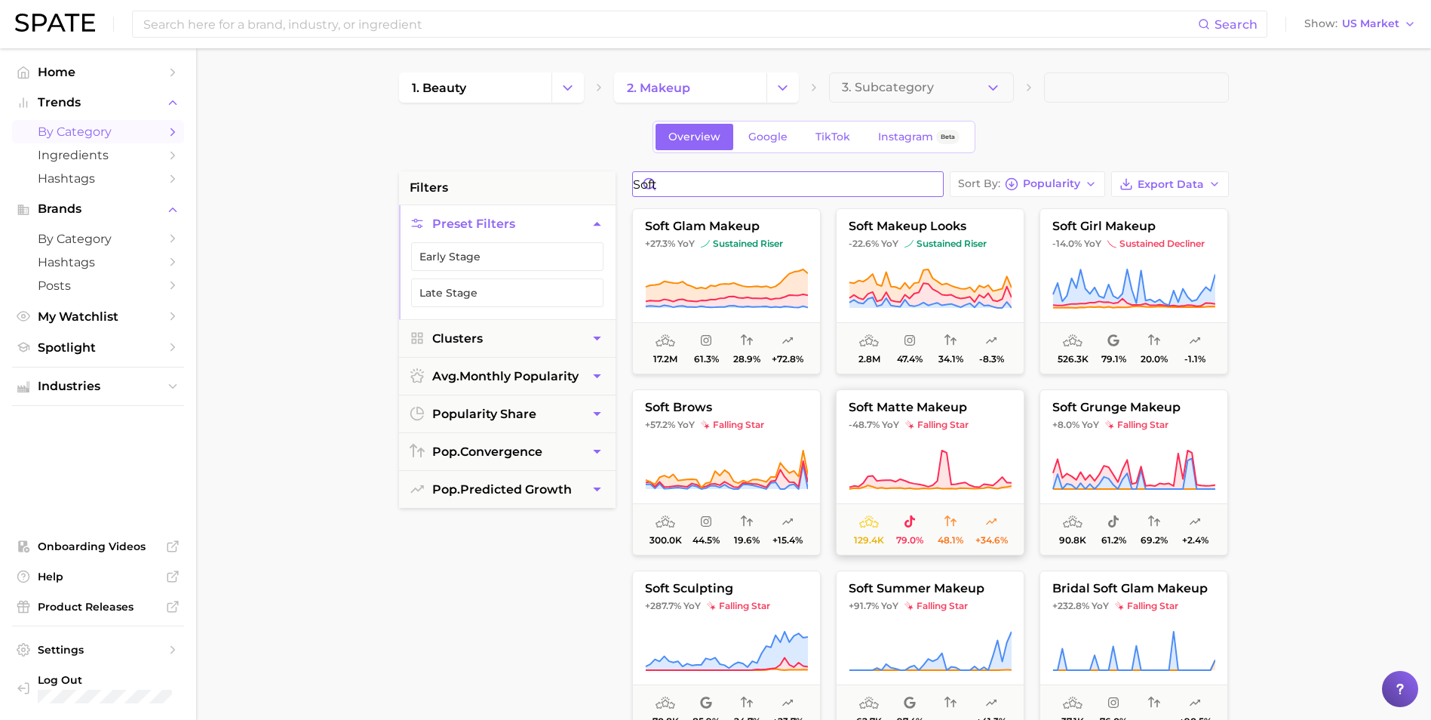
type input "soft"
click at [948, 424] on span "-48.7% YoY falling star" at bounding box center [930, 425] width 187 height 12
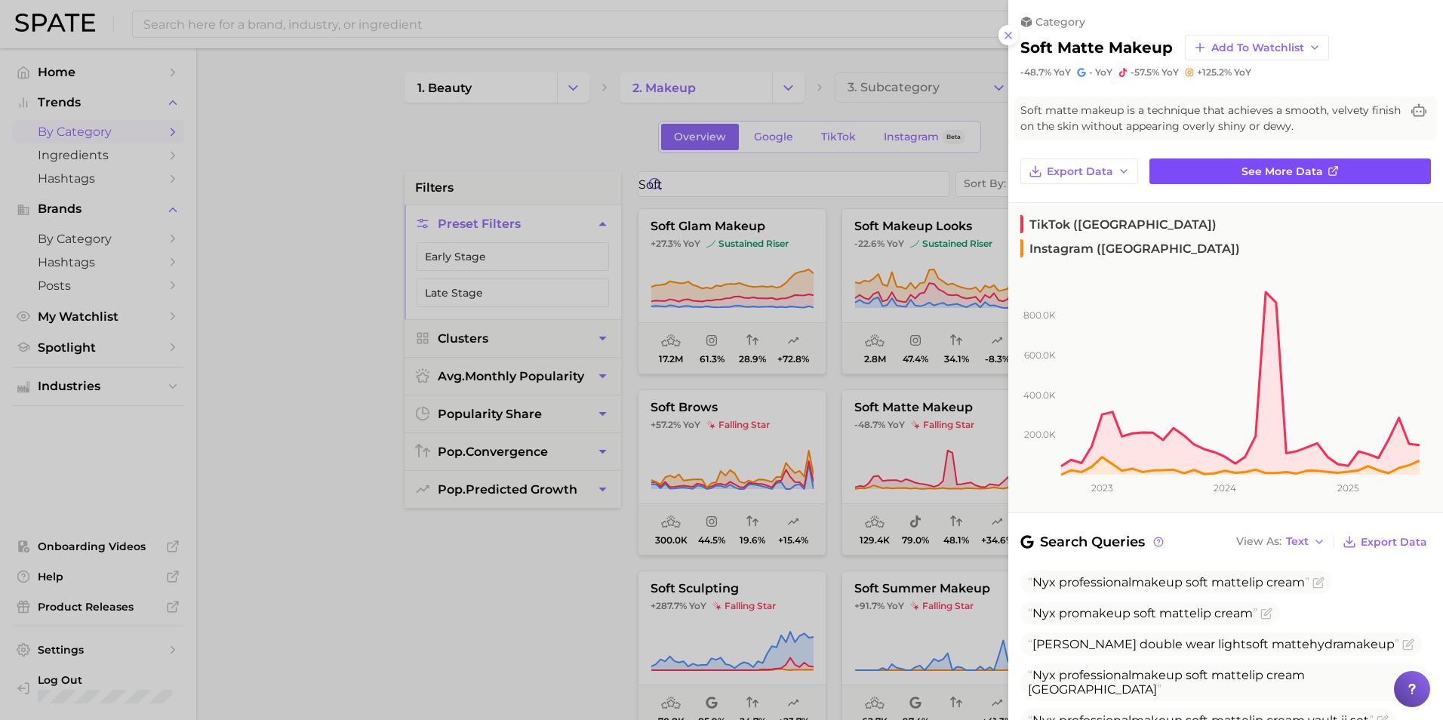
click at [948, 174] on link "See more data" at bounding box center [1289, 171] width 281 height 26
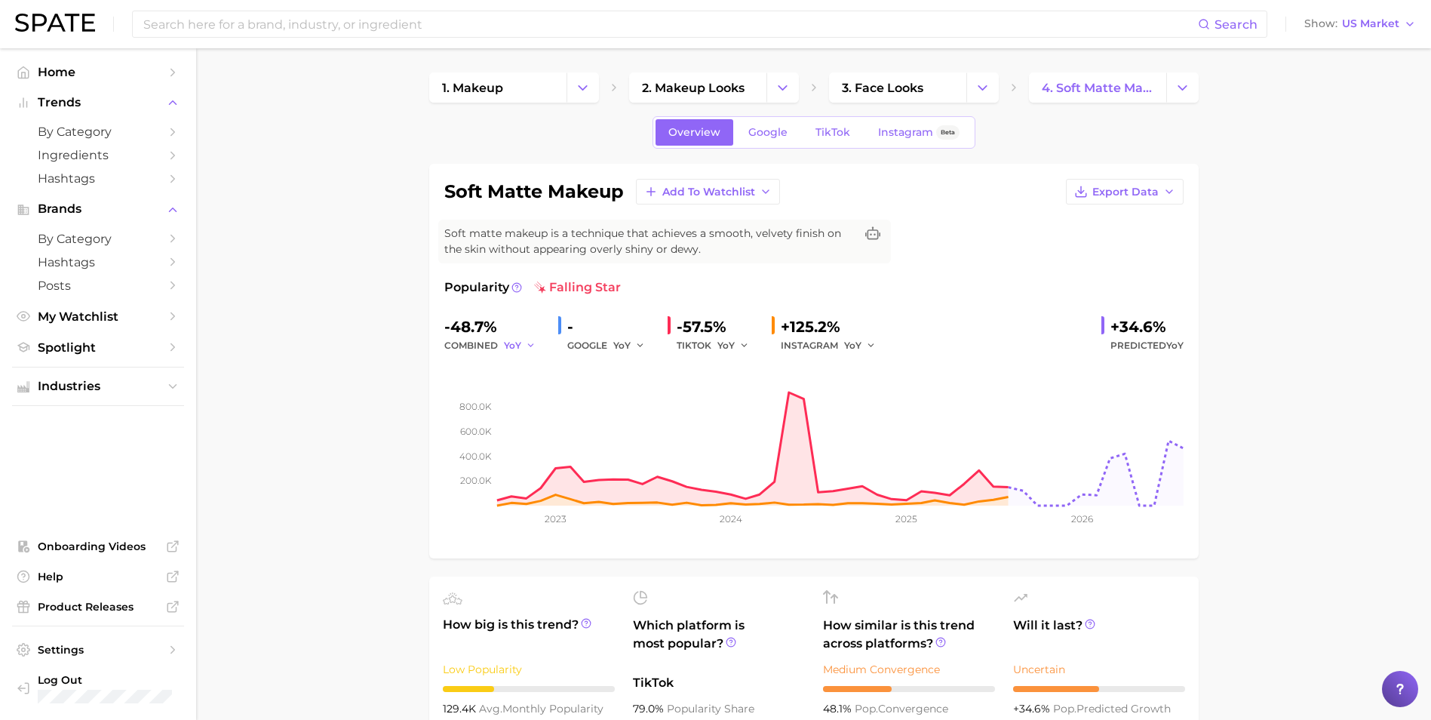
click at [518, 343] on span "YoY" at bounding box center [512, 345] width 17 height 13
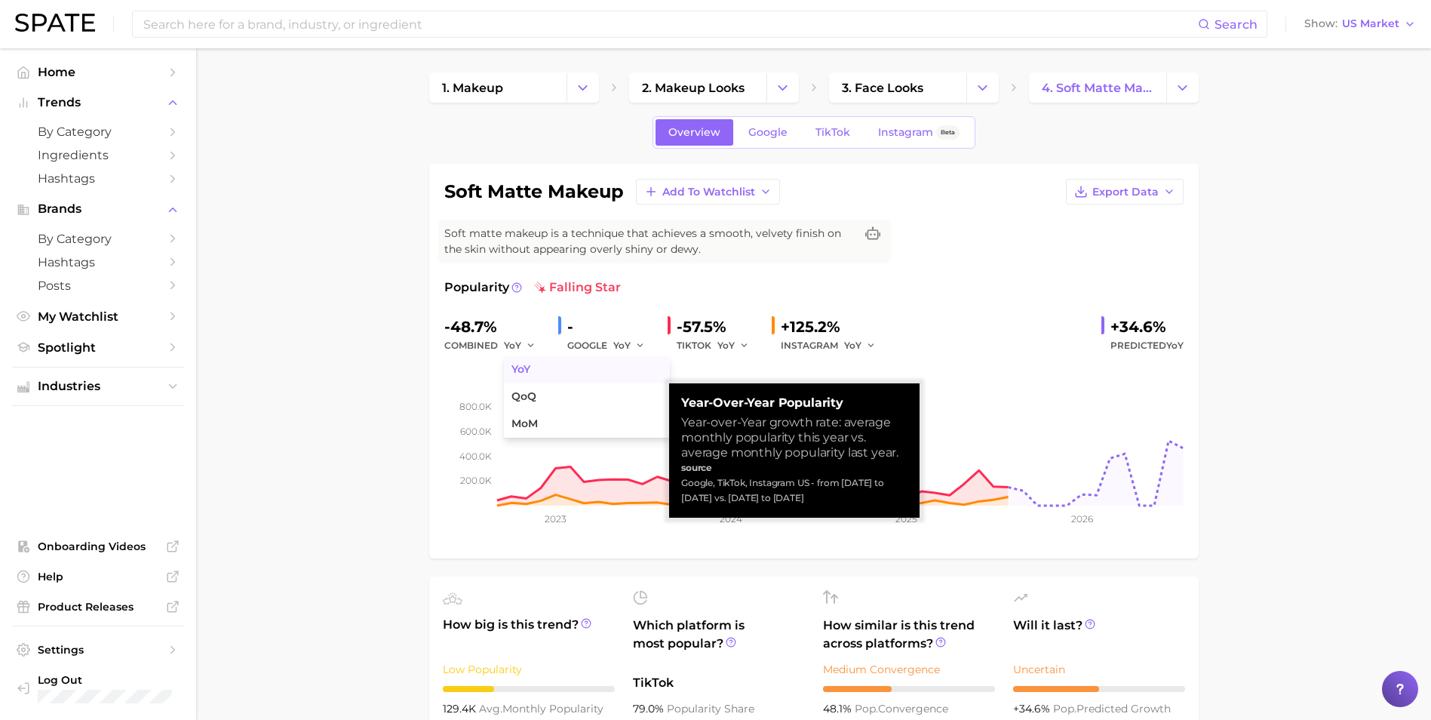
click at [527, 365] on span "YoY" at bounding box center [521, 369] width 19 height 13
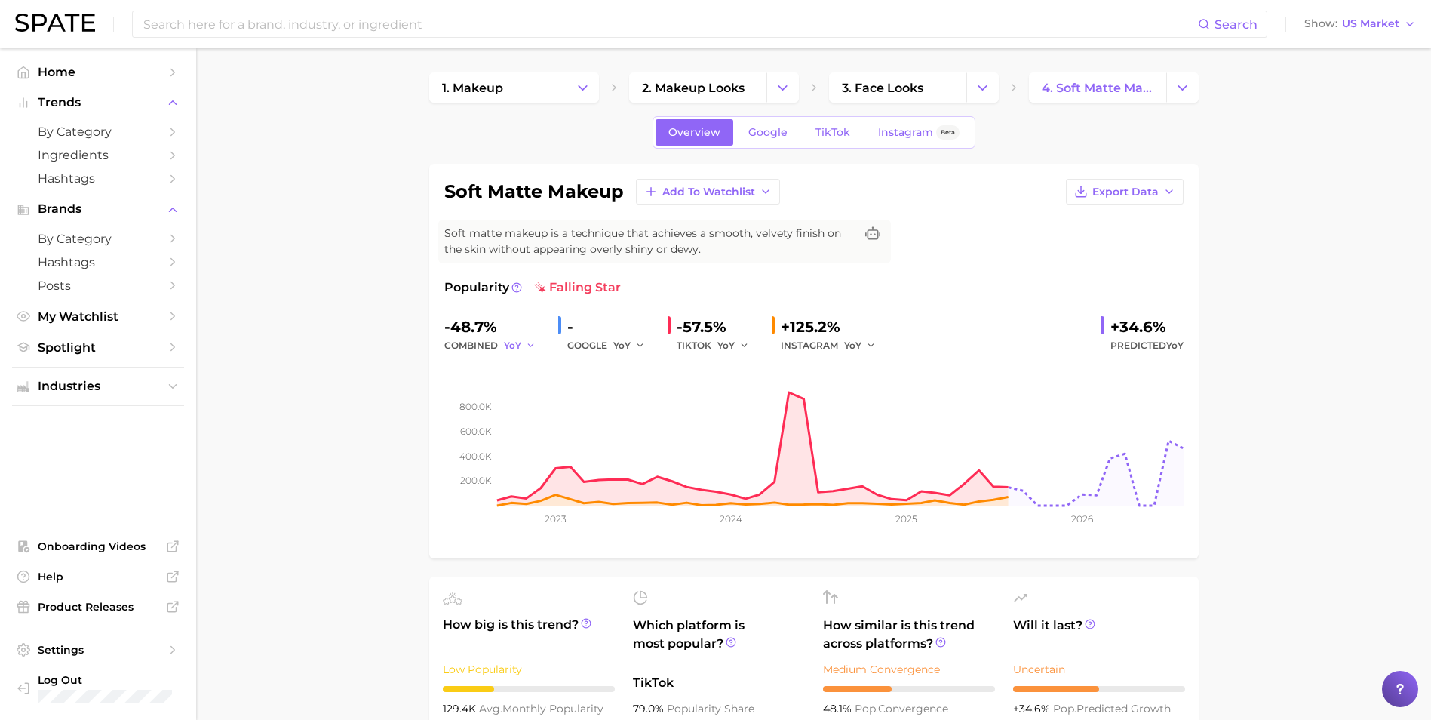
click at [517, 342] on span "YoY" at bounding box center [512, 345] width 17 height 13
click at [529, 390] on span "QoQ" at bounding box center [524, 396] width 25 height 13
click at [521, 349] on span "QoQ" at bounding box center [514, 345] width 21 height 13
click at [552, 427] on button "MoM" at bounding box center [587, 423] width 166 height 27
drag, startPoint x: 374, startPoint y: 393, endPoint x: 423, endPoint y: 383, distance: 49.3
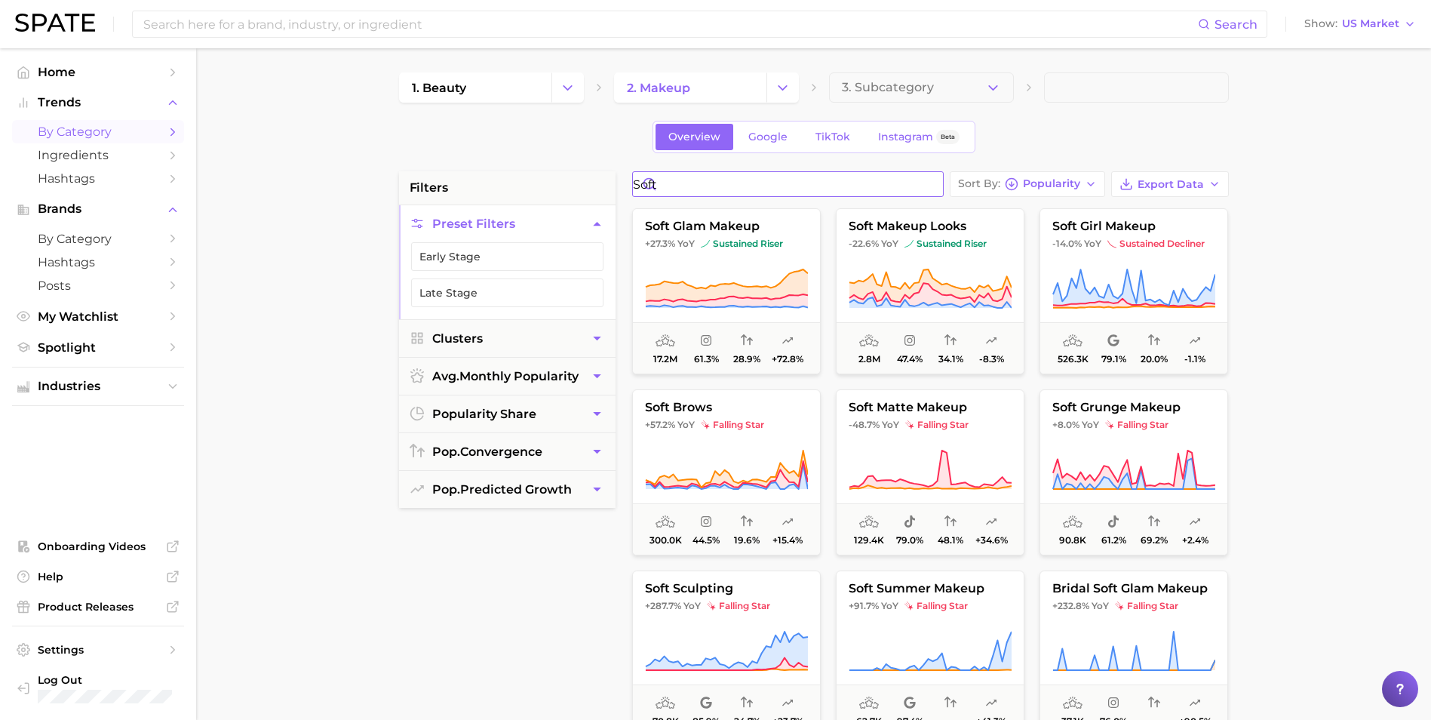
drag, startPoint x: 720, startPoint y: 186, endPoint x: 516, endPoint y: 164, distance: 204.9
click at [499, 178] on div "filters Preset Filters Early Stage Late Stage Clusters avg. monthly popularity …" at bounding box center [817, 644] width 837 height 946
type input "matte"
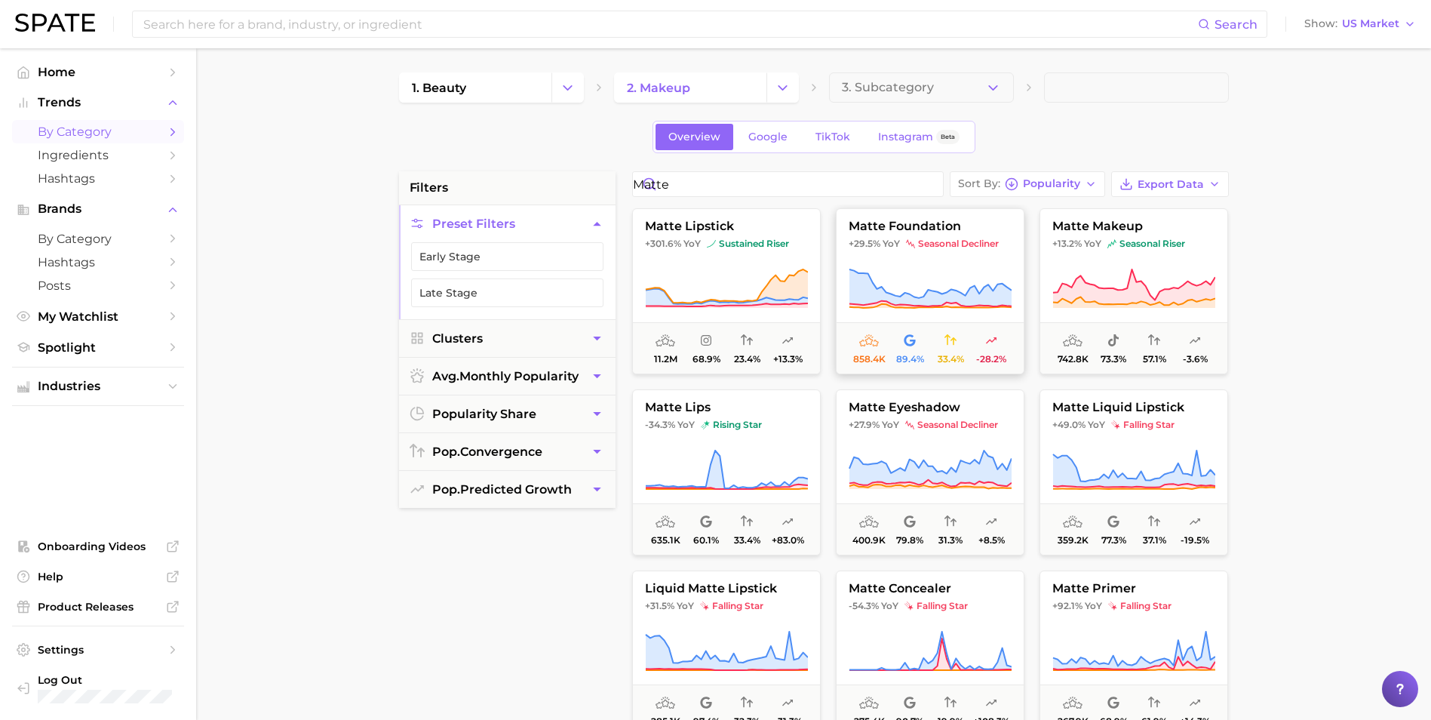
click at [948, 290] on span at bounding box center [930, 289] width 187 height 42
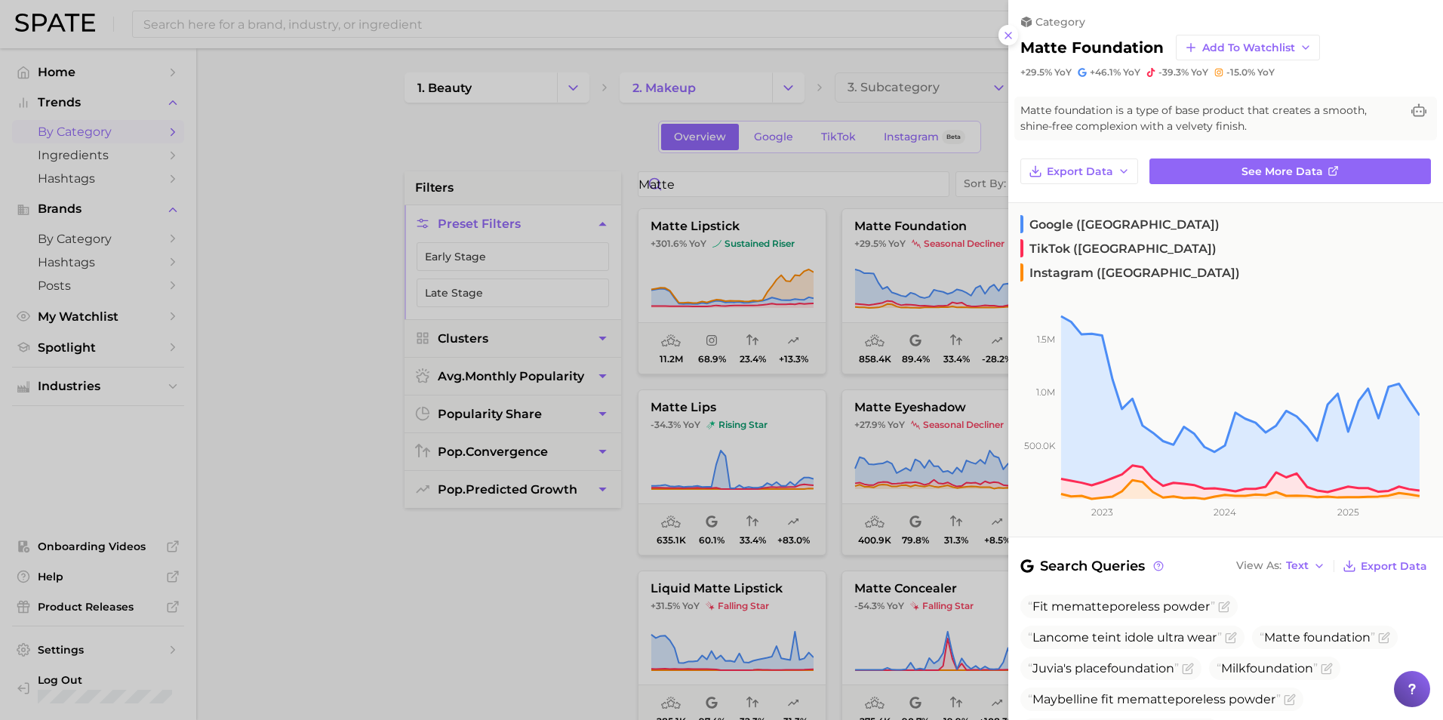
click at [939, 204] on div at bounding box center [721, 360] width 1443 height 720
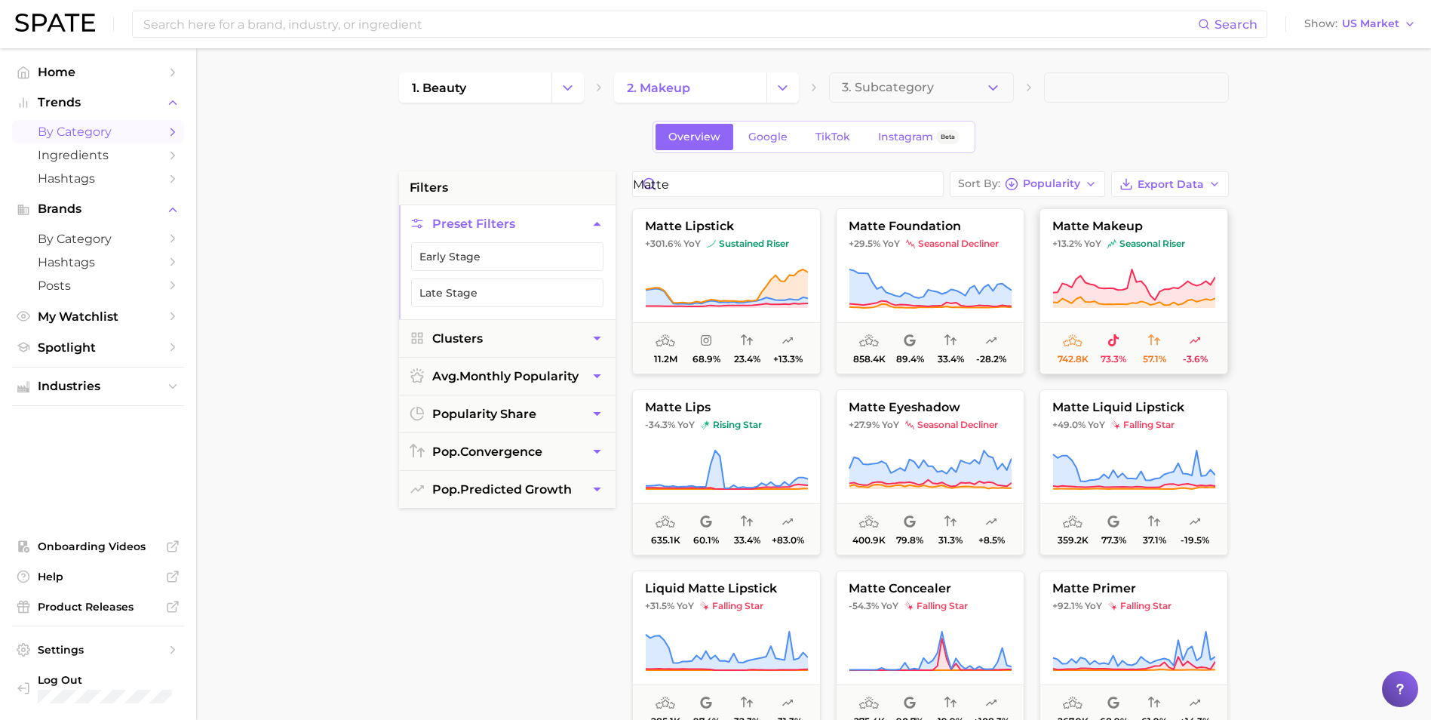
click at [948, 250] on span "+13.2% YoY seasonal riser" at bounding box center [1133, 244] width 187 height 12
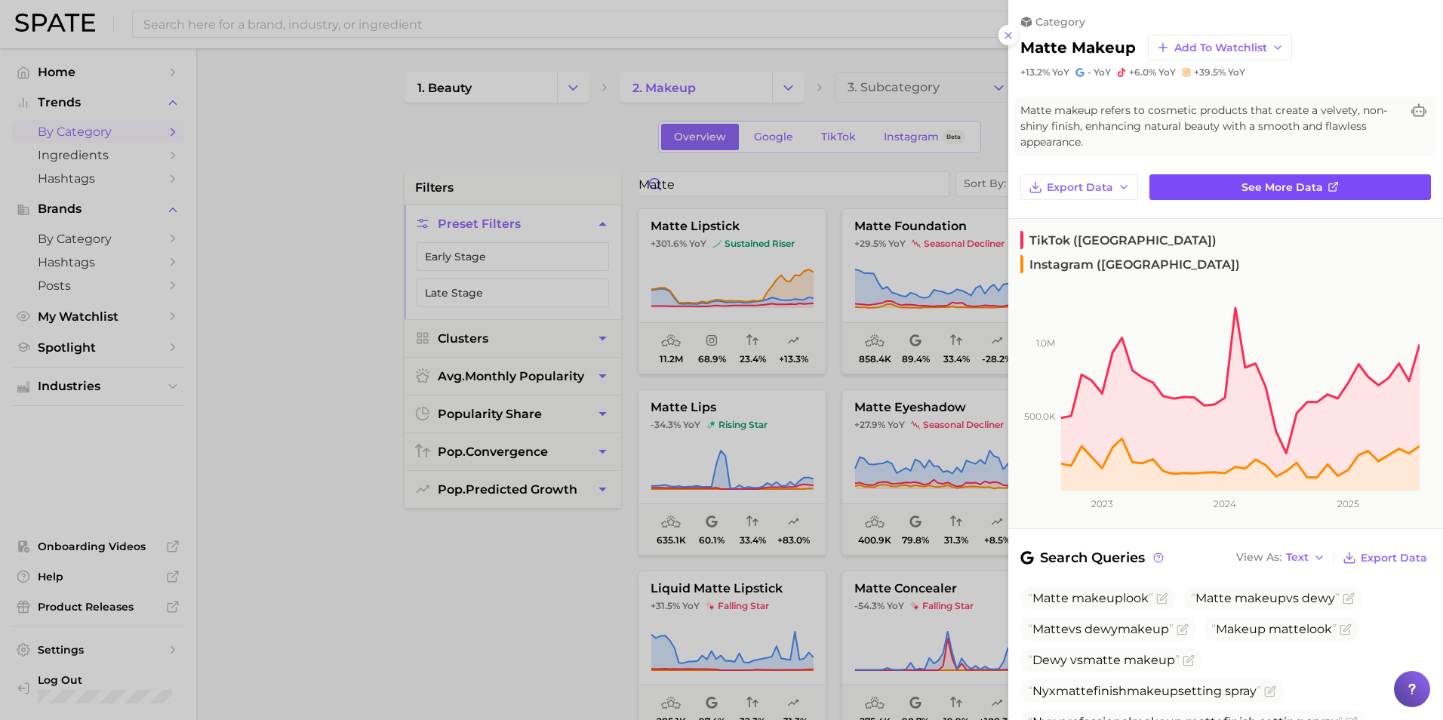
click at [948, 190] on span "See more data" at bounding box center [1281, 187] width 81 height 13
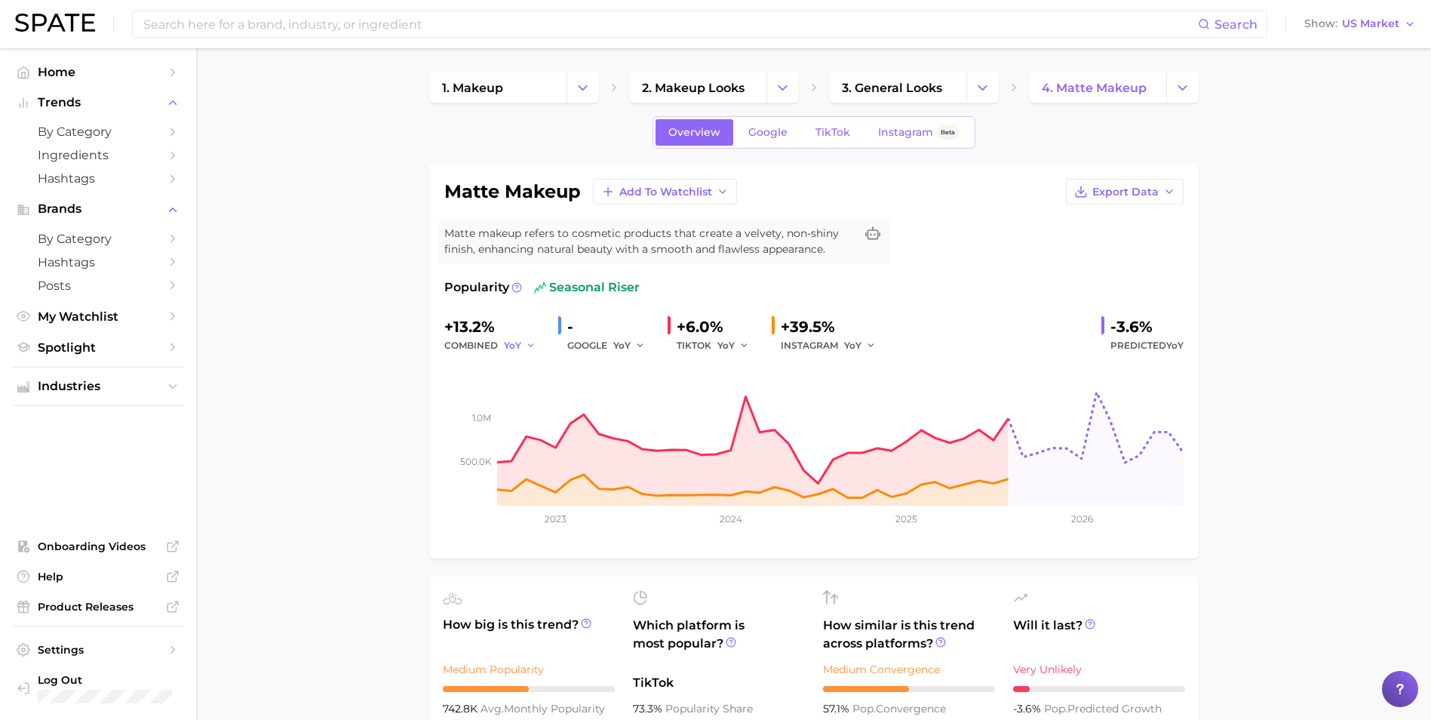
click at [518, 340] on span "YoY" at bounding box center [512, 345] width 17 height 13
click at [531, 392] on span "QoQ" at bounding box center [524, 396] width 25 height 13
drag, startPoint x: 519, startPoint y: 341, endPoint x: 521, endPoint y: 352, distance: 11.4
click at [519, 342] on span "QoQ" at bounding box center [514, 345] width 21 height 13
click at [532, 418] on span "MoM" at bounding box center [525, 423] width 26 height 13
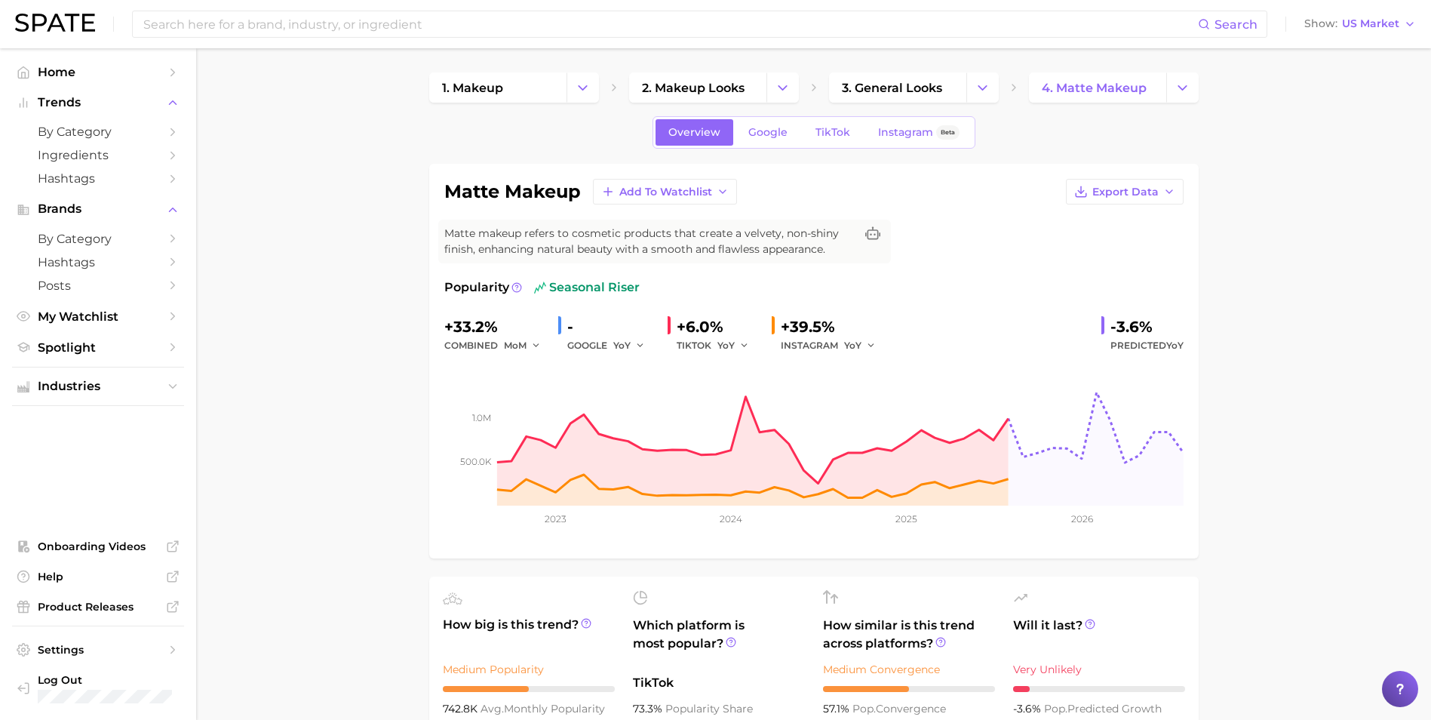
drag, startPoint x: 376, startPoint y: 384, endPoint x: 689, endPoint y: 355, distance: 314.5
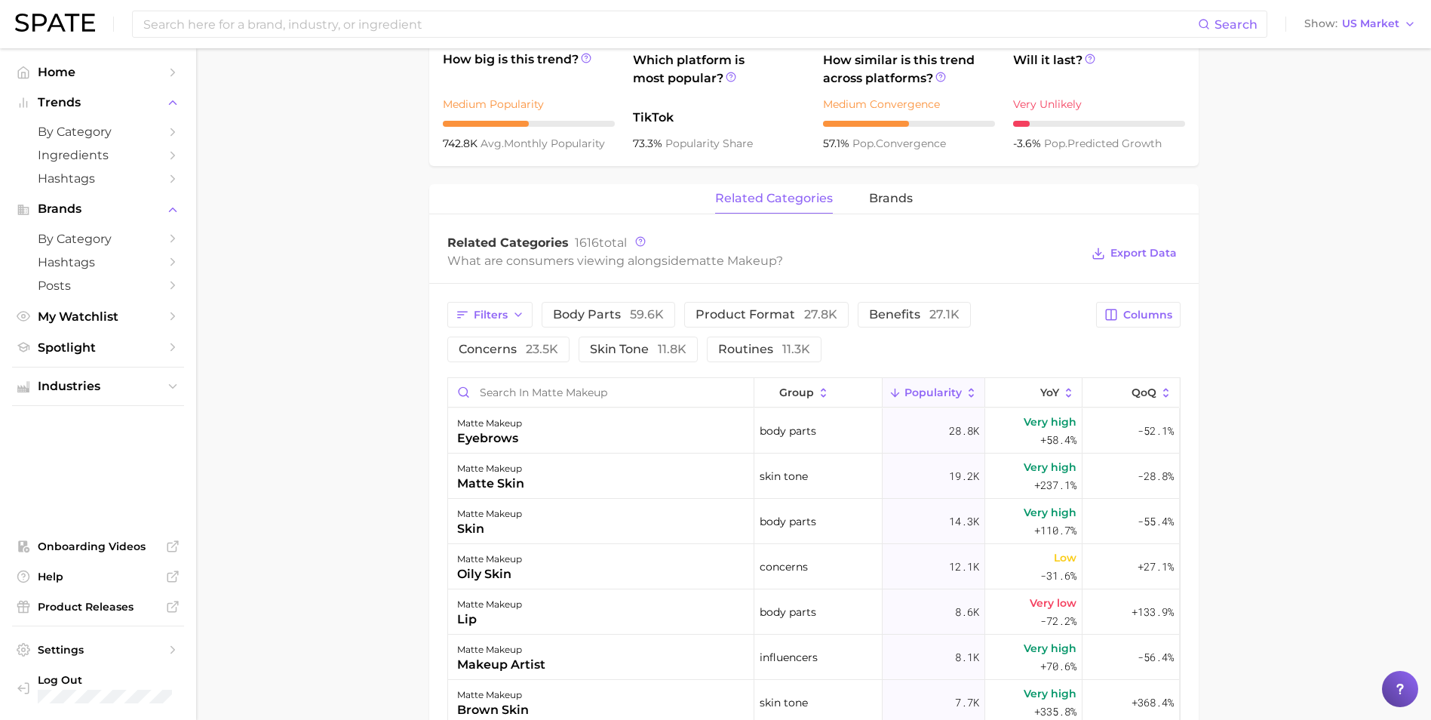
scroll to position [679, 0]
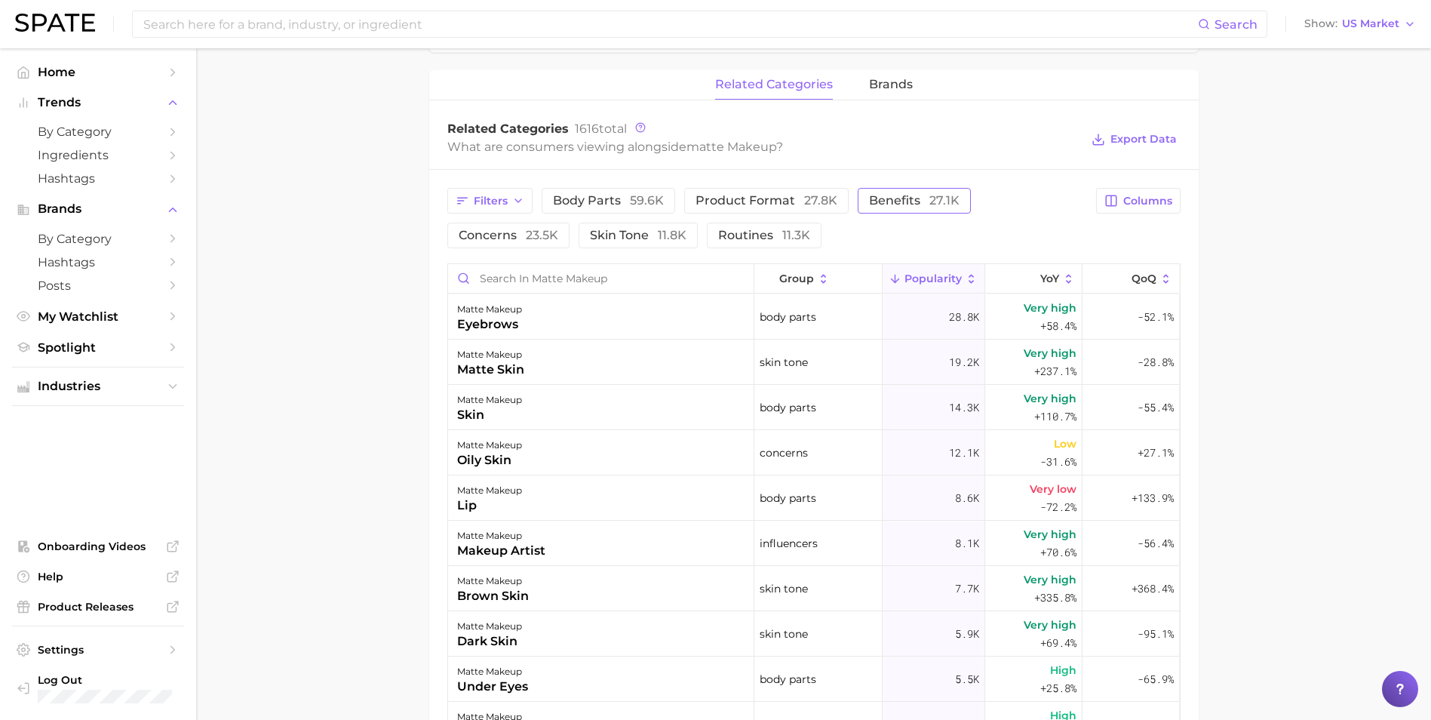
click at [907, 195] on span "benefits 27.1k" at bounding box center [914, 201] width 91 height 12
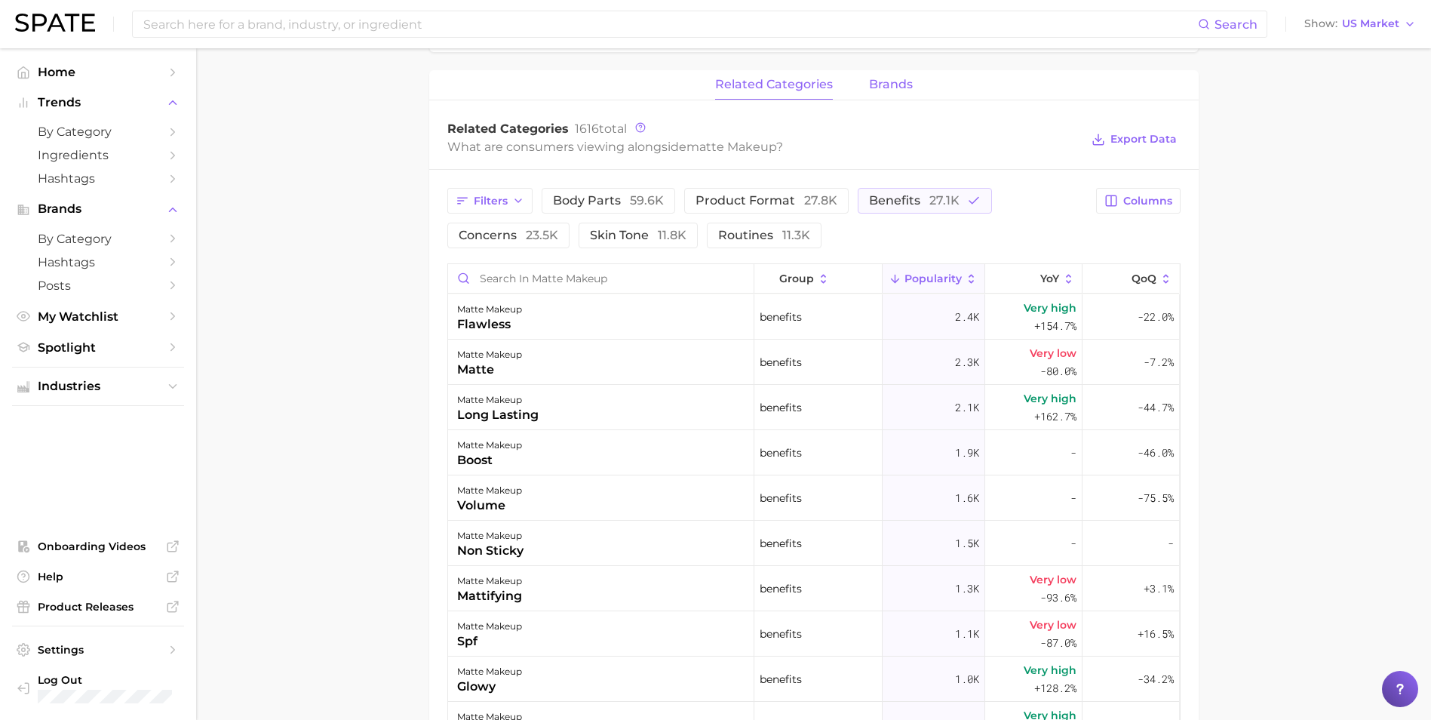
click at [890, 84] on span "brands" at bounding box center [891, 85] width 44 height 14
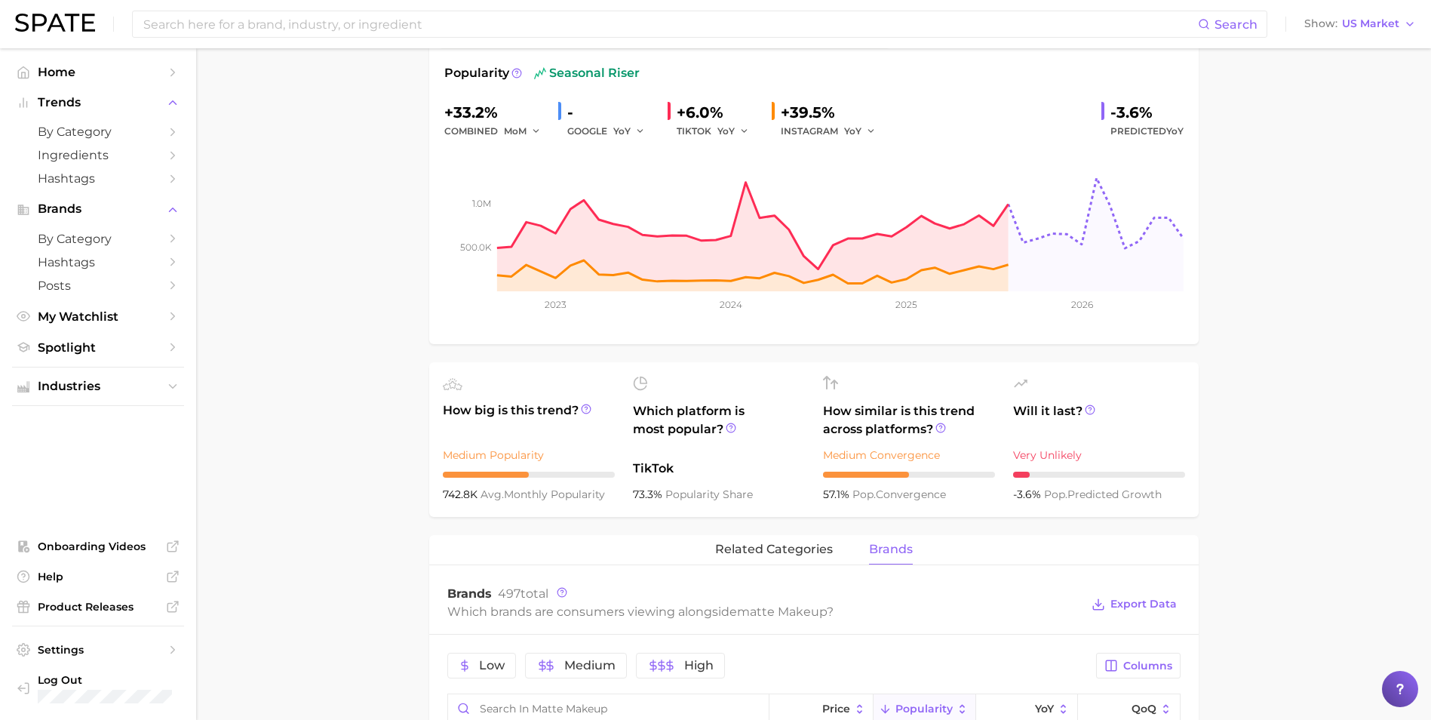
scroll to position [0, 0]
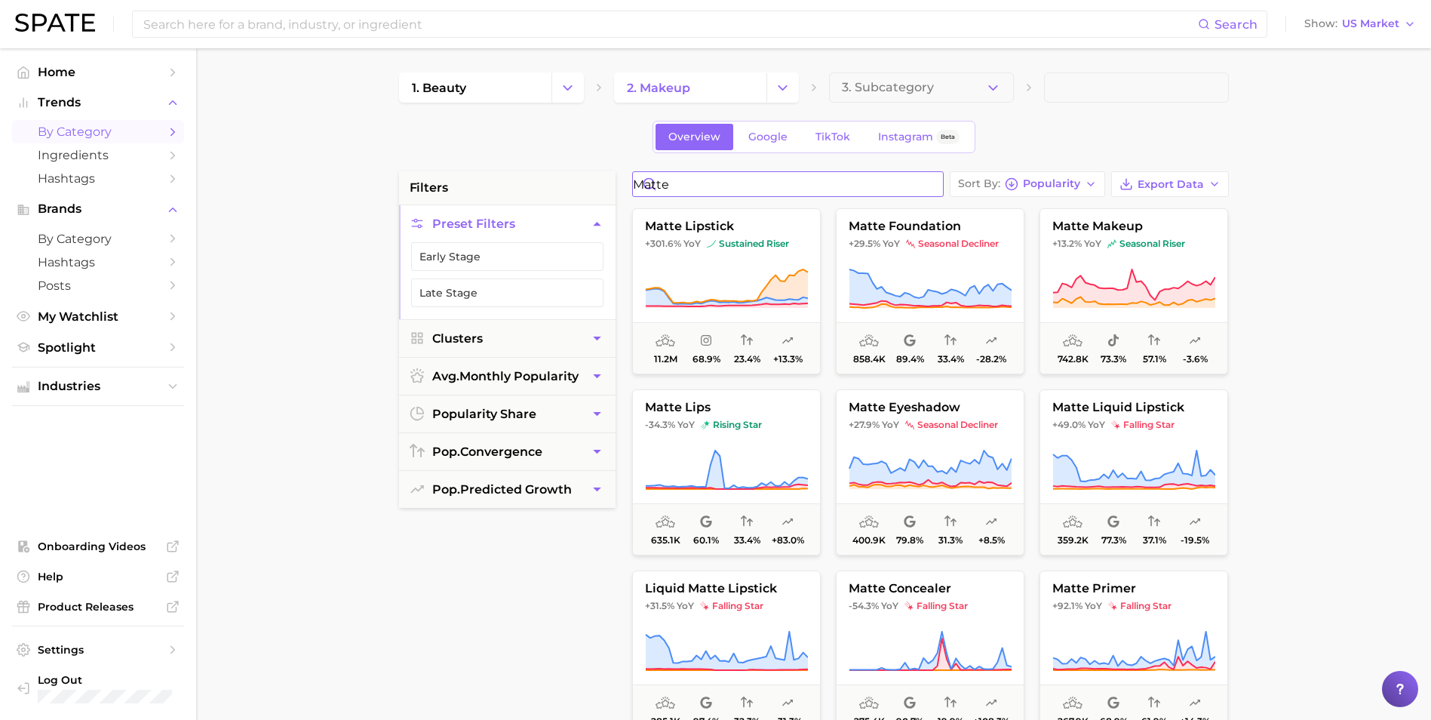
drag, startPoint x: 710, startPoint y: 187, endPoint x: 607, endPoint y: 168, distance: 104.3
click at [582, 180] on div "filters Preset Filters Early Stage Late Stage Clusters avg. monthly popularity …" at bounding box center [817, 644] width 837 height 946
click at [929, 188] on input "matte" at bounding box center [788, 184] width 310 height 24
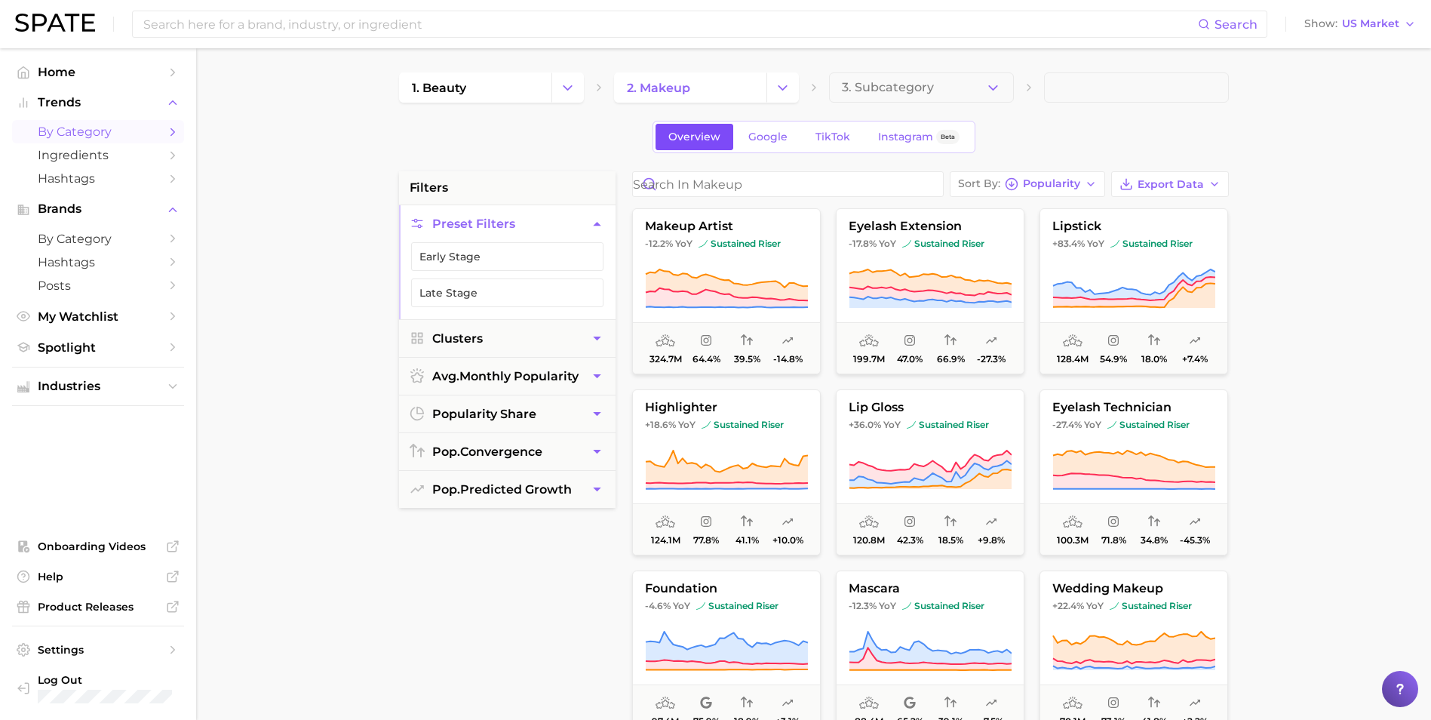
click at [699, 142] on span "Overview" at bounding box center [694, 137] width 52 height 13
click at [948, 133] on div "Overview Google TikTok Instagram Beta" at bounding box center [814, 137] width 830 height 32
click at [856, 185] on input "Search in makeup" at bounding box center [788, 184] width 310 height 24
click at [948, 146] on div "Overview Google TikTok Instagram Beta" at bounding box center [814, 137] width 830 height 32
click at [948, 186] on span "Export Data" at bounding box center [1171, 184] width 66 height 13
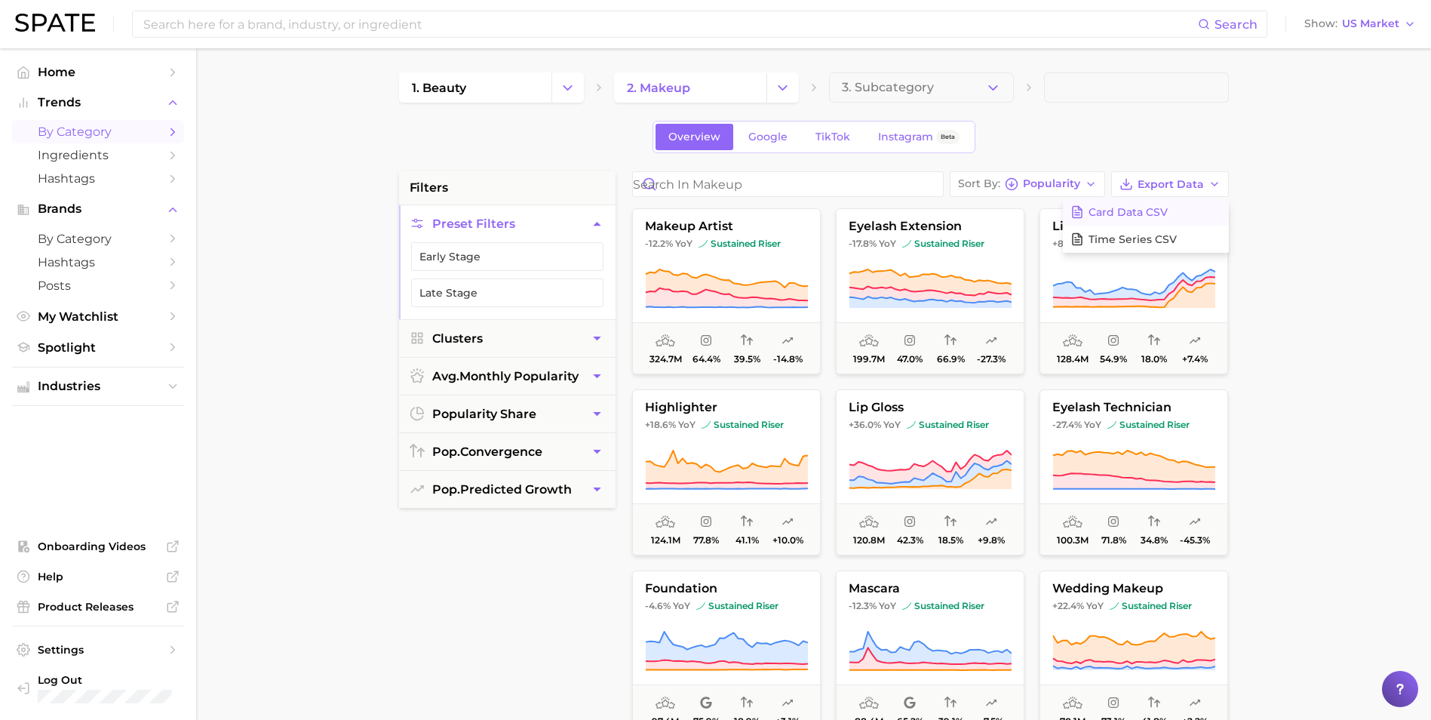
click at [948, 200] on button "Card Data CSV" at bounding box center [1146, 211] width 166 height 27
click at [832, 186] on input "Search in makeup" at bounding box center [788, 184] width 310 height 24
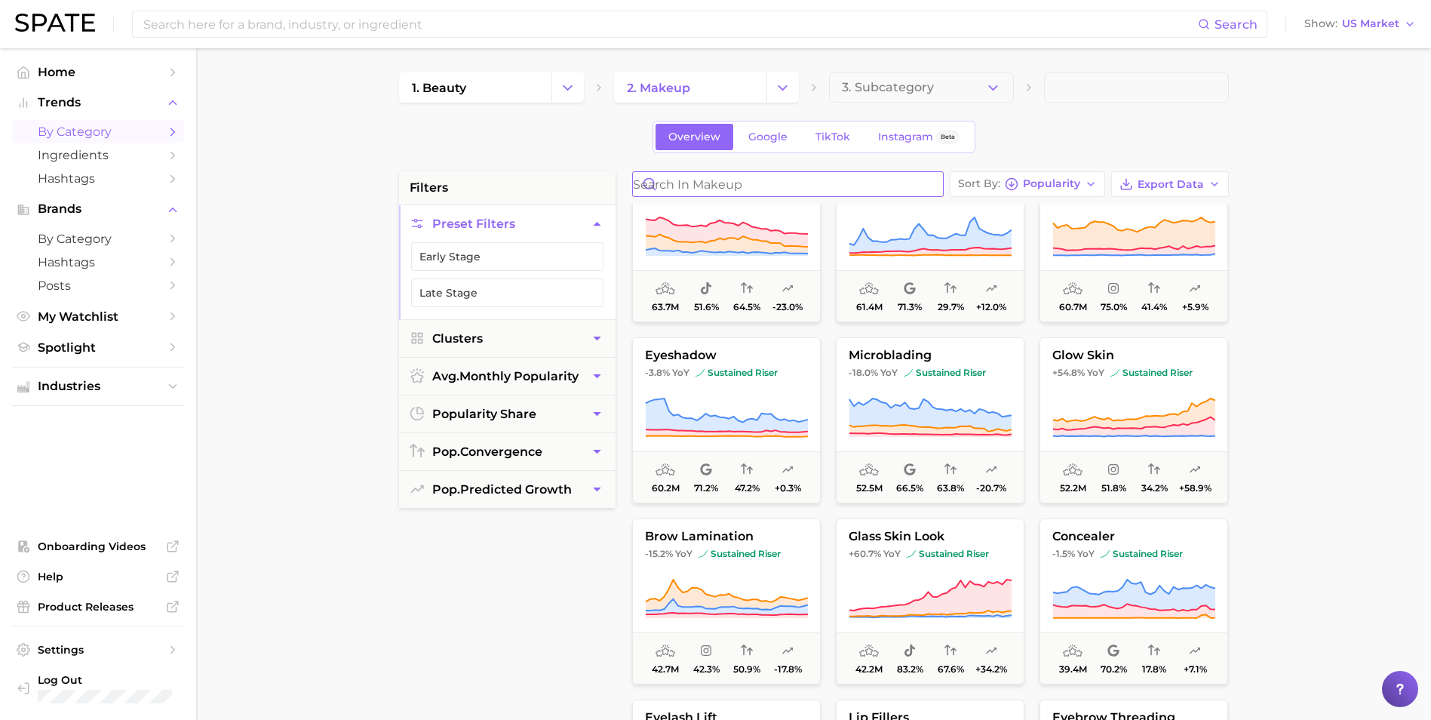
scroll to position [830, 0]
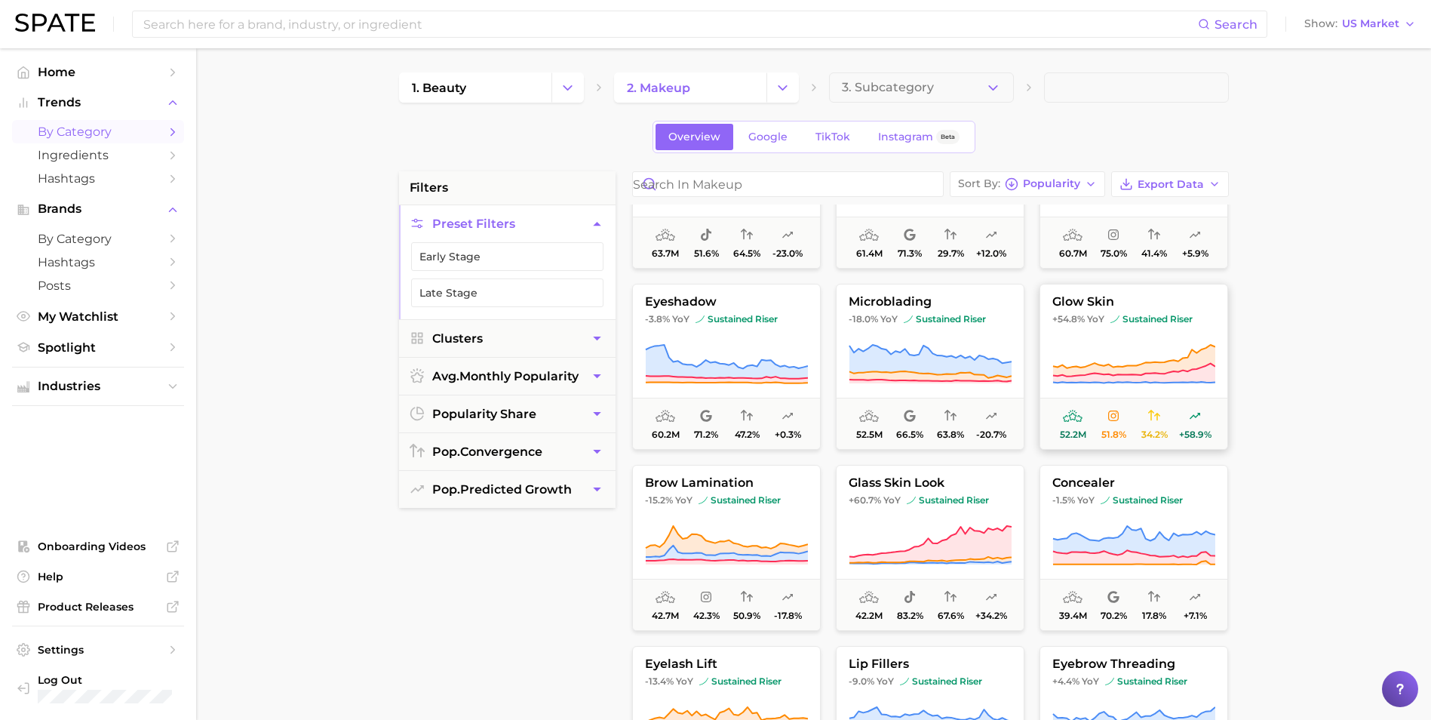
click at [948, 359] on icon at bounding box center [1134, 356] width 162 height 23
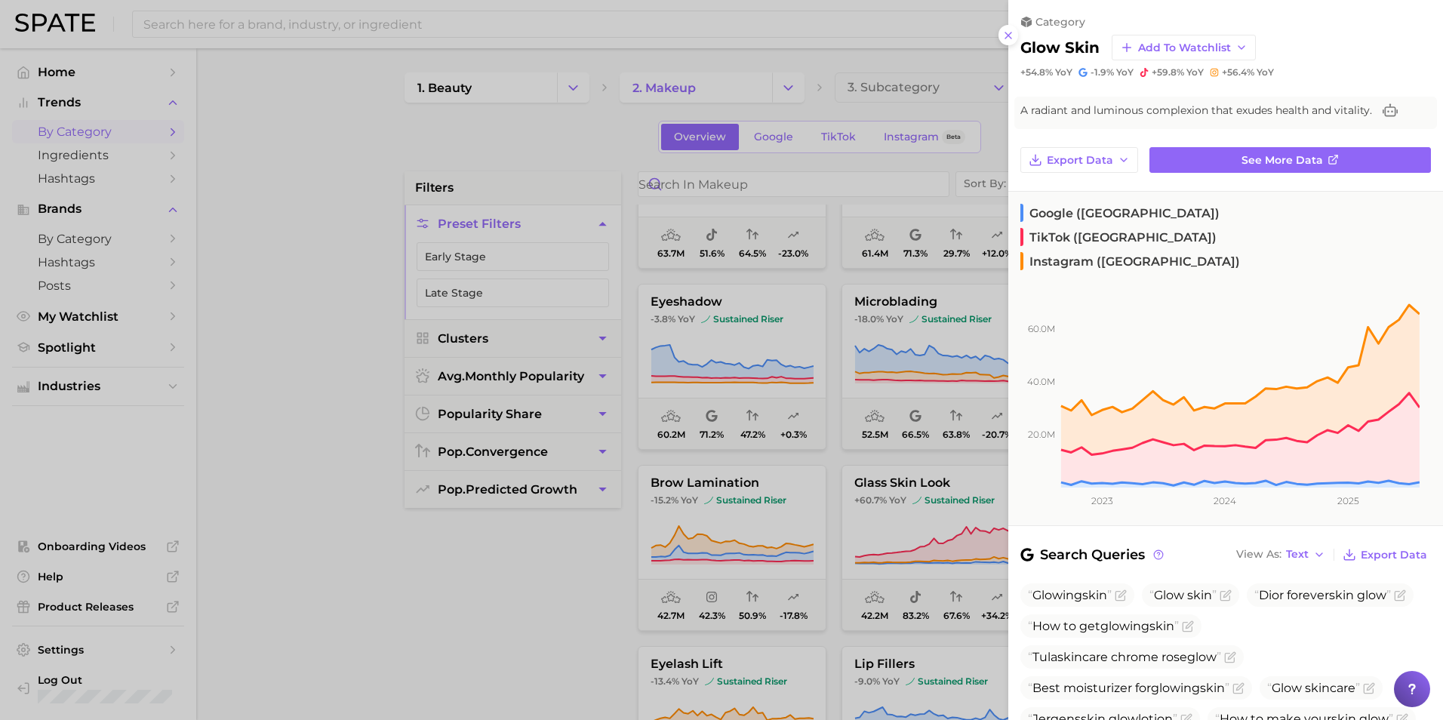
drag, startPoint x: 564, startPoint y: 576, endPoint x: 650, endPoint y: 562, distance: 87.8
click at [565, 496] on div at bounding box center [721, 360] width 1443 height 720
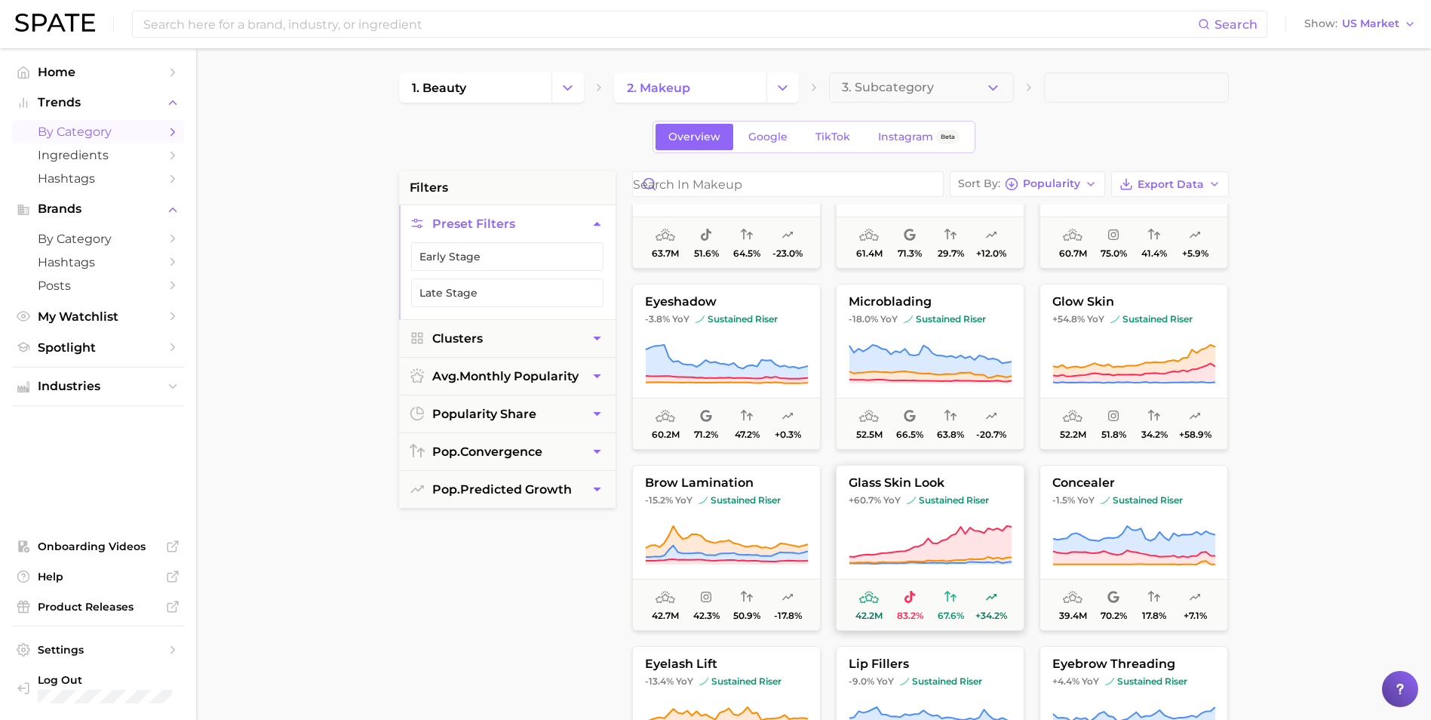
click at [948, 496] on icon at bounding box center [930, 544] width 162 height 37
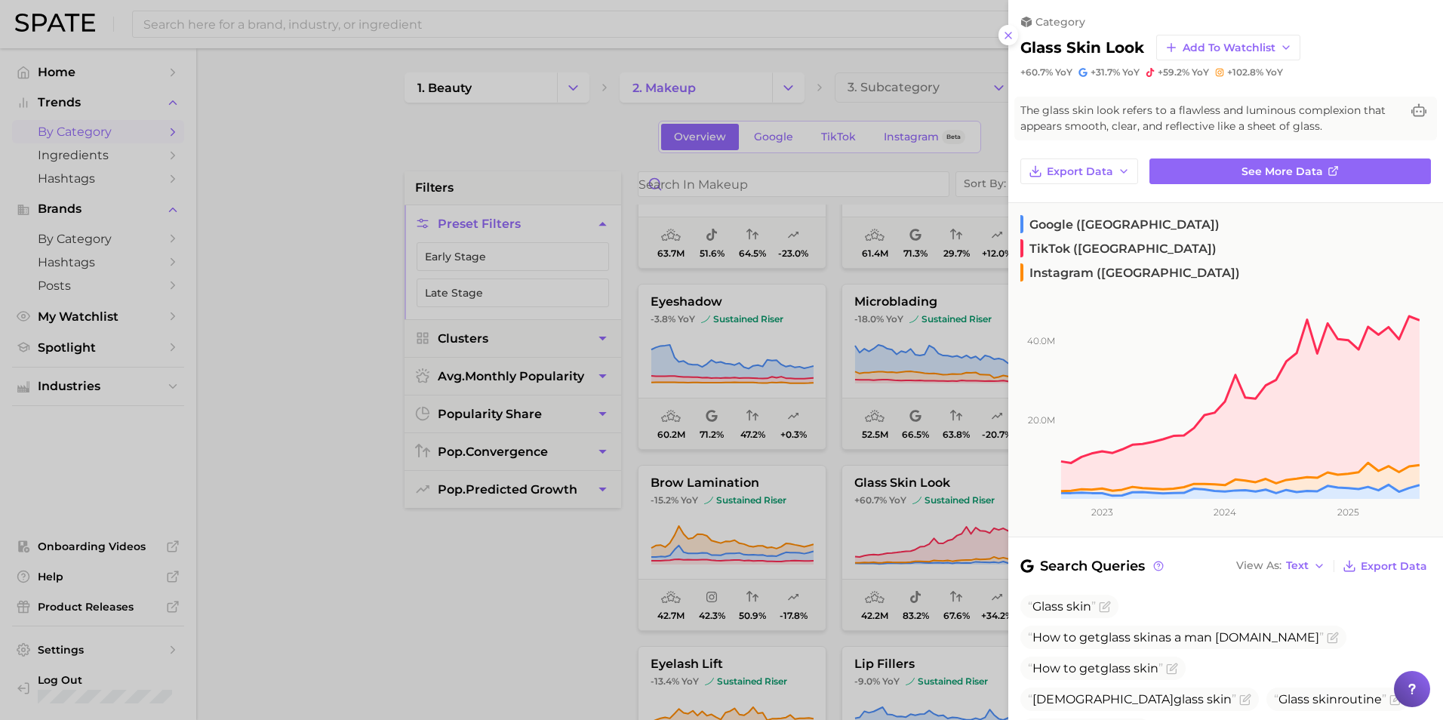
click at [487, 496] on div at bounding box center [721, 360] width 1443 height 720
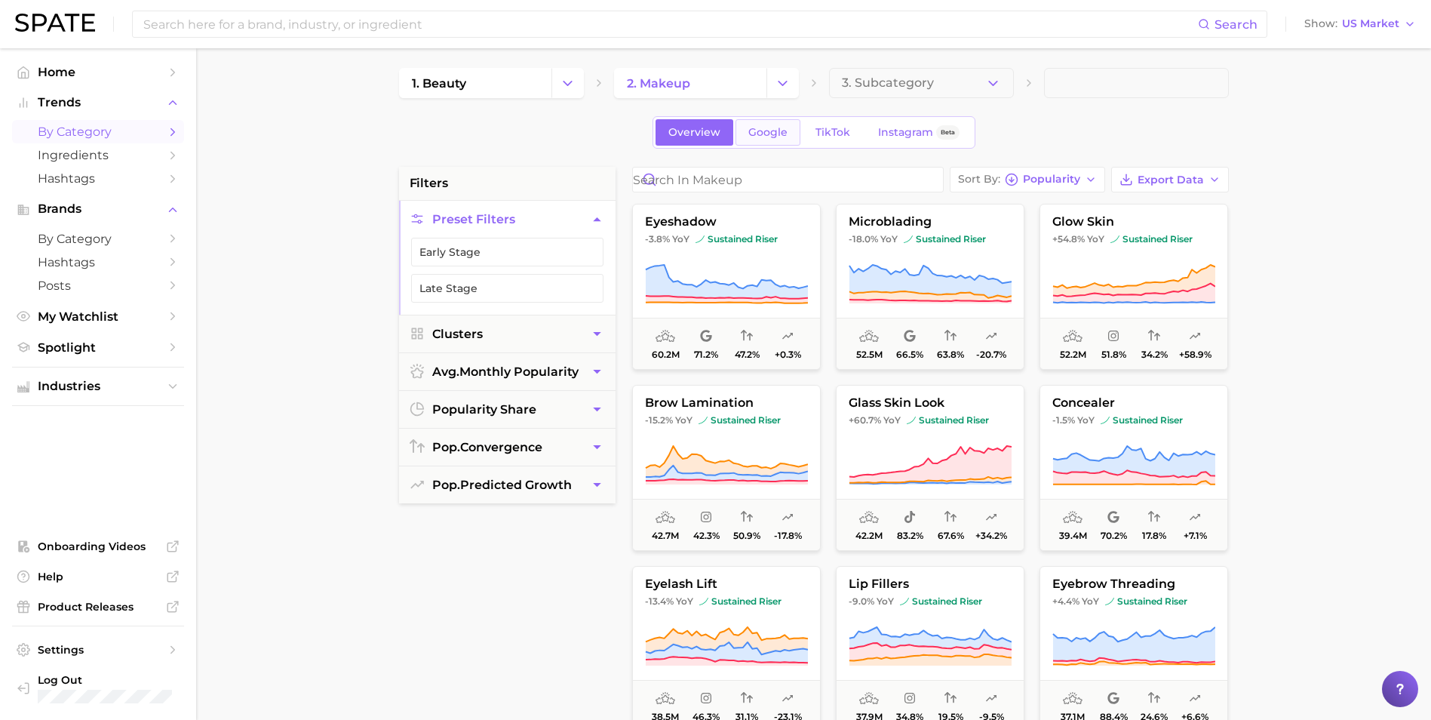
scroll to position [0, 0]
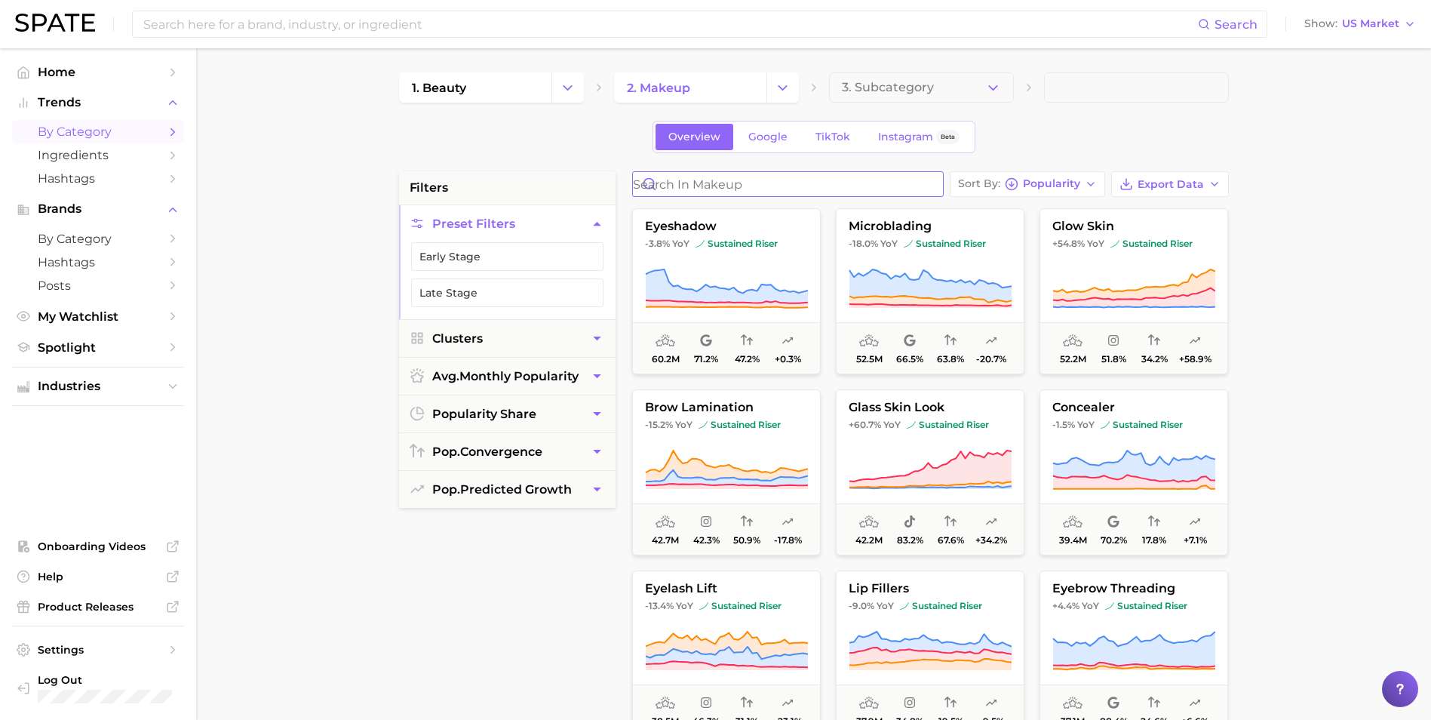
click at [770, 182] on input "Search in makeup" at bounding box center [788, 184] width 310 height 24
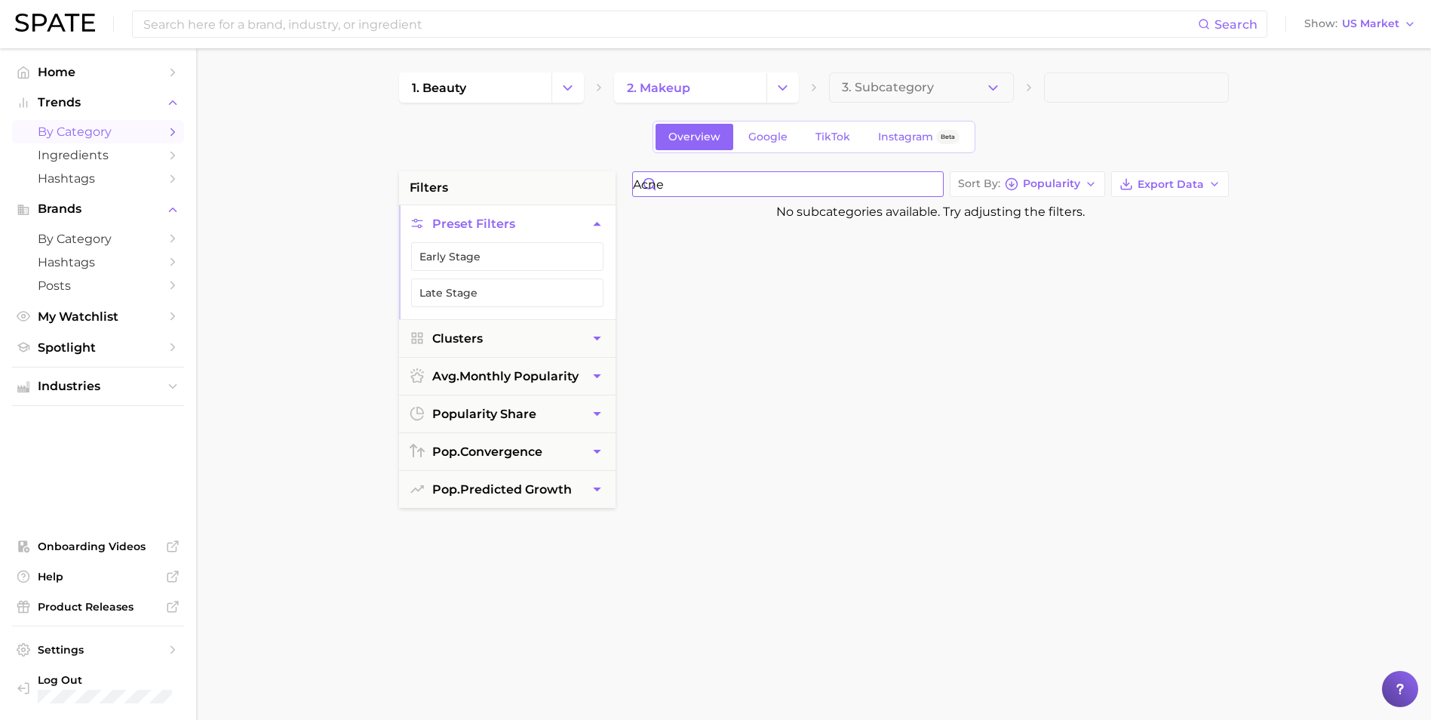
drag, startPoint x: 713, startPoint y: 187, endPoint x: 535, endPoint y: 188, distance: 178.1
click at [549, 188] on div "filters Preset Filters Early Stage Late Stage Clusters avg. monthly popularity …" at bounding box center [817, 644] width 837 height 946
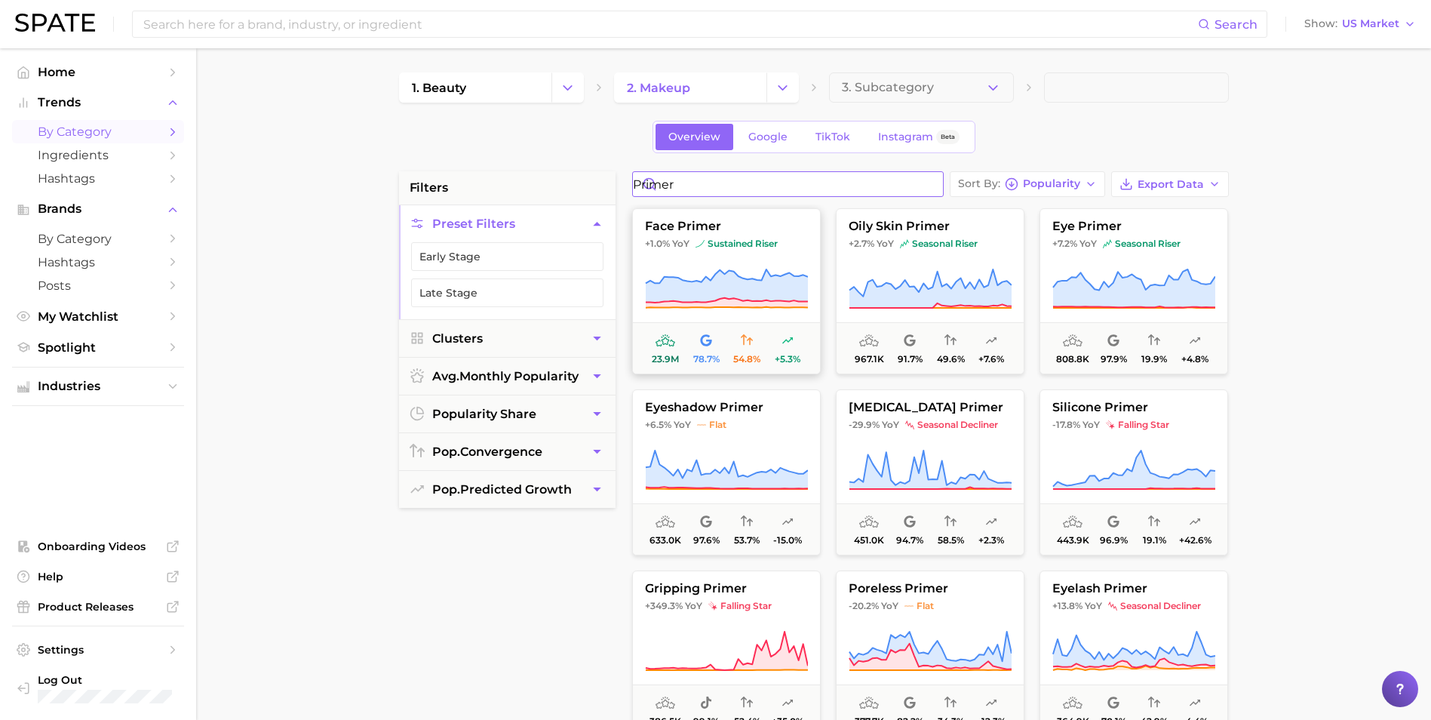
type input "primer"
click at [755, 239] on span "sustained riser" at bounding box center [737, 244] width 82 height 12
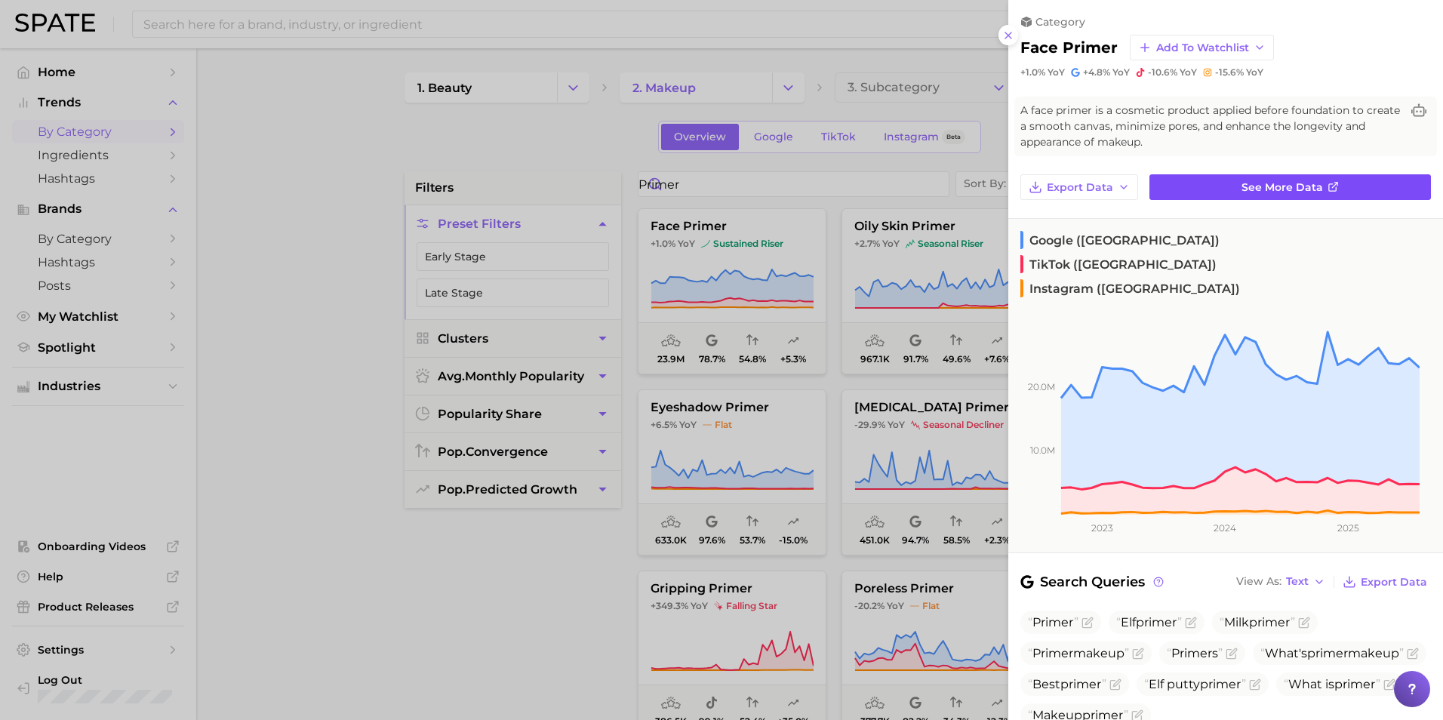
click at [948, 181] on span "See more data" at bounding box center [1281, 187] width 81 height 13
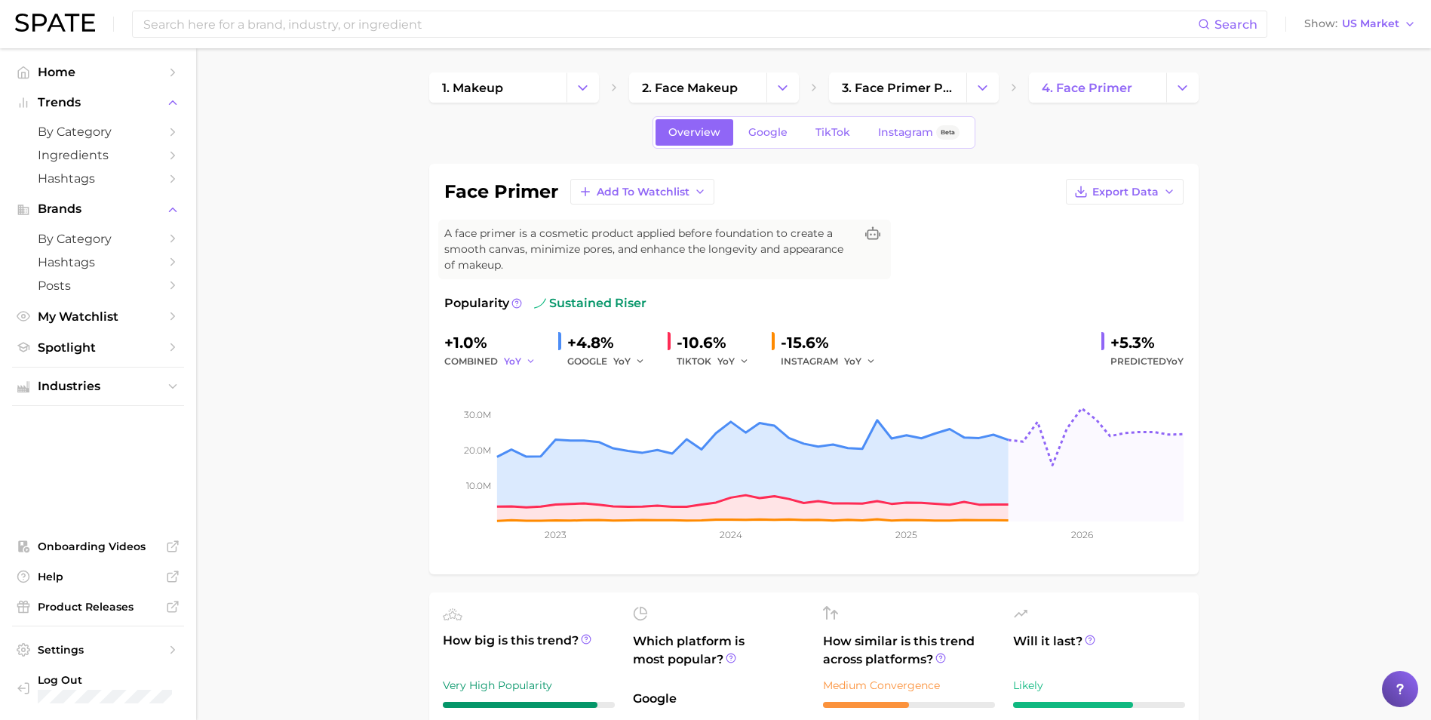
click at [518, 364] on span "YoY" at bounding box center [512, 361] width 17 height 13
click at [537, 418] on button "QoQ" at bounding box center [587, 412] width 166 height 27
click at [521, 359] on span "QoQ" at bounding box center [514, 361] width 21 height 13
click at [536, 447] on button "MoM" at bounding box center [587, 439] width 166 height 27
click at [518, 368] on button "MoM" at bounding box center [523, 361] width 38 height 18
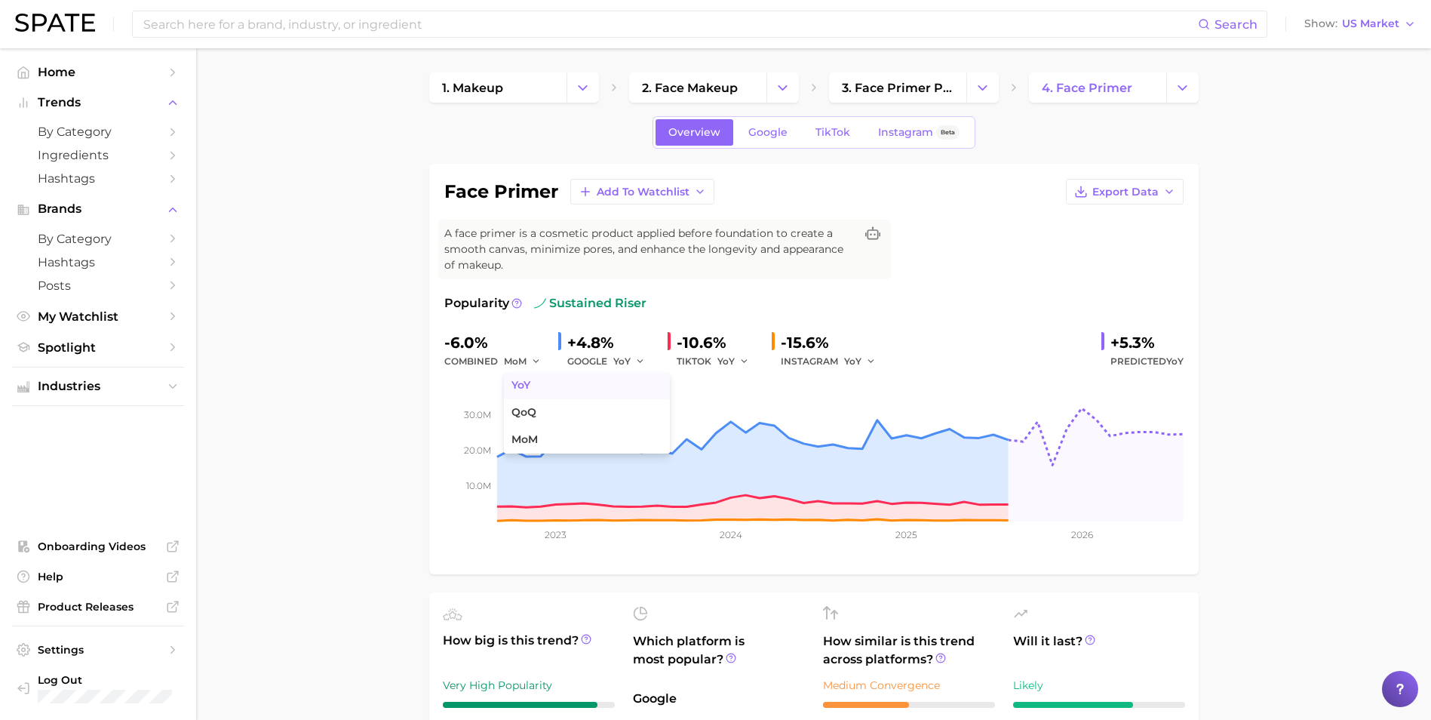
click at [522, 392] on span "YoY" at bounding box center [521, 385] width 19 height 13
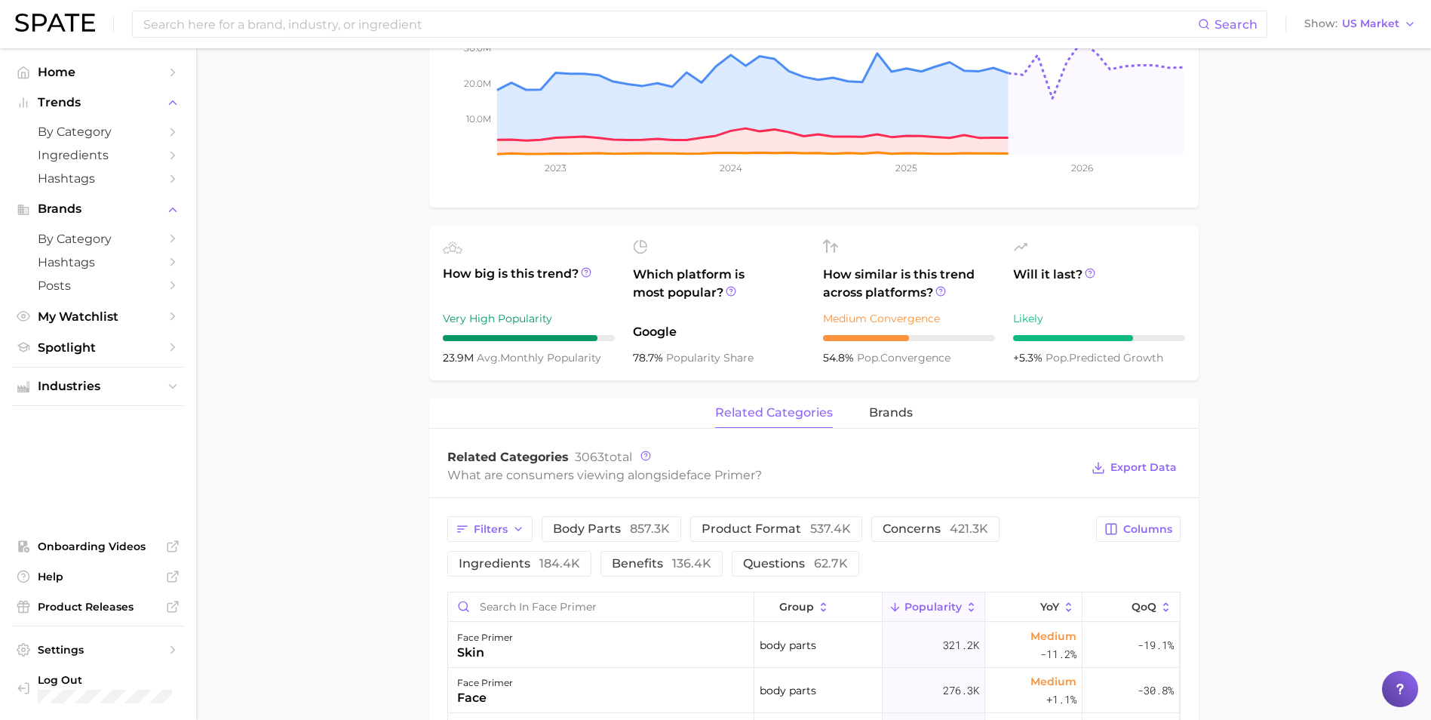
scroll to position [377, 0]
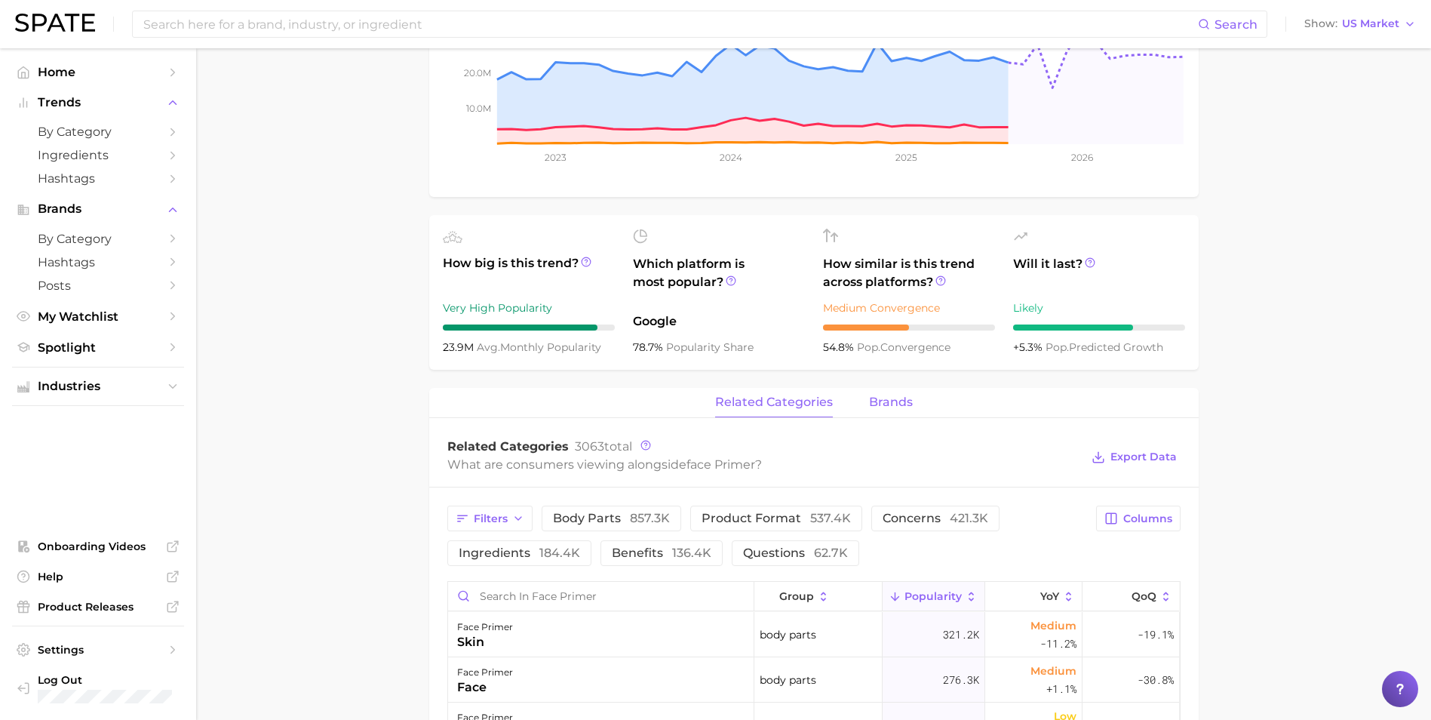
click at [890, 394] on button "brands" at bounding box center [891, 402] width 44 height 29
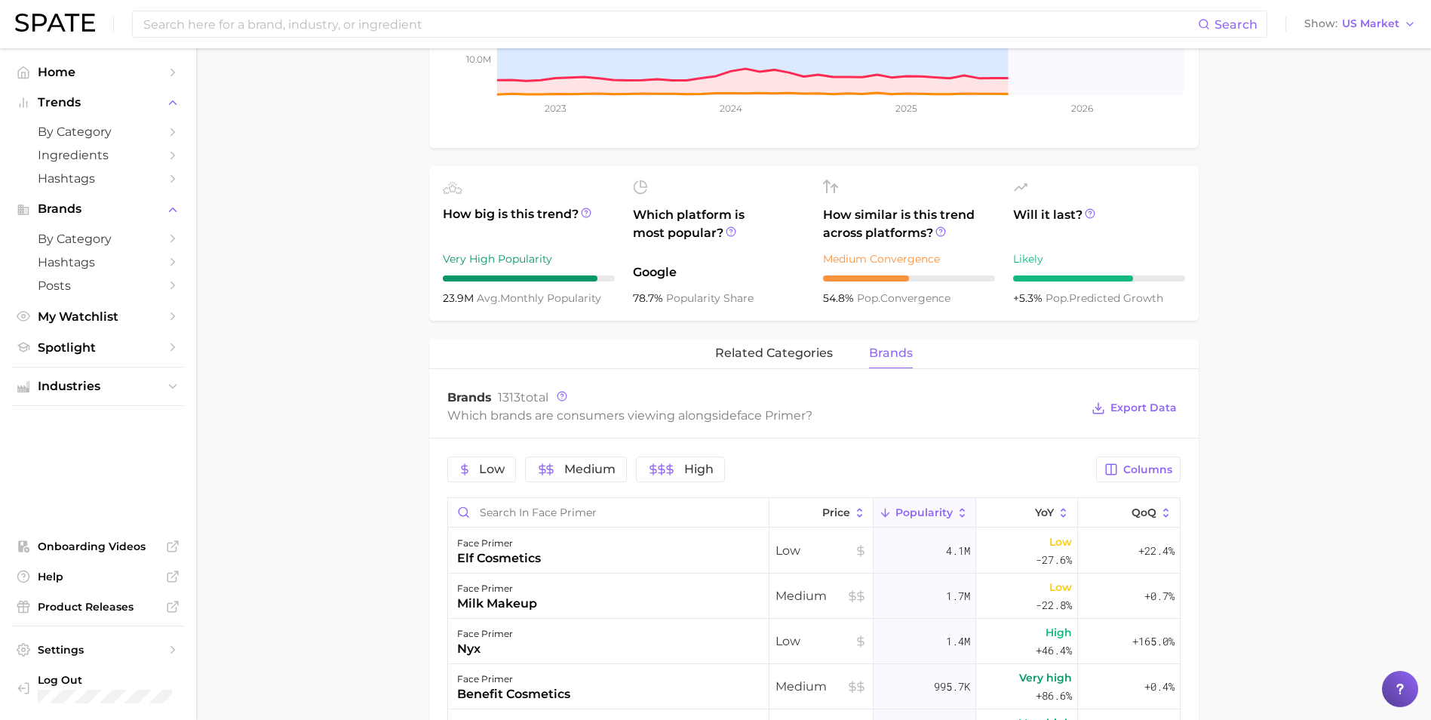
scroll to position [453, 0]
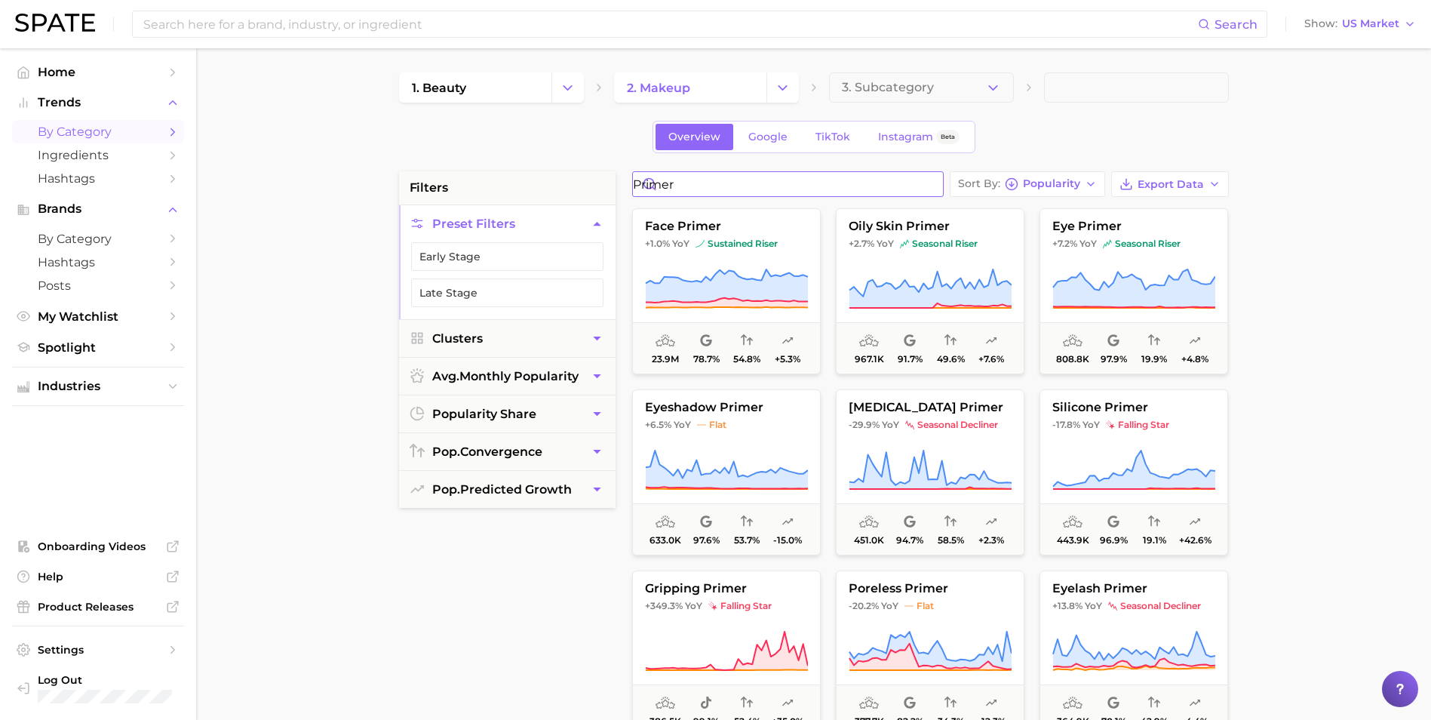
drag, startPoint x: 719, startPoint y: 190, endPoint x: 585, endPoint y: 188, distance: 133.6
click at [585, 188] on div "filters Preset Filters Early Stage Late Stage Clusters avg. monthly popularity …" at bounding box center [817, 644] width 837 height 946
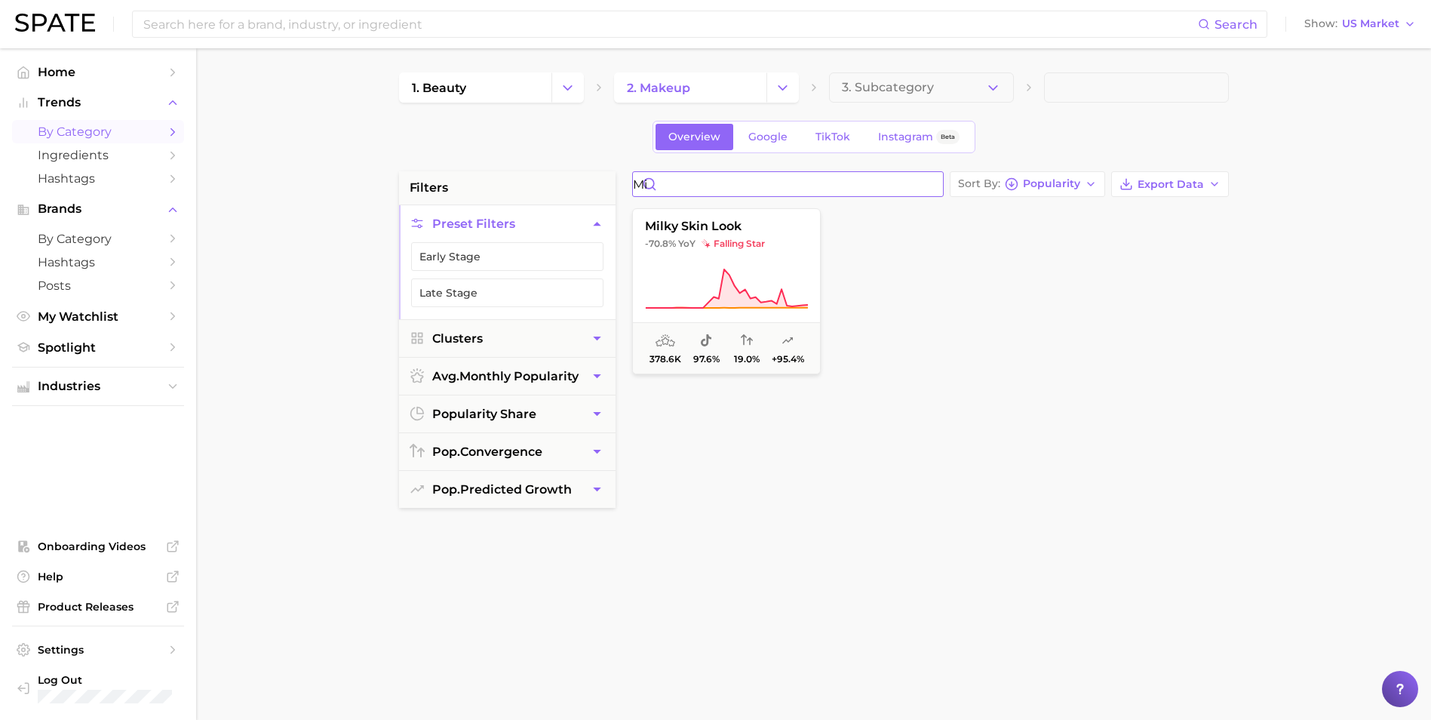
type input "m"
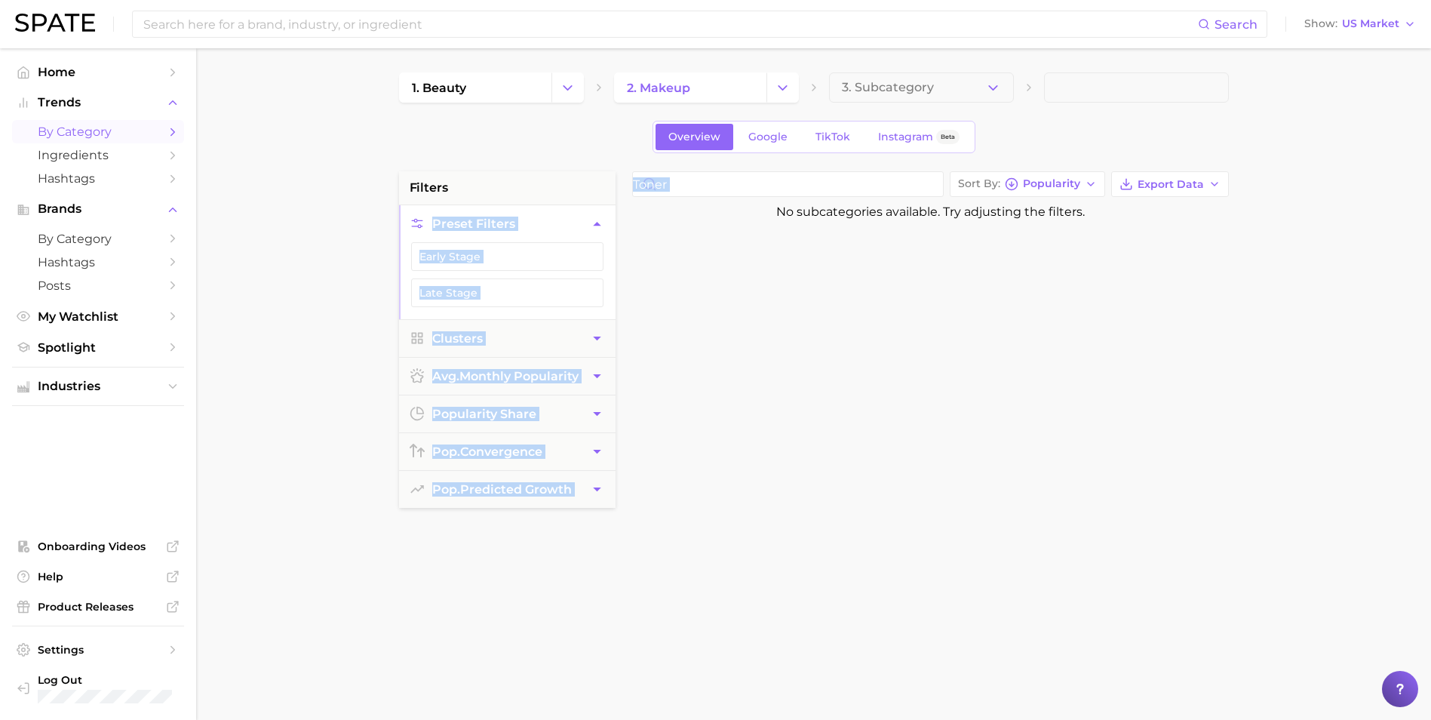
drag, startPoint x: 715, startPoint y: 197, endPoint x: 564, endPoint y: 192, distance: 151.0
click at [564, 192] on div "filters Preset Filters Early Stage Late Stage Clusters avg. monthly popularity …" at bounding box center [817, 644] width 837 height 946
click at [759, 177] on input "toner" at bounding box center [788, 184] width 310 height 24
click at [770, 186] on input "toner" at bounding box center [788, 184] width 310 height 24
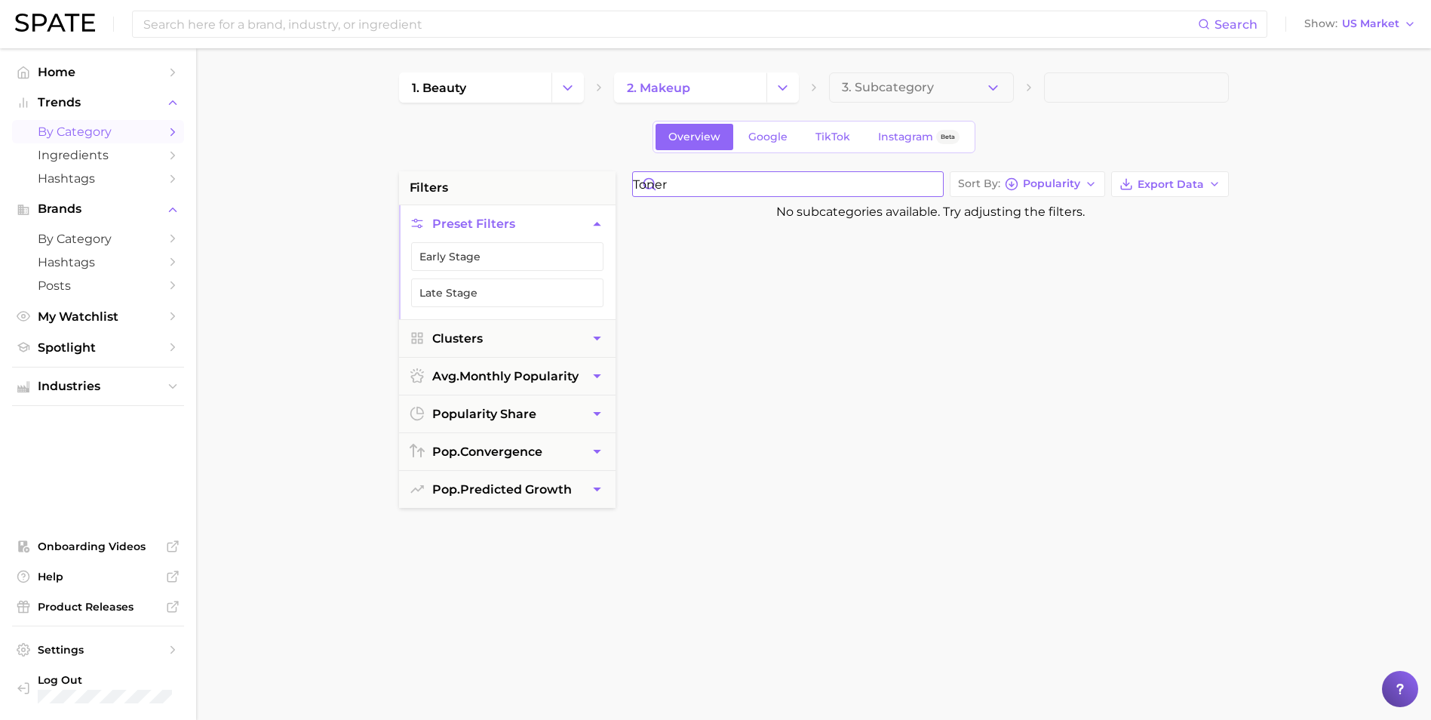
drag, startPoint x: 558, startPoint y: 159, endPoint x: 573, endPoint y: 157, distance: 14.5
click at [556, 161] on div "1. beauty 2. makeup 3. Subcategory Overview Google TikTok Instagram Beta filter…" at bounding box center [814, 594] width 830 height 1045
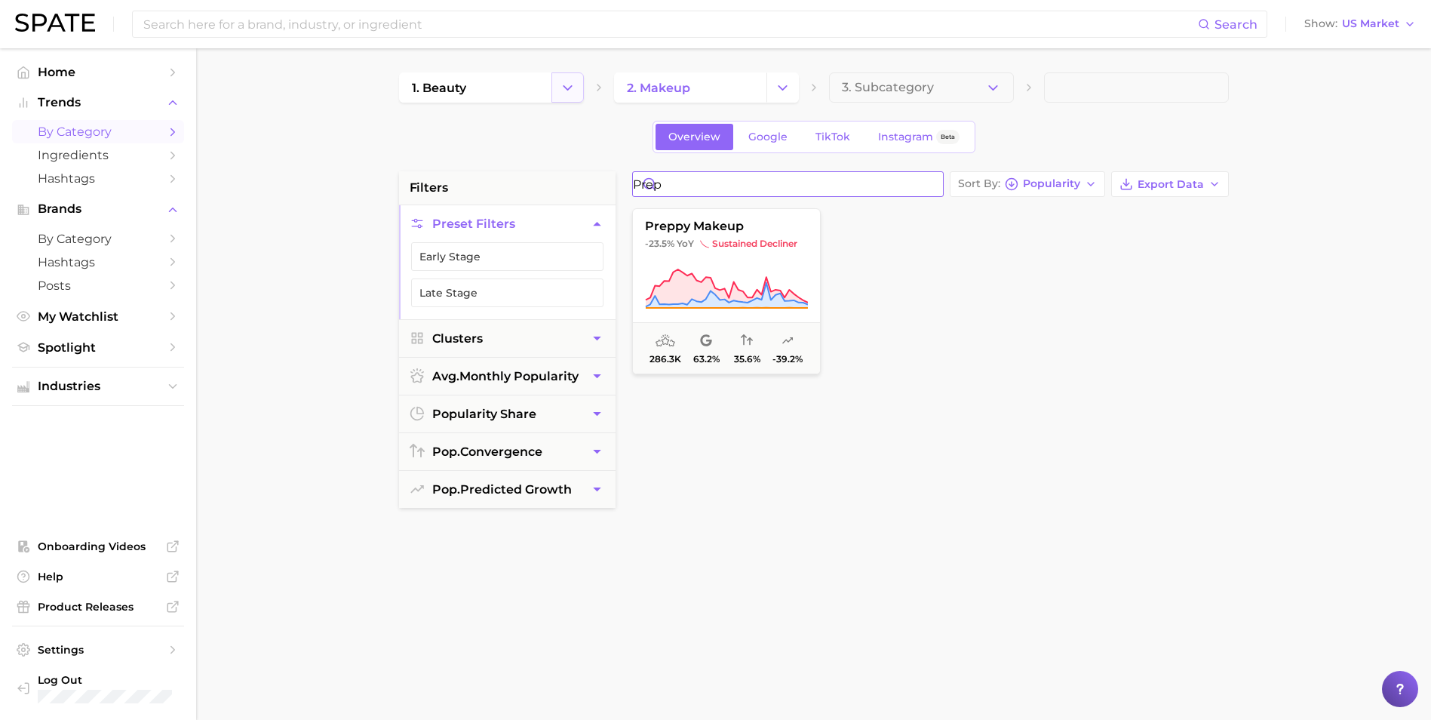
type input "prep"
click at [565, 90] on icon "Change Category" at bounding box center [568, 88] width 16 height 16
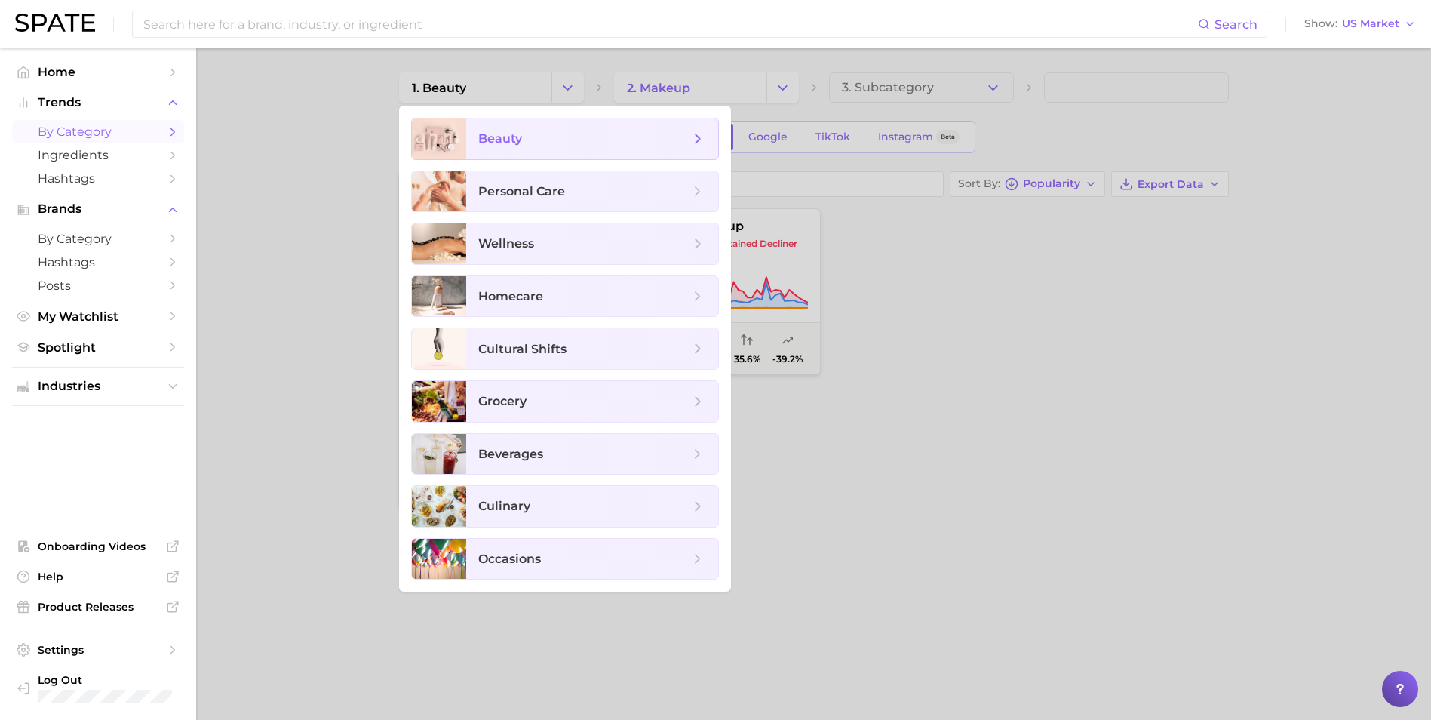
click at [556, 141] on span "beauty" at bounding box center [583, 139] width 211 height 17
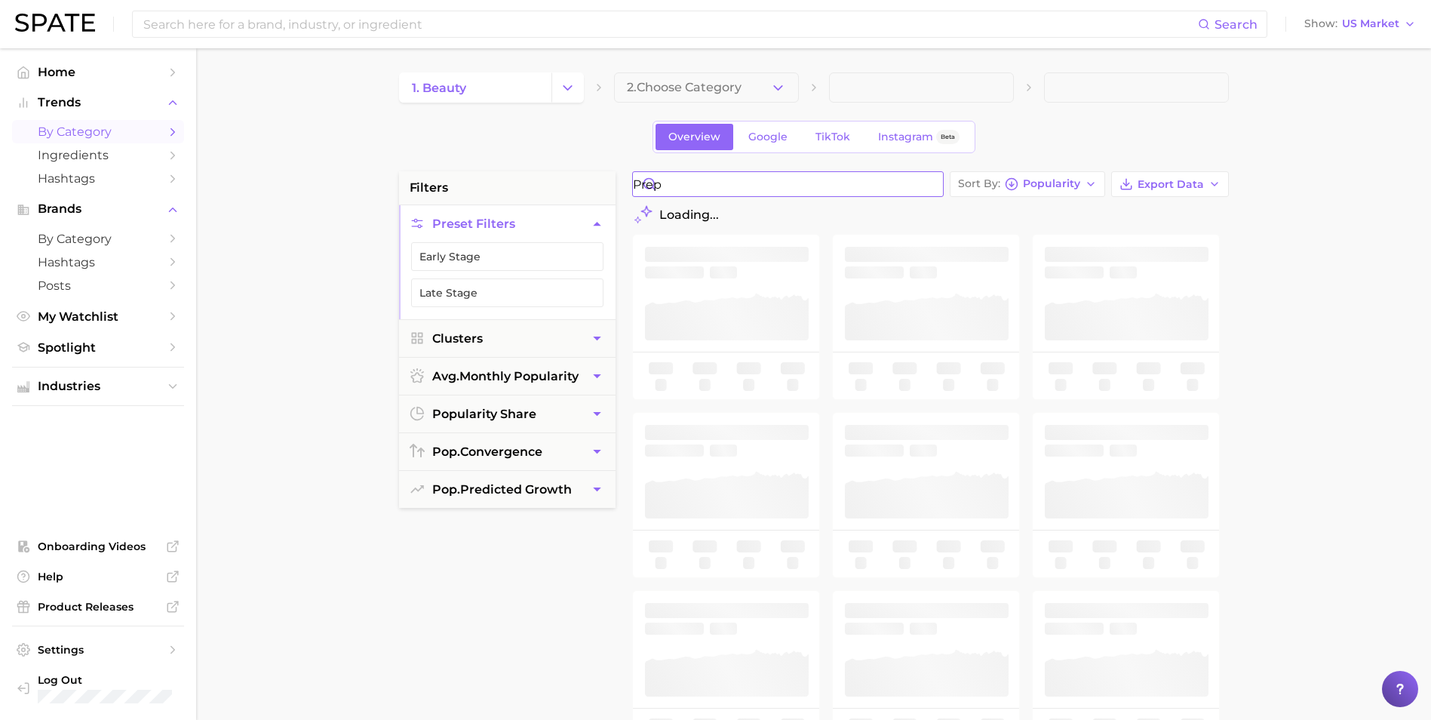
click at [705, 187] on input "prep" at bounding box center [788, 184] width 310 height 24
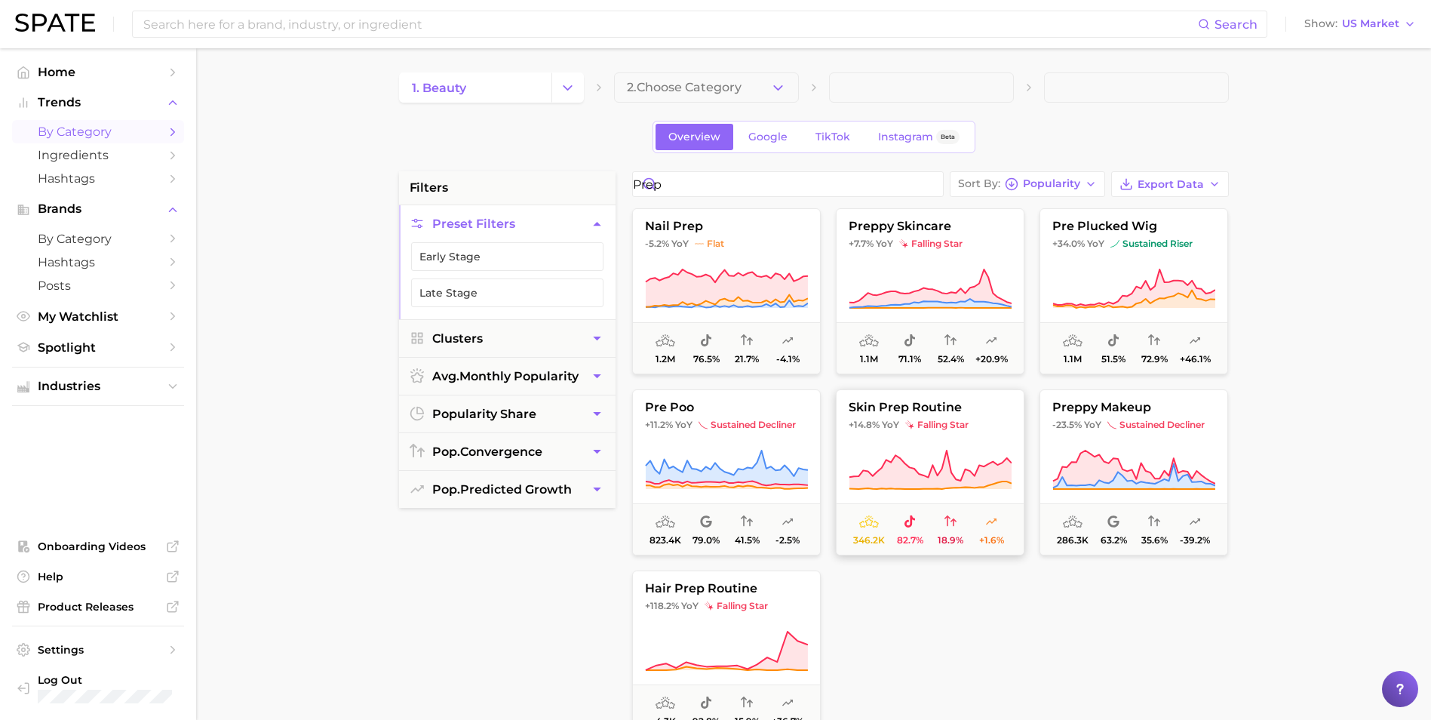
click at [948, 425] on span "falling star" at bounding box center [936, 425] width 63 height 12
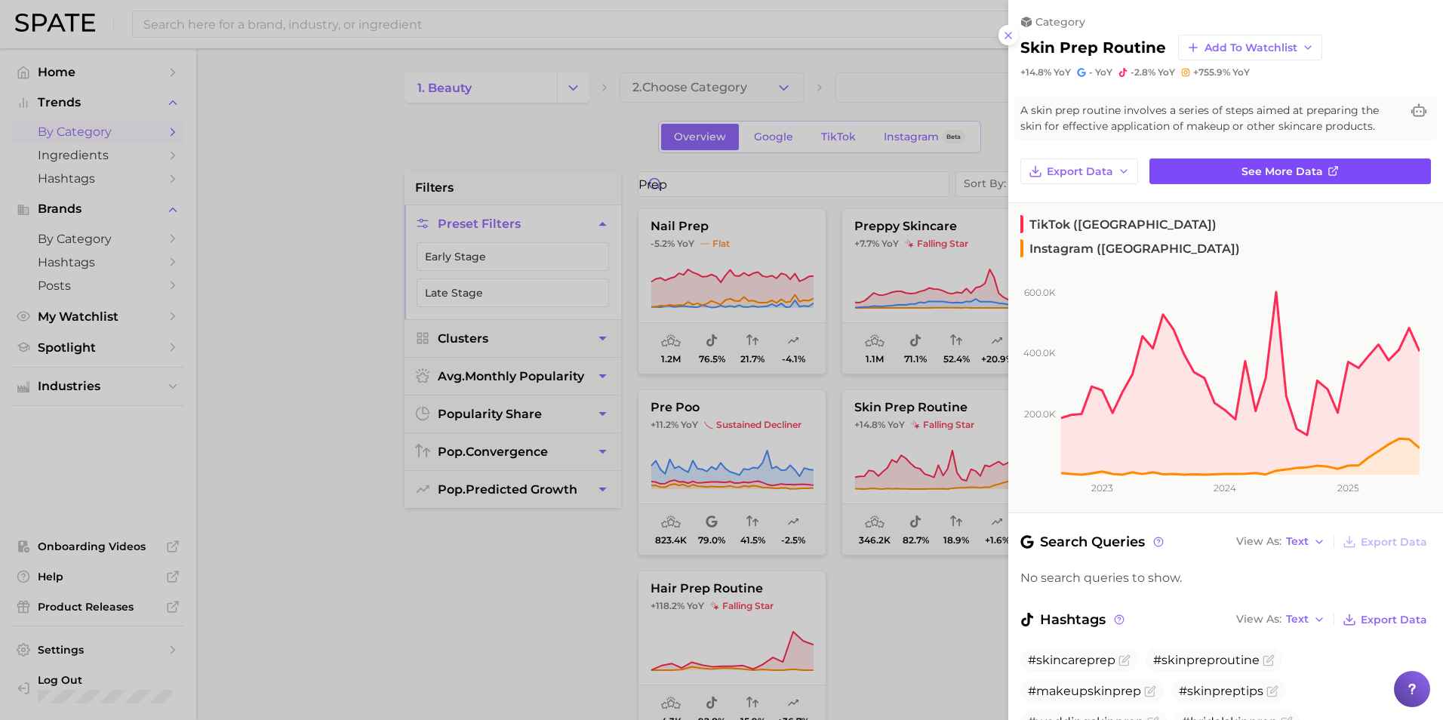
click at [948, 167] on link "See more data" at bounding box center [1289, 171] width 281 height 26
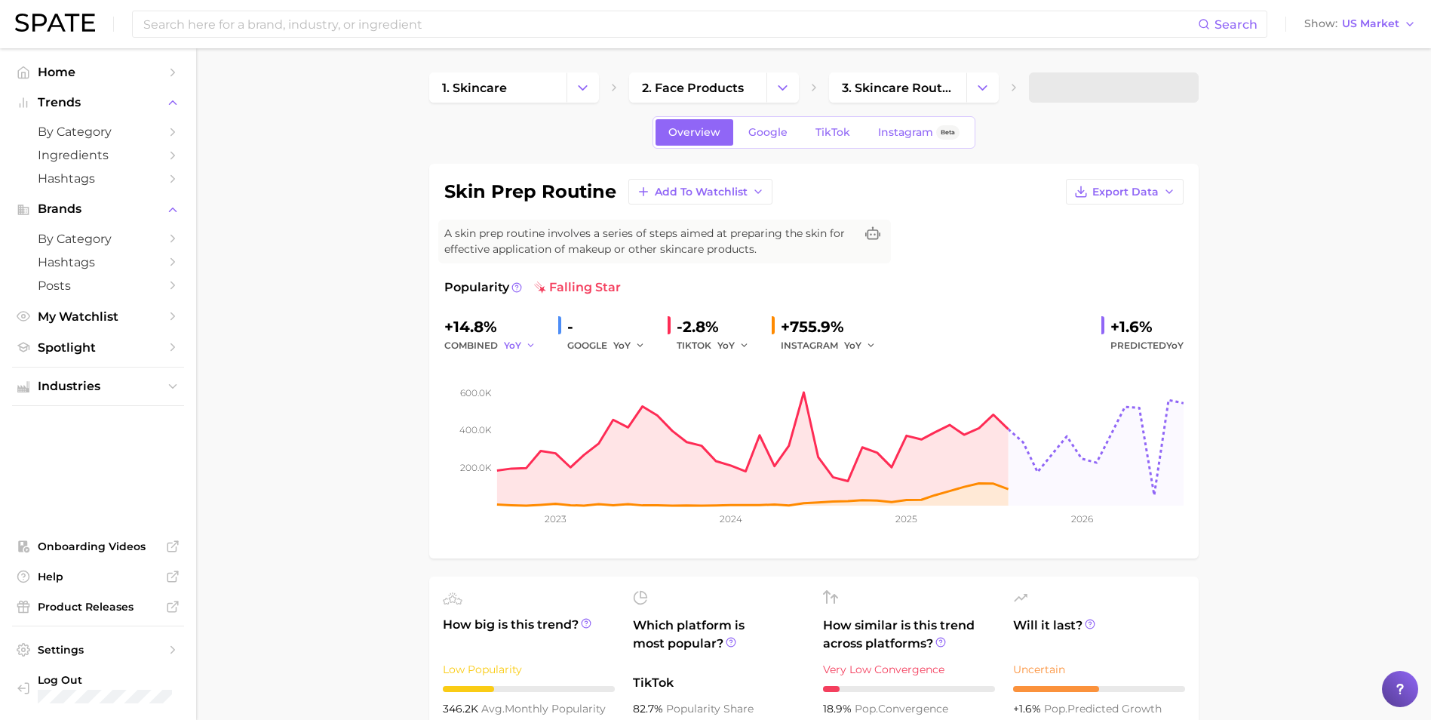
click at [515, 346] on span "YoY" at bounding box center [512, 345] width 17 height 13
click at [521, 418] on span "MoM" at bounding box center [525, 423] width 26 height 13
drag, startPoint x: 509, startPoint y: 344, endPoint x: 515, endPoint y: 354, distance: 11.1
click at [512, 348] on span "MoM" at bounding box center [515, 345] width 23 height 13
click at [525, 393] on span "QoQ" at bounding box center [524, 396] width 25 height 13
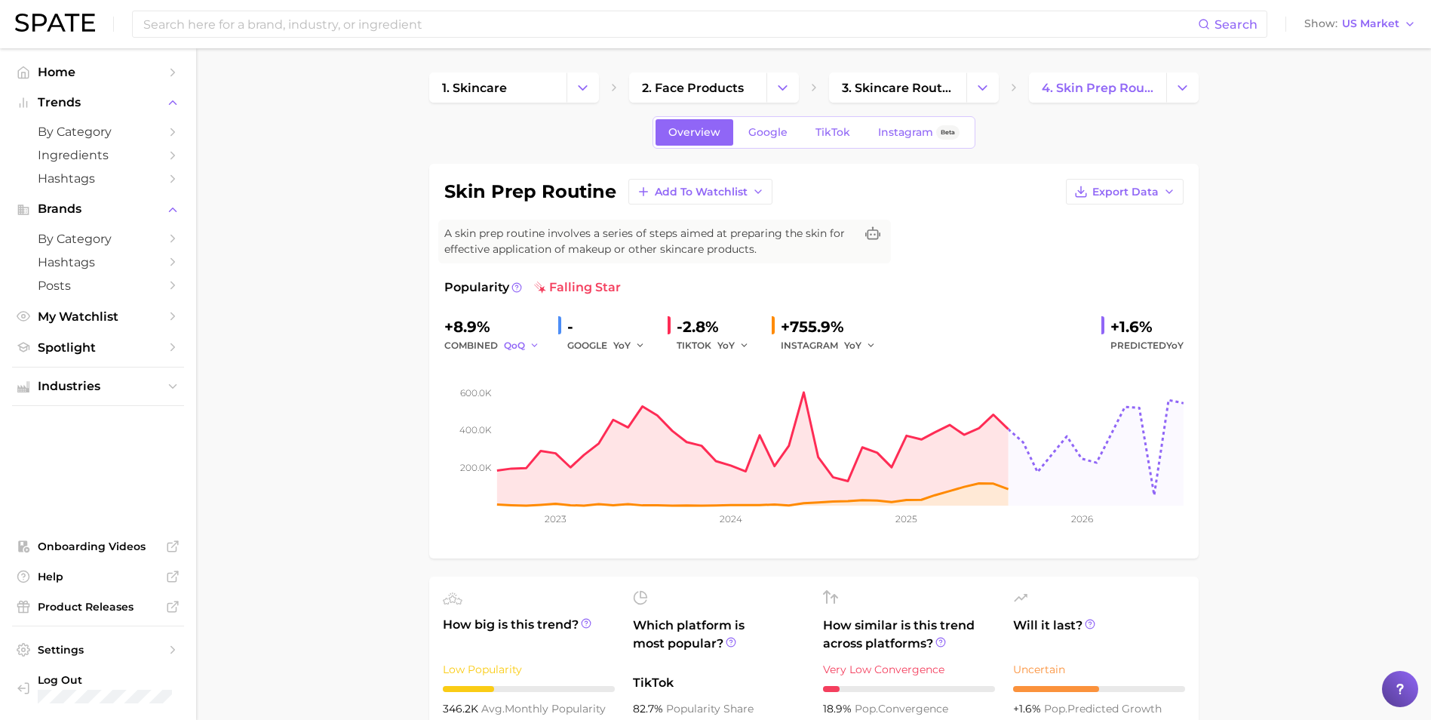
click at [514, 345] on span "QoQ" at bounding box center [514, 345] width 21 height 13
click at [521, 366] on span "YoY" at bounding box center [521, 369] width 19 height 13
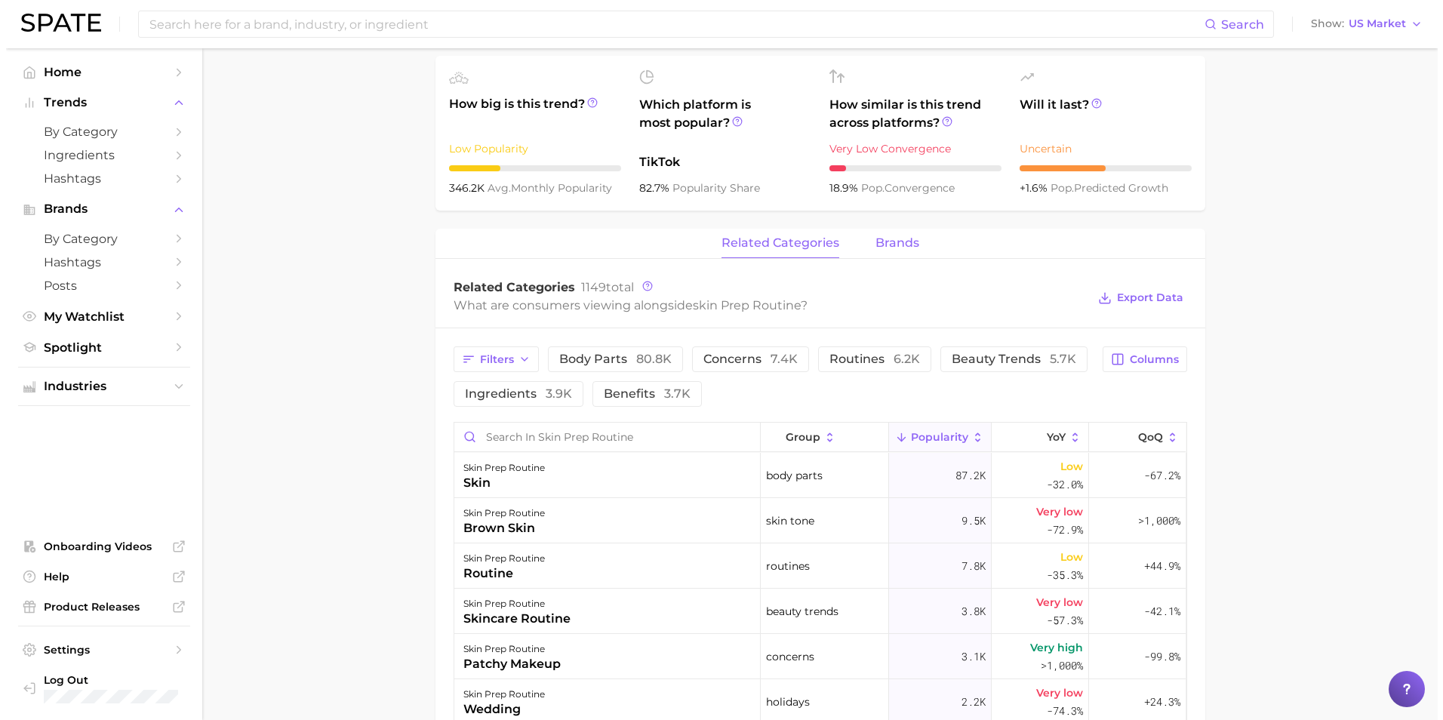
scroll to position [453, 0]
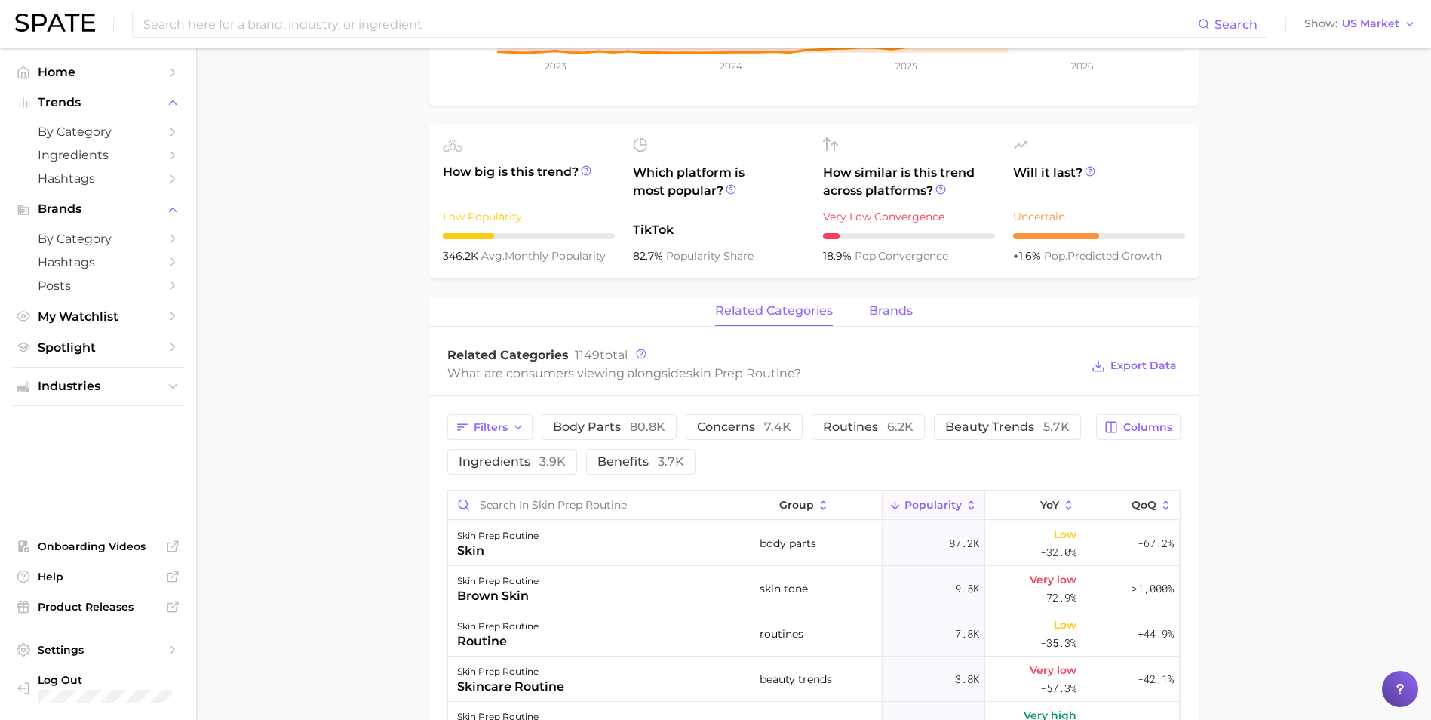
click at [888, 305] on span "brands" at bounding box center [891, 311] width 44 height 14
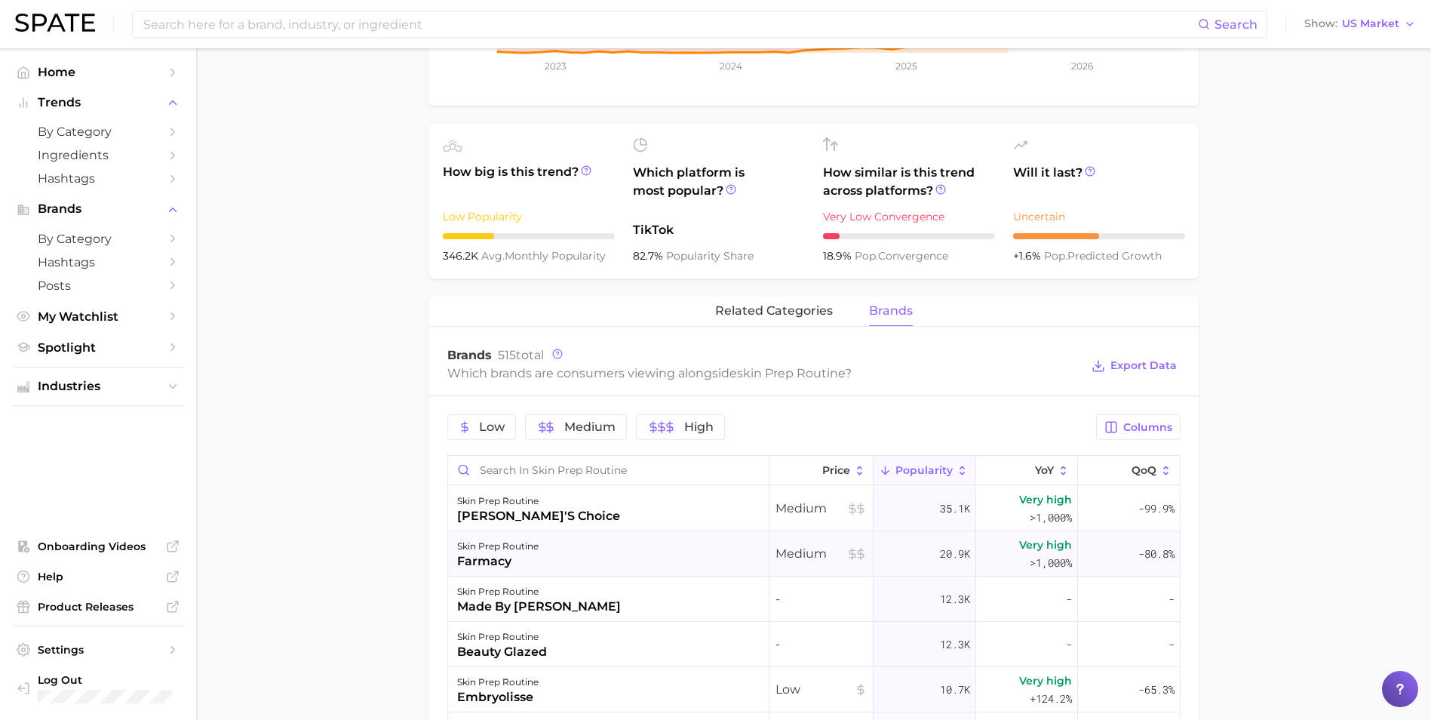
click at [536, 496] on div "farmacy" at bounding box center [497, 561] width 81 height 18
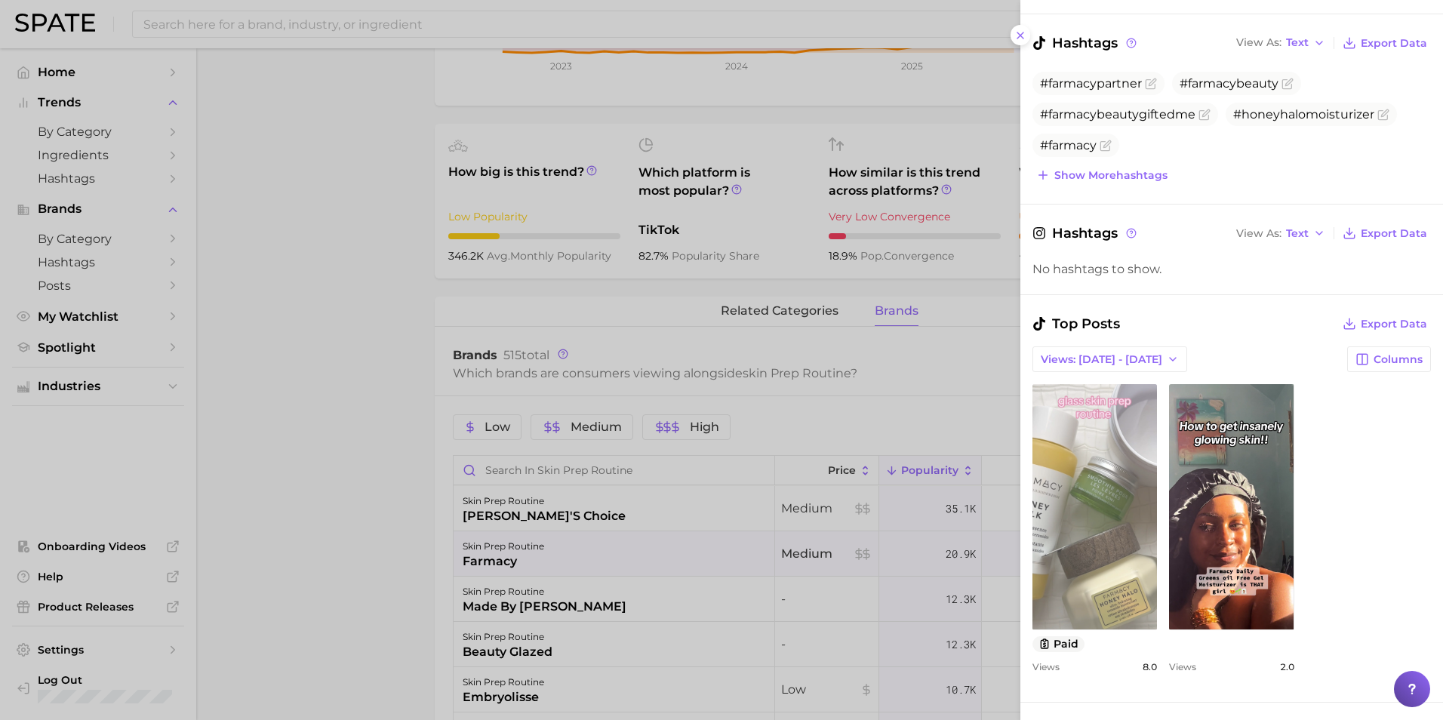
scroll to position [226, 0]
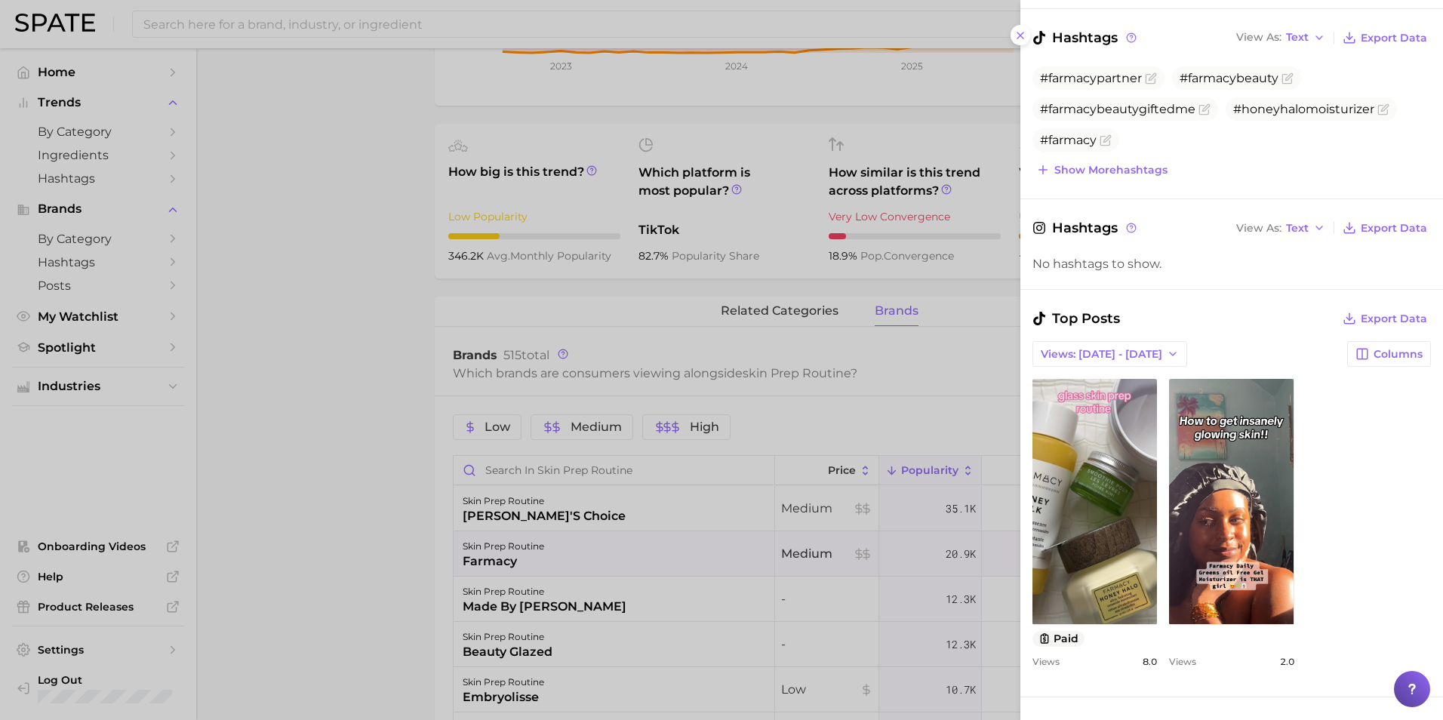
click at [292, 411] on div at bounding box center [721, 360] width 1443 height 720
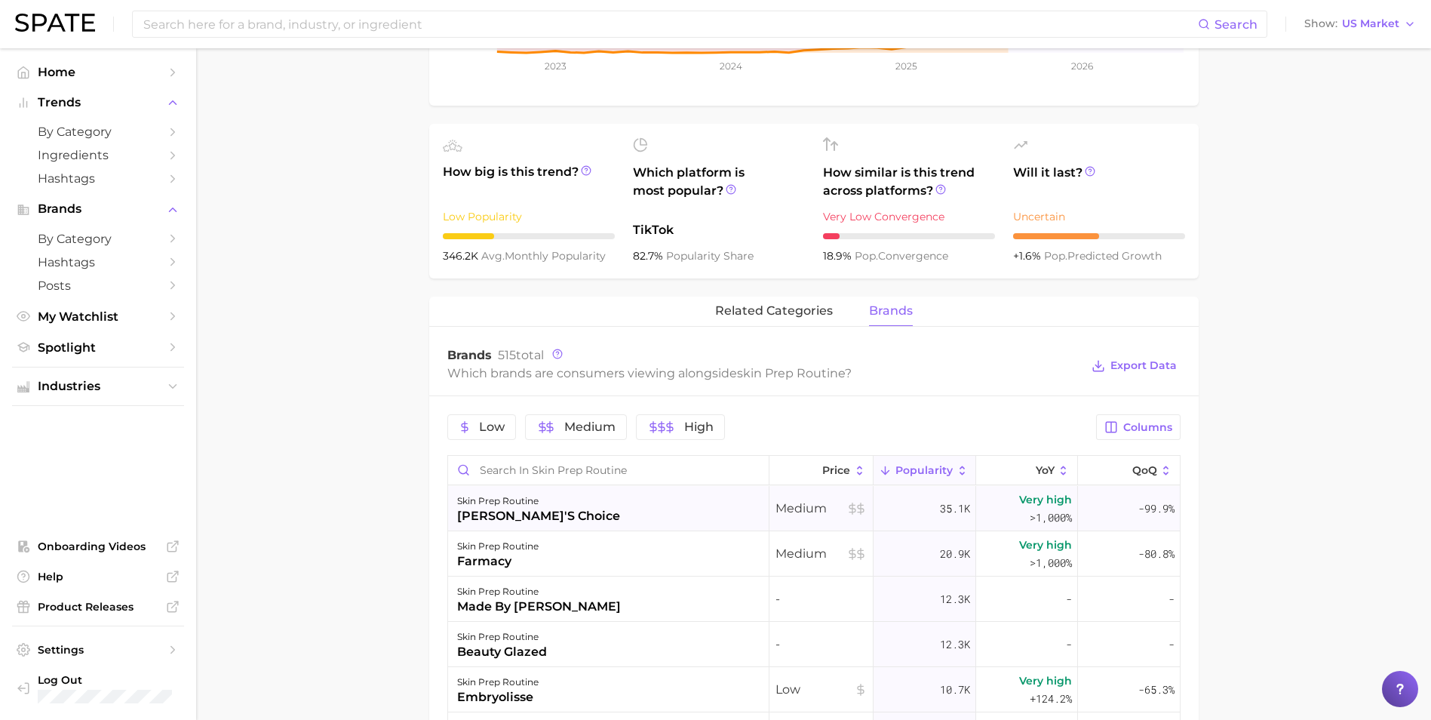
click at [644, 496] on div "skin prep routine [PERSON_NAME]'s choice" at bounding box center [608, 508] width 321 height 45
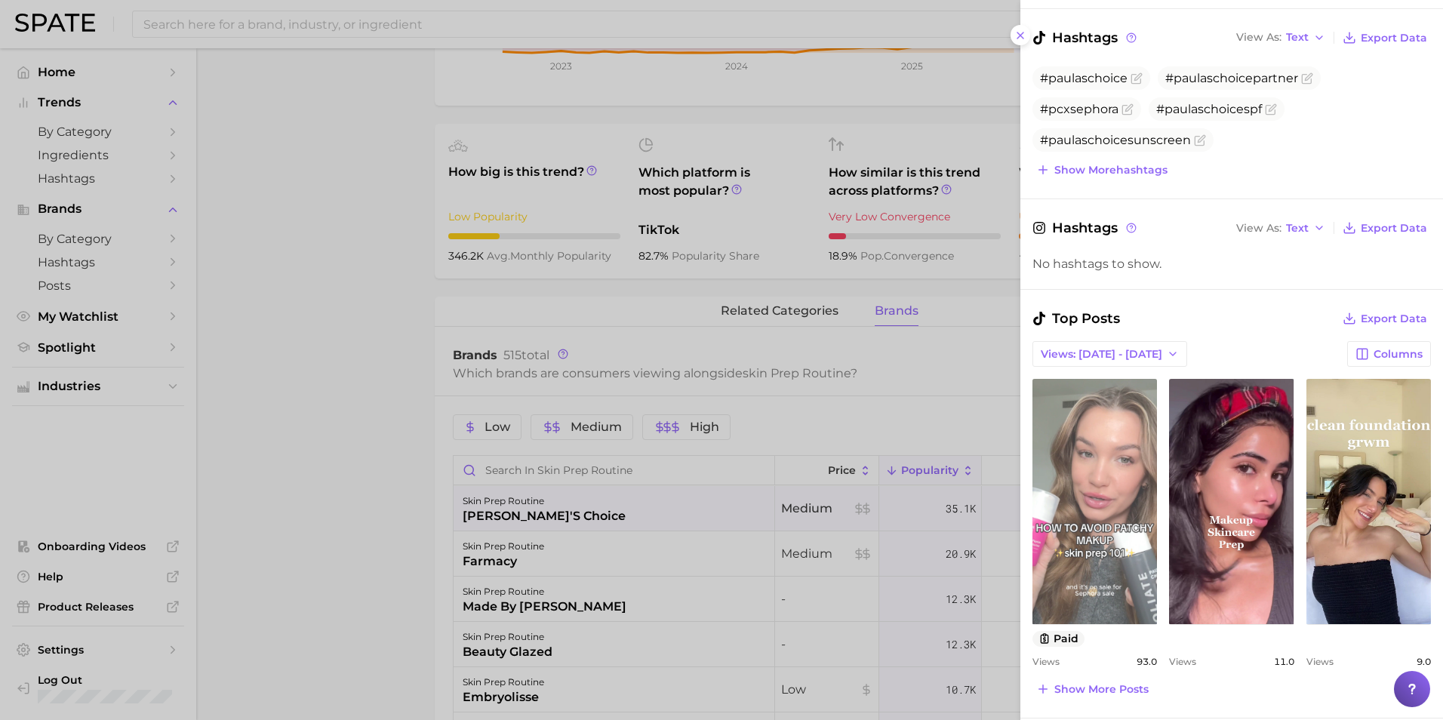
click at [948, 440] on link "view post on TikTok" at bounding box center [1094, 501] width 124 height 245
